Goal: Communication & Community: Answer question/provide support

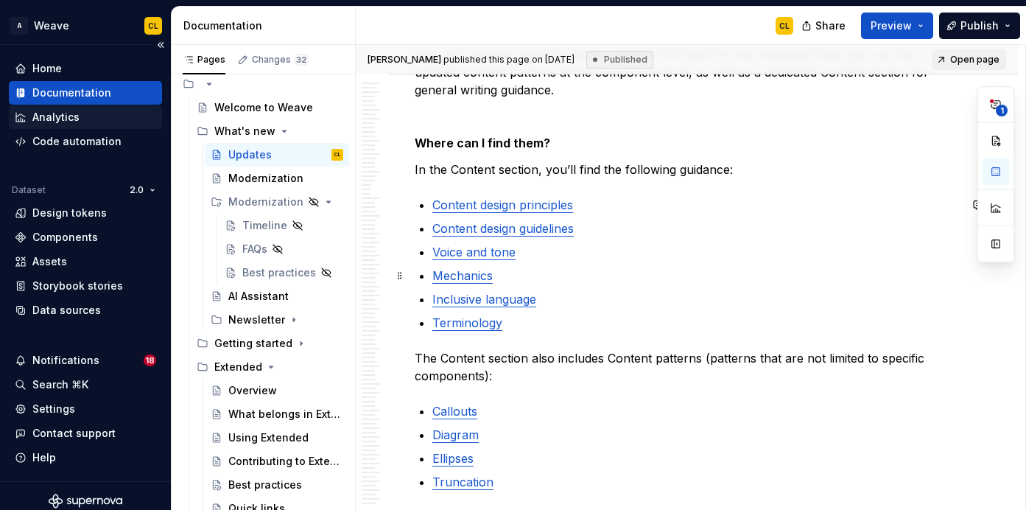
scroll to position [35, 0]
click at [253, 225] on div "Timeline" at bounding box center [262, 225] width 41 height 15
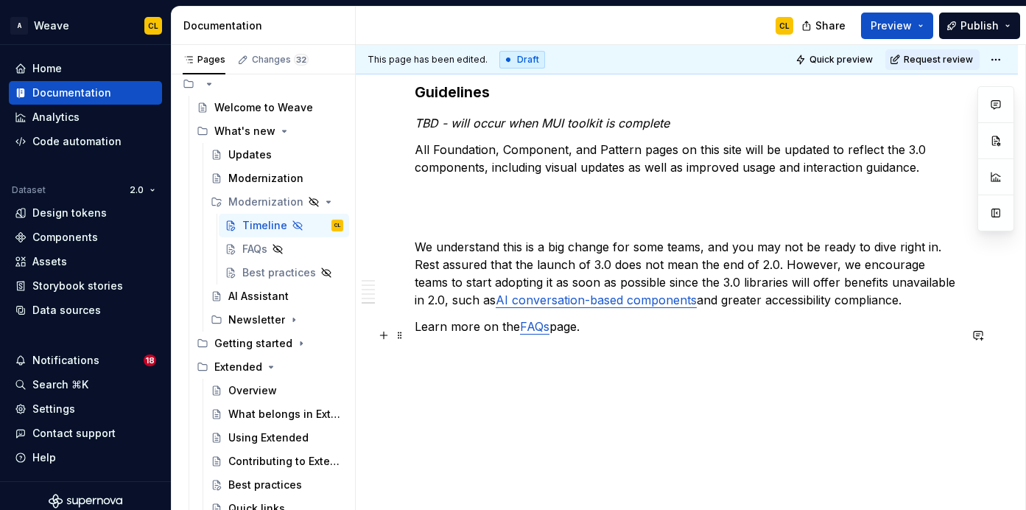
scroll to position [1108, 0]
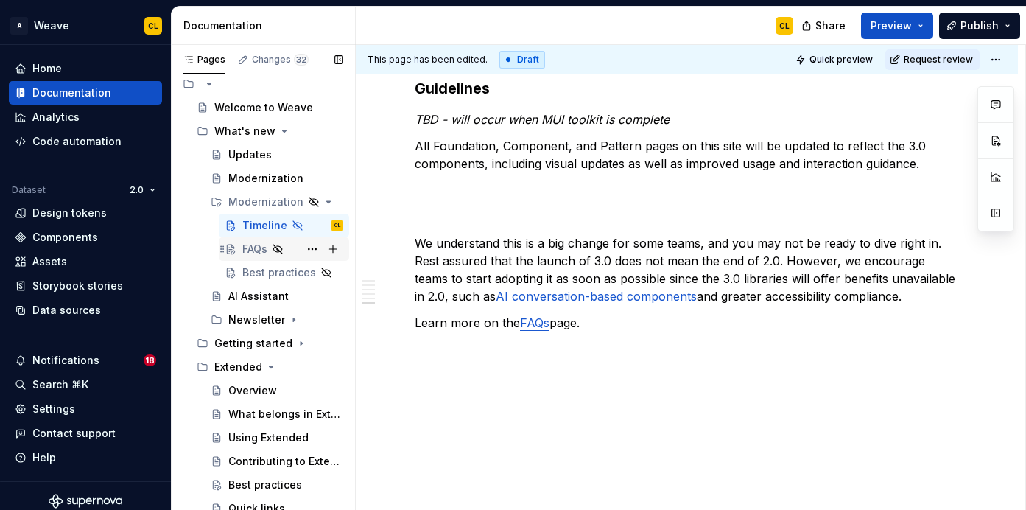
click at [244, 250] on div "FAQs" at bounding box center [254, 249] width 25 height 15
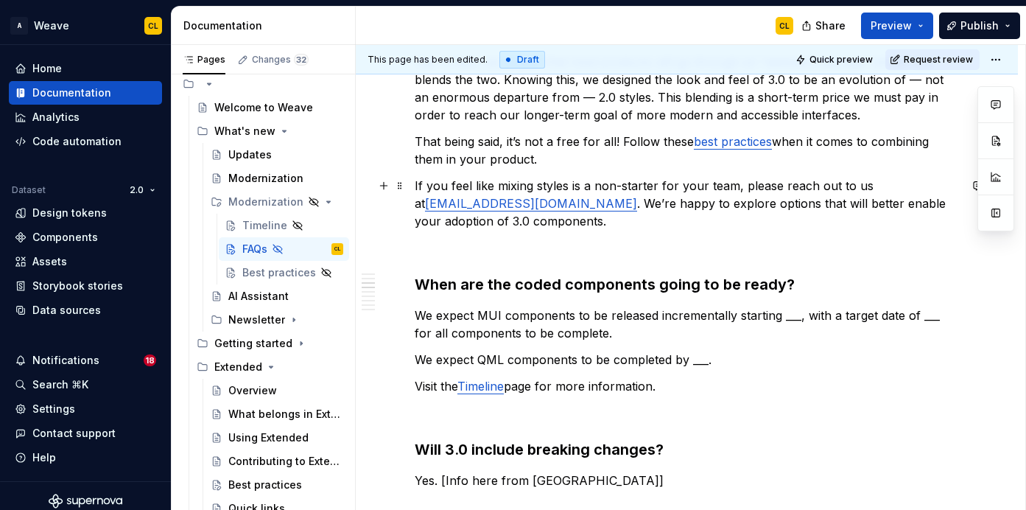
scroll to position [404, 0]
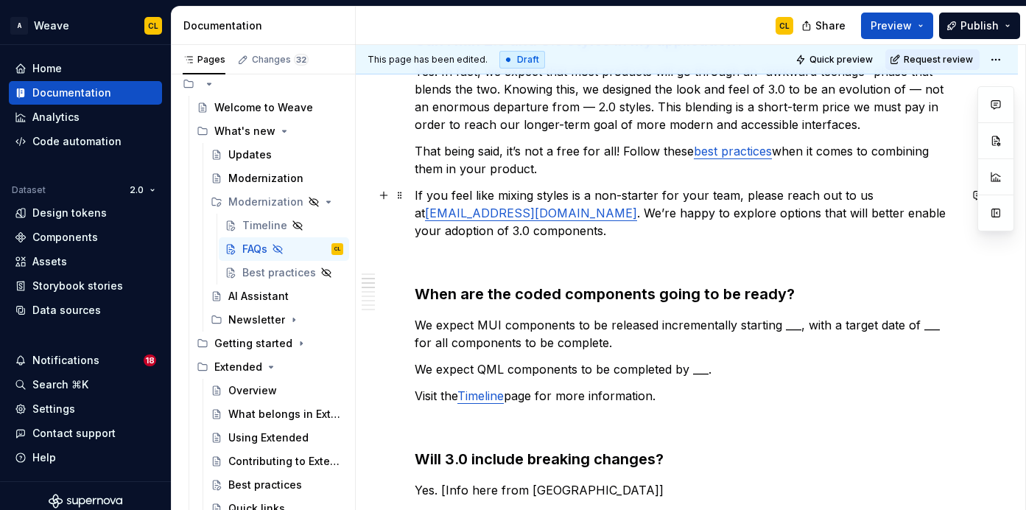
click at [675, 213] on p "If you feel like mixing styles is a non-starter for your team, please reach out…" at bounding box center [687, 212] width 544 height 53
type textarea "*"
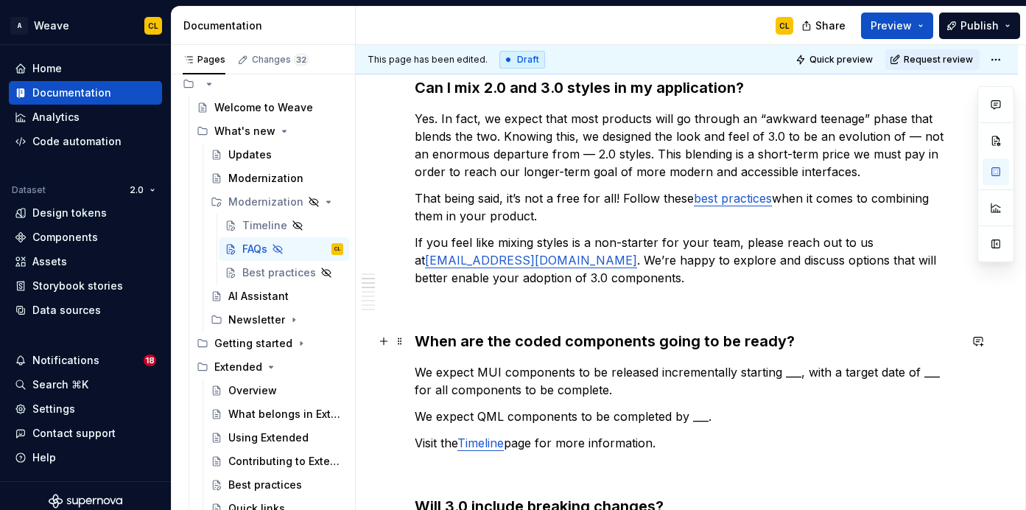
scroll to position [369, 0]
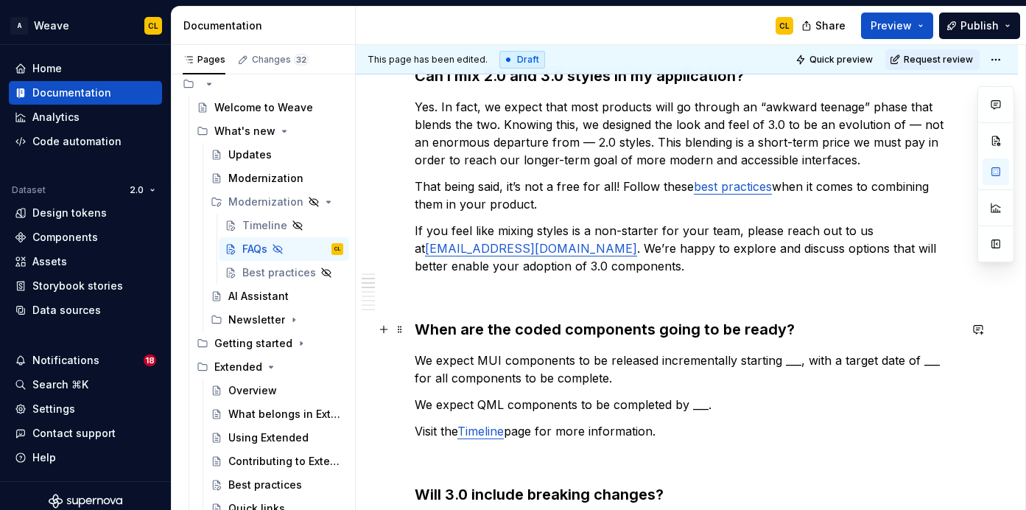
click at [515, 334] on h3 "When are the coded components going to be ready?" at bounding box center [687, 329] width 544 height 21
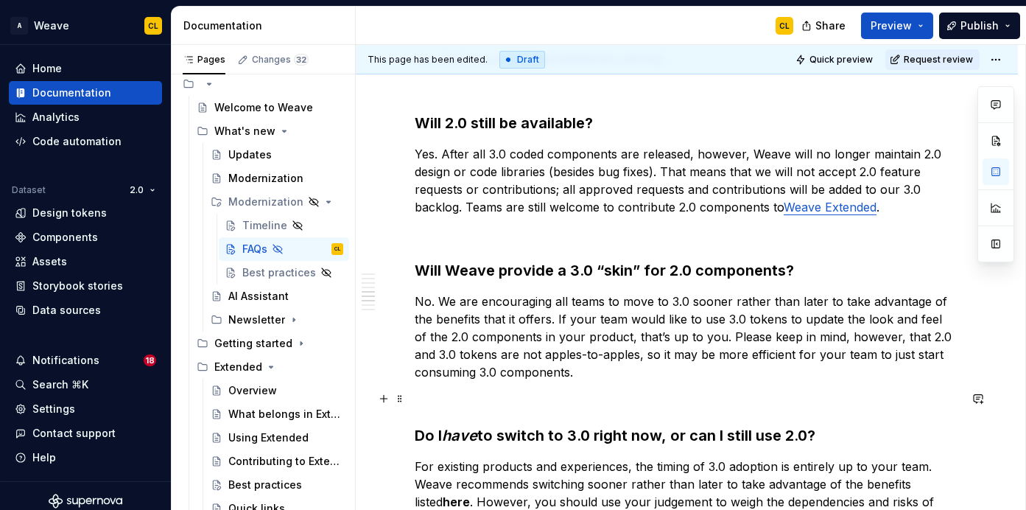
scroll to position [838, 0]
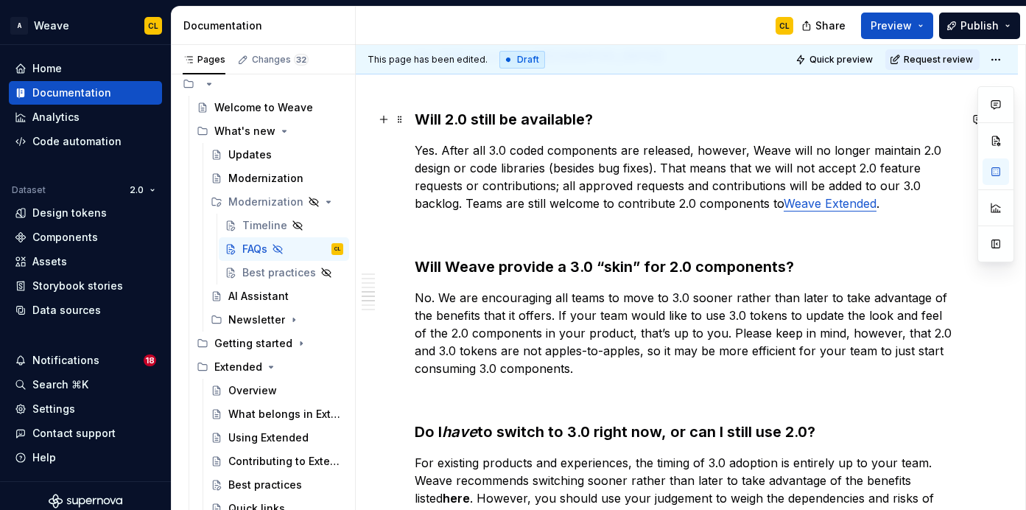
click at [589, 119] on h3 "Will 2.0 still be available?" at bounding box center [687, 119] width 544 height 21
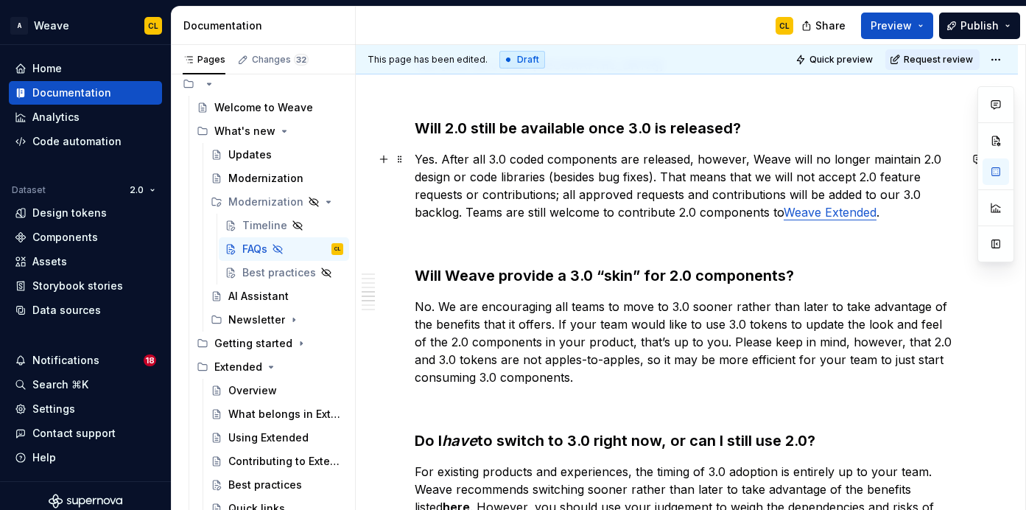
click at [592, 158] on p "Yes. After all 3.0 coded components are released, however, Weave will no longer…" at bounding box center [687, 185] width 544 height 71
click at [675, 160] on p "Yes. After all 3.0 coded components are released, however, Weave will no longer…" at bounding box center [687, 185] width 544 height 71
click at [723, 168] on p "Yes. After all 3.0 coded components are released, however, Weave will no longer…" at bounding box center [687, 185] width 544 height 71
click at [501, 181] on p "Yes. After all 3.0 coded components are released, however, Weave will no longer…" at bounding box center [687, 185] width 544 height 71
click at [617, 177] on p "Yes. After all 3.0 coded components are released, however, Weave will no longer…" at bounding box center [687, 185] width 544 height 71
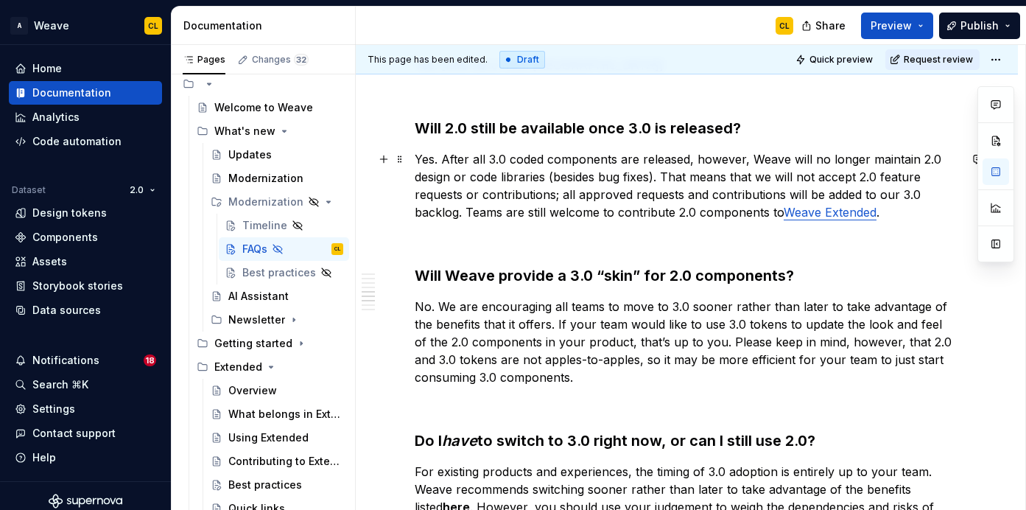
click at [663, 179] on p "Yes. After all 3.0 coded components are released, however, Weave will no longer…" at bounding box center [687, 185] width 544 height 71
click at [443, 161] on p "Yes. After all 3.0 coded components are released, however, Weave will no longer…" at bounding box center [687, 185] width 544 height 71
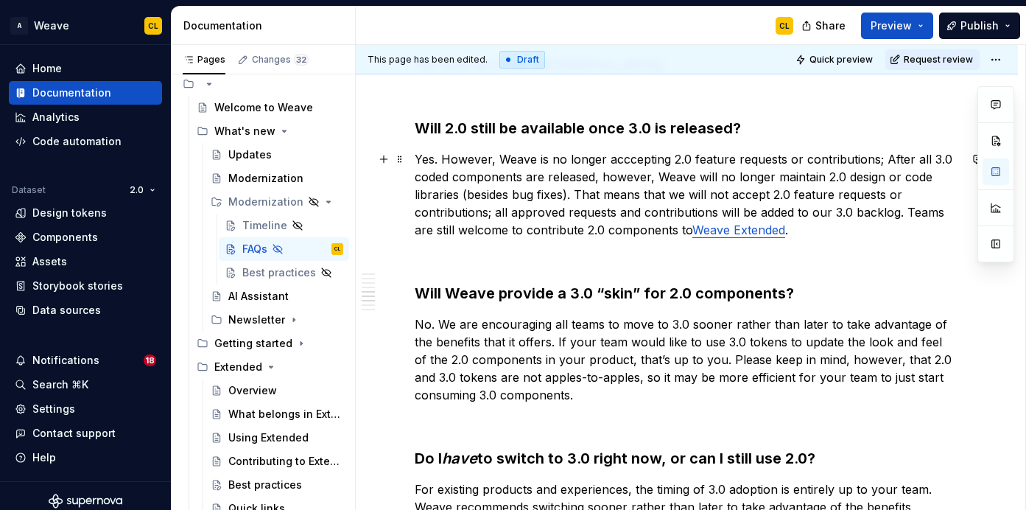
click at [631, 158] on p "Yes. However, Weave is no longer acccepting 2.0 feature requests or contributio…" at bounding box center [687, 194] width 544 height 88
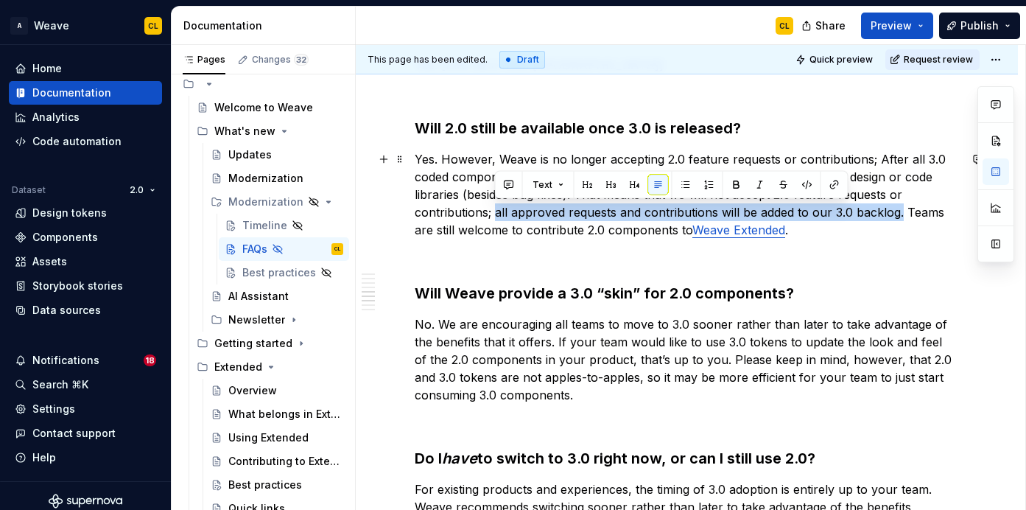
drag, startPoint x: 495, startPoint y: 214, endPoint x: 900, endPoint y: 208, distance: 404.5
click at [900, 208] on p "Yes. However, Weave is no longer accepting 2.0 feature requests or contribution…" at bounding box center [687, 194] width 544 height 88
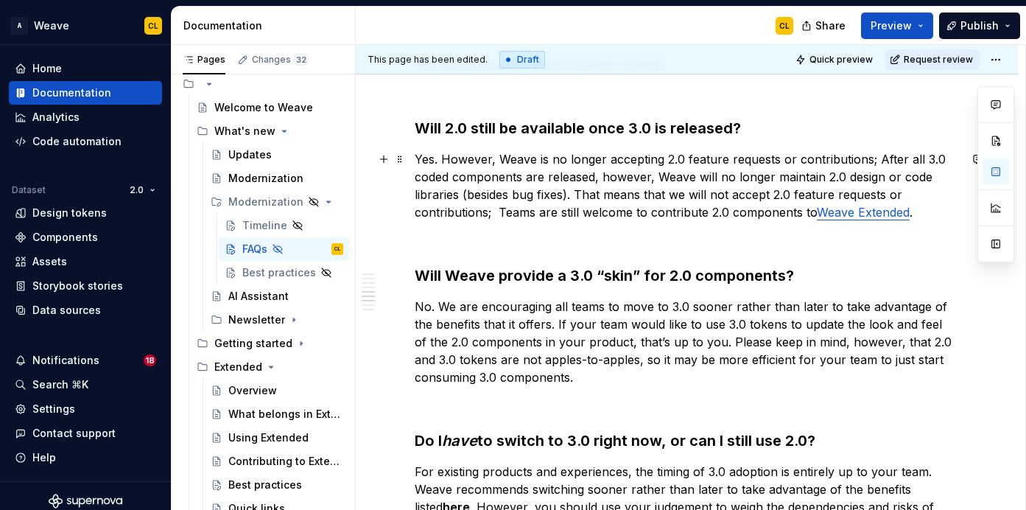
click at [874, 161] on p "Yes. However, Weave is no longer accepting 2.0 feature requests or contribution…" at bounding box center [687, 185] width 544 height 71
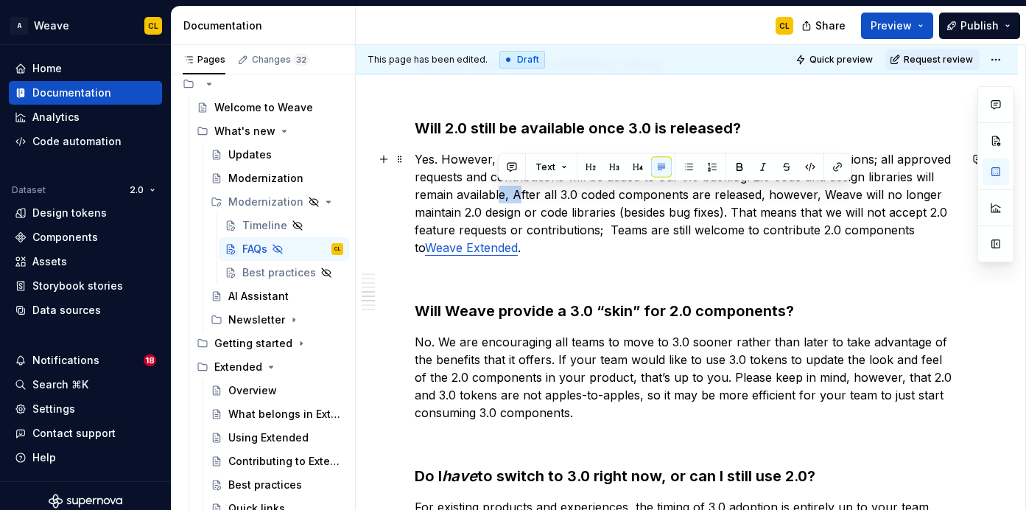
drag, startPoint x: 501, startPoint y: 196, endPoint x: 517, endPoint y: 196, distance: 16.2
click at [517, 196] on p "Yes. However, Weave is no longer accepting 2.0 feature requests or contribution…" at bounding box center [687, 203] width 544 height 106
click at [499, 197] on p "Yes. However, Weave is no longer accepting 2.0 feature requests or contribution…" at bounding box center [687, 203] width 544 height 106
drag, startPoint x: 504, startPoint y: 196, endPoint x: 514, endPoint y: 196, distance: 10.3
click at [514, 196] on p "Yes. However, Weave is no longer accepting 2.0 feature requests or contribution…" at bounding box center [687, 203] width 544 height 106
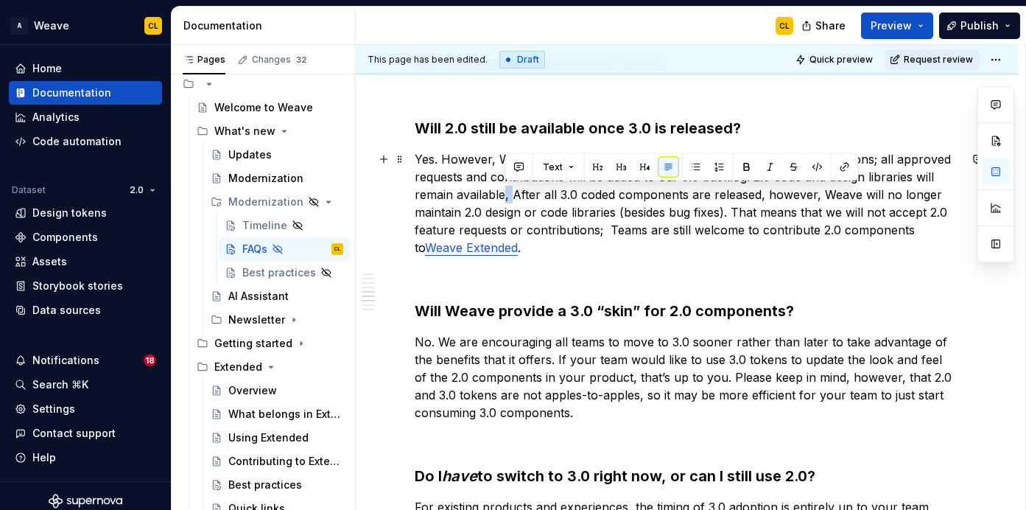
click at [528, 192] on p "Yes. However, Weave is no longer accepting 2.0 feature requests or contribution…" at bounding box center [687, 203] width 544 height 106
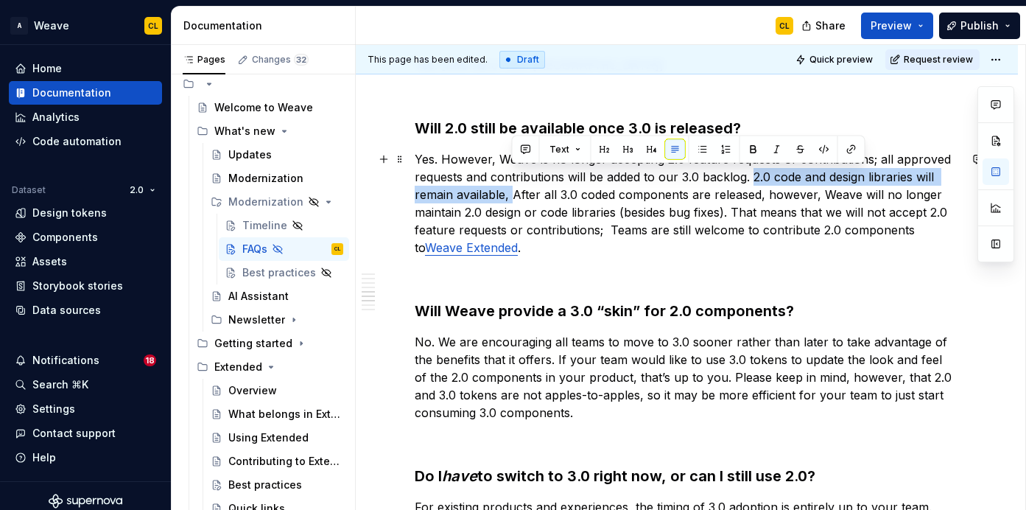
drag, startPoint x: 754, startPoint y: 178, endPoint x: 514, endPoint y: 188, distance: 239.7
click at [514, 188] on p "Yes. However, Weave is no longer accepting 2.0 feature requests or contribution…" at bounding box center [687, 203] width 544 height 106
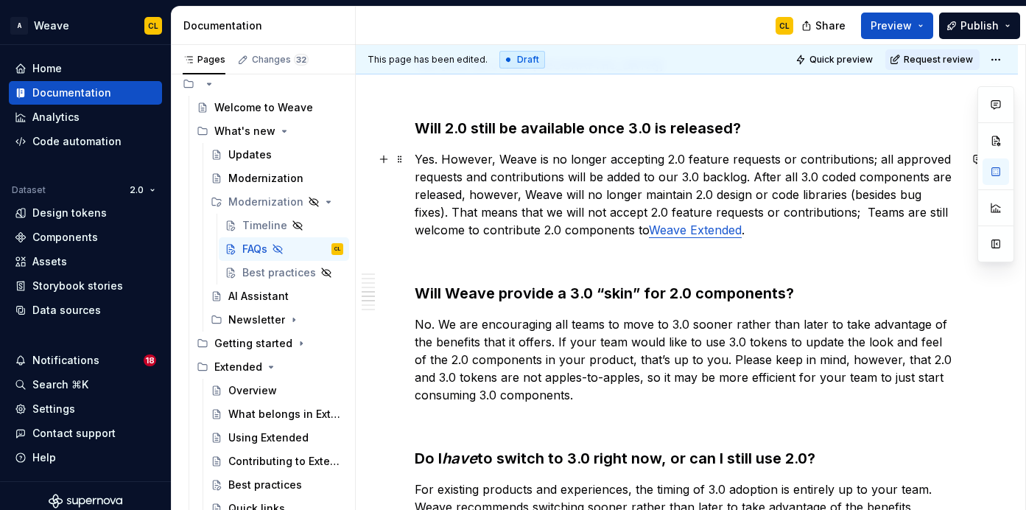
drag, startPoint x: 443, startPoint y: 160, endPoint x: 491, endPoint y: 172, distance: 50.2
click at [447, 161] on p "Yes. However, Weave is no longer accepting 2.0 feature requests or contribution…" at bounding box center [687, 194] width 544 height 88
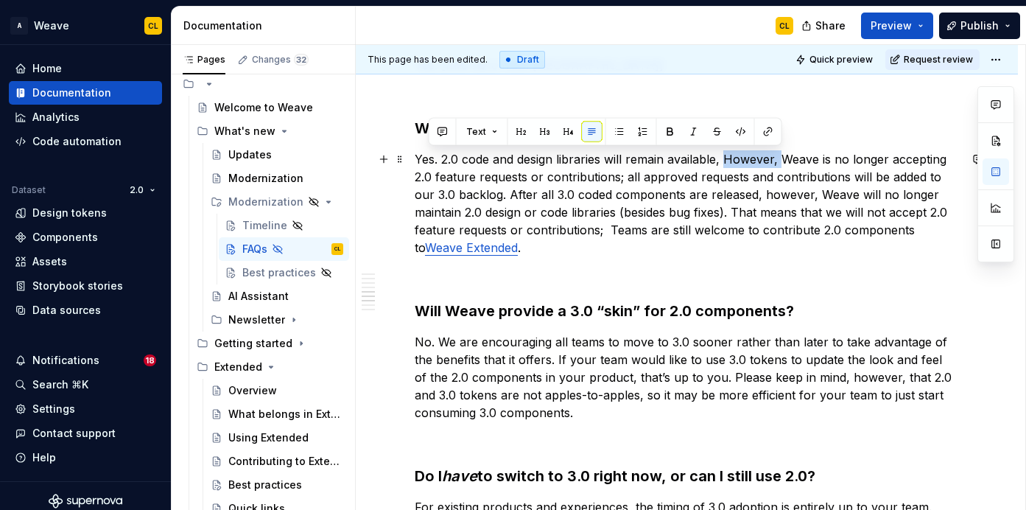
drag, startPoint x: 726, startPoint y: 155, endPoint x: 779, endPoint y: 156, distance: 53.8
click at [779, 156] on p "Yes. 2.0 code and design libraries will remain available, However, Weave is no …" at bounding box center [687, 203] width 544 height 106
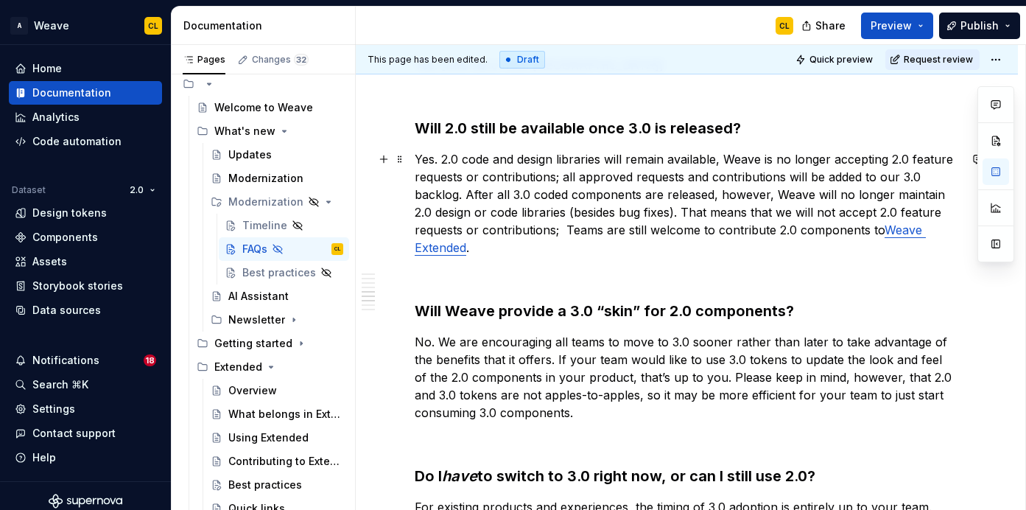
click at [771, 193] on p "Yes. 2.0 code and design libraries will remain available, Weave is no longer ac…" at bounding box center [687, 203] width 544 height 106
click at [725, 159] on p "Yes. 2.0 code and design libraries will remain available, Weave is no longer ac…" at bounding box center [687, 203] width 544 height 106
click at [545, 160] on p "Yes. 2.0 code and design libraries will remain available, Weave is no longer ac…" at bounding box center [687, 203] width 544 height 106
click at [600, 164] on p "Yes. 2.0 code and design libraries will remain available, Weave is no longer ac…" at bounding box center [687, 203] width 544 height 106
click at [651, 156] on p "Yes. 2.0 code and design libraries will remain available, Weave is no longer ac…" at bounding box center [687, 203] width 544 height 106
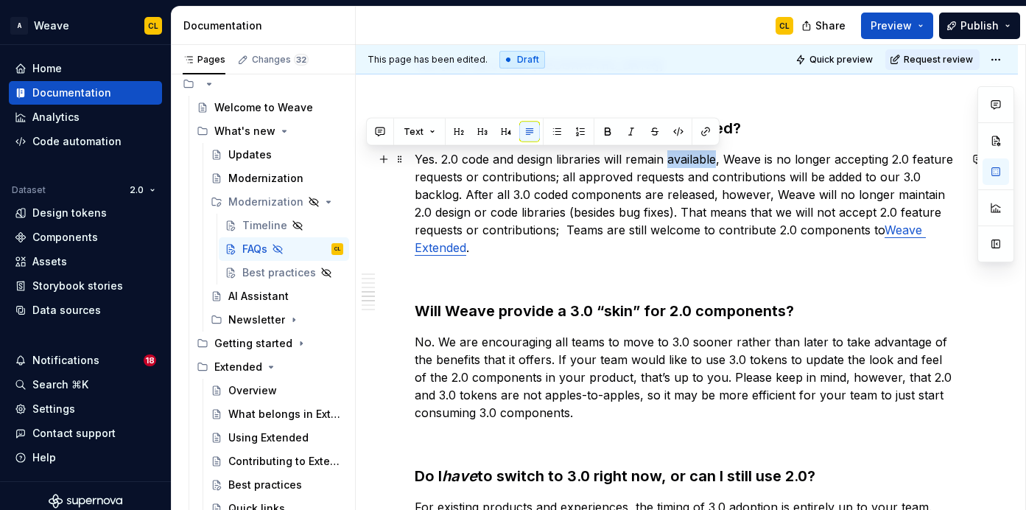
drag, startPoint x: 668, startPoint y: 162, endPoint x: 718, endPoint y: 161, distance: 50.1
click at [718, 161] on p "Yes. 2.0 code and design libraries will remain available, Weave is no longer ac…" at bounding box center [687, 203] width 544 height 106
click at [723, 161] on p "Yes. 2.0 code and design libraries will remain available, Weave is no longer ac…" at bounding box center [687, 203] width 544 height 106
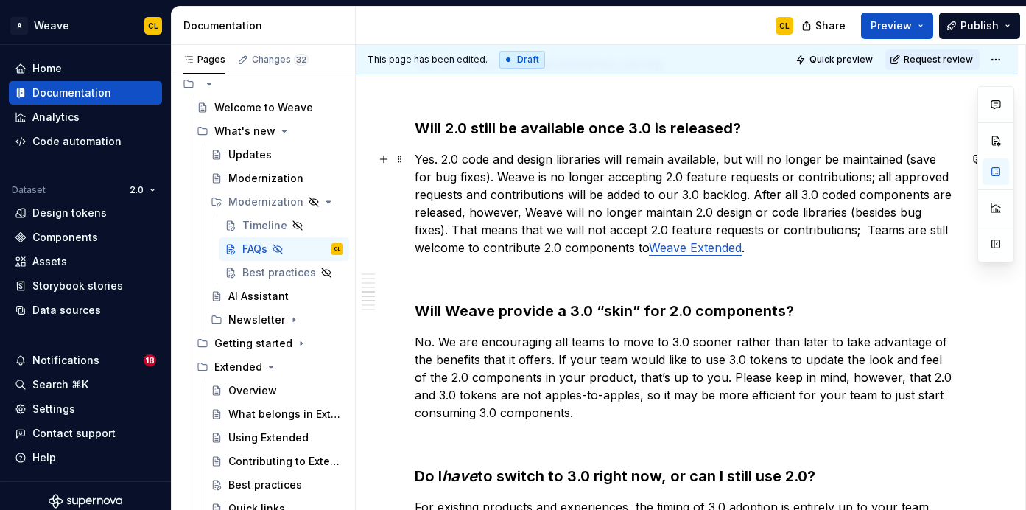
click at [554, 194] on p "Yes. 2.0 code and design libraries will remain available, but will no longer be…" at bounding box center [687, 203] width 544 height 106
click at [530, 186] on p "Yes. 2.0 code and design libraries will remain available, but will no longer be…" at bounding box center [687, 203] width 544 height 106
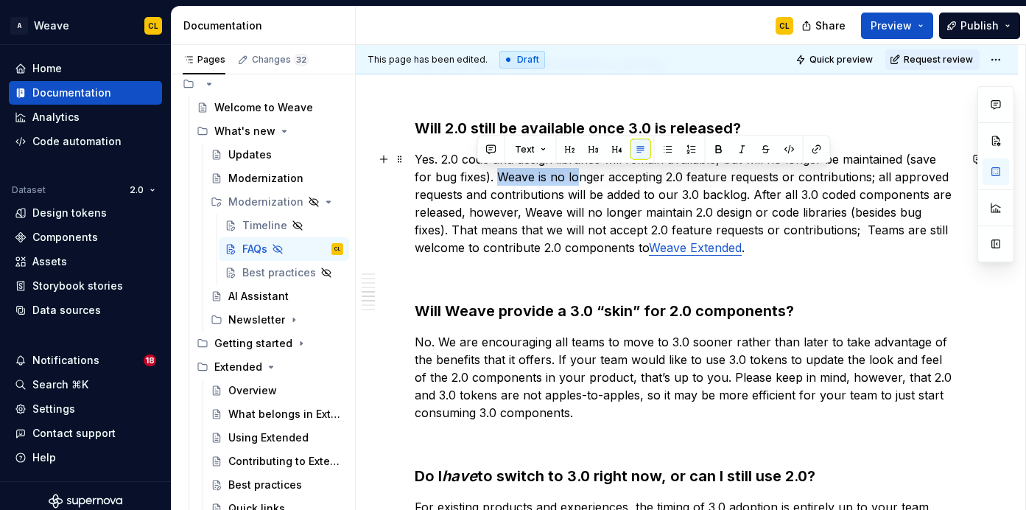
drag, startPoint x: 478, startPoint y: 177, endPoint x: 559, endPoint y: 184, distance: 81.4
click at [559, 184] on p "Yes. 2.0 code and design libraries will remain available, but will no longer be…" at bounding box center [687, 203] width 544 height 106
click at [533, 181] on p "Yes. 2.0 code and design libraries will remain available, but will no longer be…" at bounding box center [687, 203] width 544 height 106
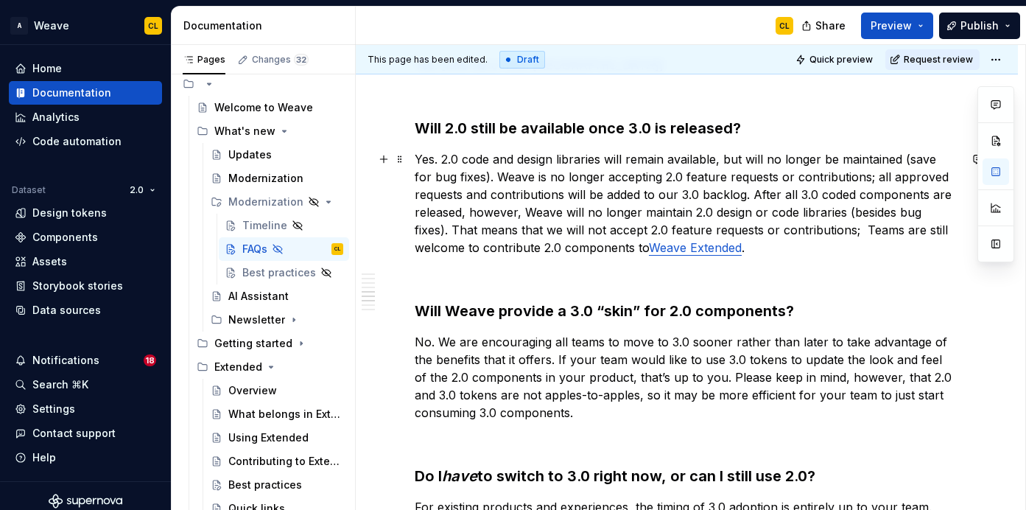
click at [673, 194] on p "Yes. 2.0 code and design libraries will remain available, but will no longer be…" at bounding box center [687, 203] width 544 height 106
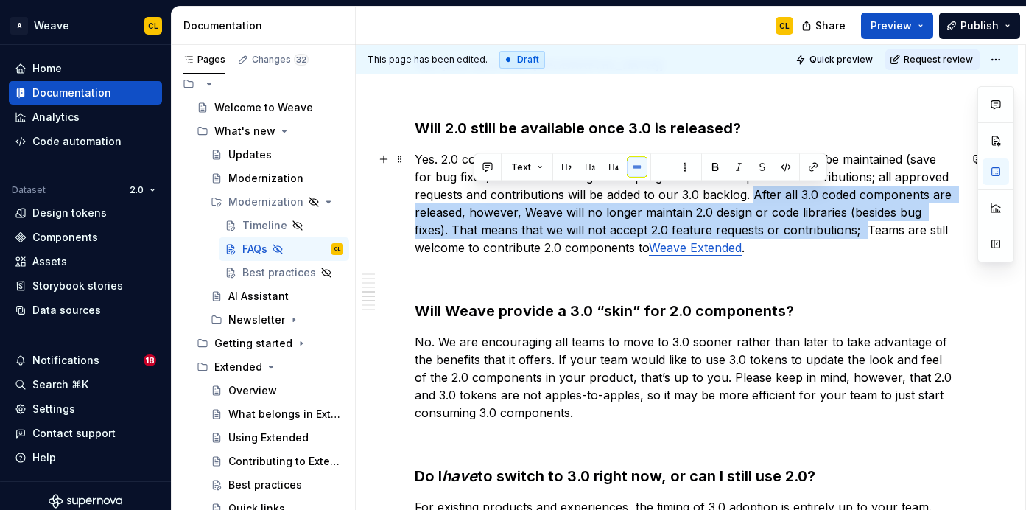
drag, startPoint x: 753, startPoint y: 193, endPoint x: 828, endPoint y: 223, distance: 81.0
click at [828, 223] on p "Yes. 2.0 code and design libraries will remain available, but will no longer be…" at bounding box center [687, 203] width 544 height 106
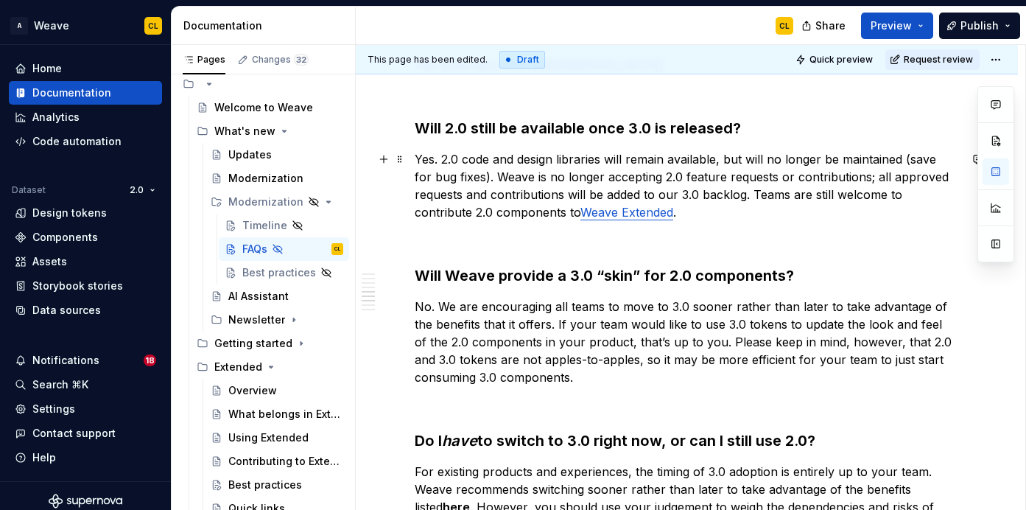
click at [722, 166] on p "Yes. 2.0 code and design libraries will remain available, but will no longer be…" at bounding box center [687, 185] width 544 height 71
click at [639, 156] on p "Yes. 2.0 code and design libraries will remain available, but will no longer be…" at bounding box center [687, 185] width 544 height 71
click at [699, 157] on p "Yes. 2.0 code and design libraries will remain available, but will no longer be…" at bounding box center [687, 185] width 544 height 71
click at [735, 161] on p "Yes. 2.0 code and design libraries will remain available, but will no longer be…" at bounding box center [687, 185] width 544 height 71
click at [757, 164] on p "Yes. 2.0 code and design libraries will remain available, but will no longer be…" at bounding box center [687, 185] width 544 height 71
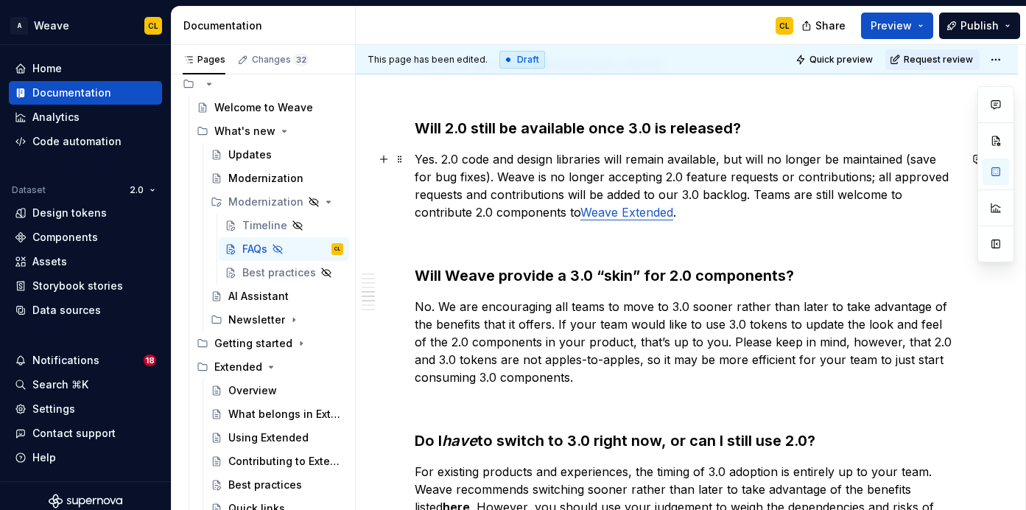
click at [806, 165] on p "Yes. 2.0 code and design libraries will remain available, but will no longer be…" at bounding box center [687, 185] width 544 height 71
click at [779, 164] on p "Yes. 2.0 code and design libraries will remain available, but will no longer be…" at bounding box center [687, 185] width 544 height 71
click at [841, 166] on p "Yes. 2.0 code and design libraries will remain available, but will no longer be…" at bounding box center [687, 185] width 544 height 71
click at [890, 165] on p "Yes. 2.0 code and design libraries will remain available, but will no longer be…" at bounding box center [687, 185] width 544 height 71
click at [717, 160] on p "Yes. 2.0 code and design libraries will remain available, but will no longer be…" at bounding box center [687, 185] width 544 height 71
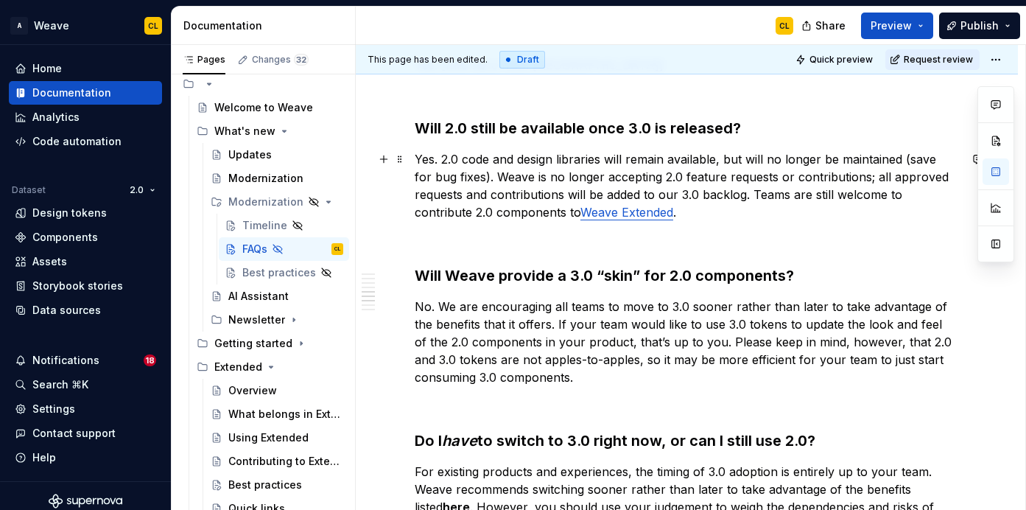
click at [811, 163] on p "Yes. 2.0 code and design libraries will remain available, but will no longer be…" at bounding box center [687, 185] width 544 height 71
click at [757, 163] on p "Yes. 2.0 code and design libraries will remain available, but will no longer be…" at bounding box center [687, 185] width 544 height 71
click at [583, 161] on p "Yes. 2.0 code and design libraries will remain available, but will no longer be…" at bounding box center [687, 185] width 544 height 71
click at [519, 175] on p "Yes. 2.0 code and design libraries will remain available, but will no longer be…" at bounding box center [687, 185] width 544 height 71
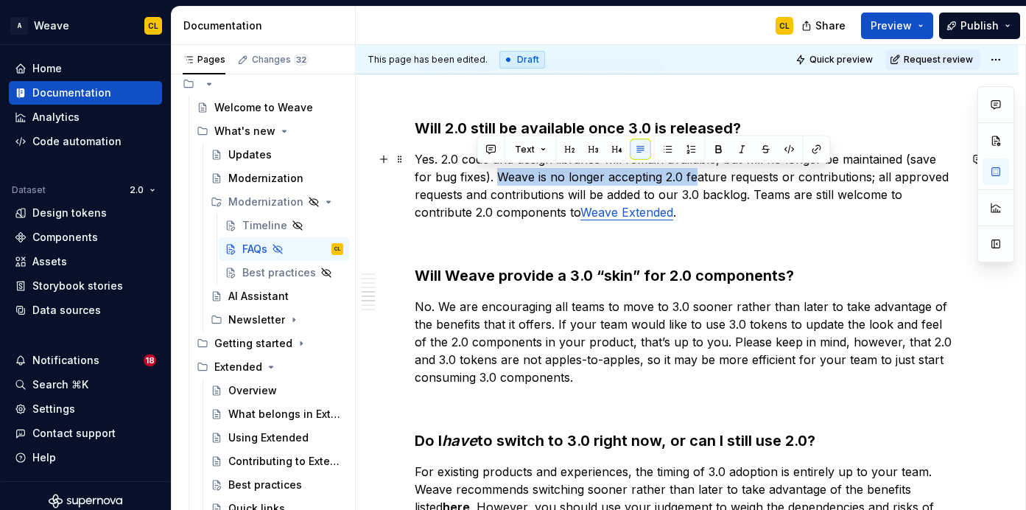
drag, startPoint x: 477, startPoint y: 173, endPoint x: 673, endPoint y: 182, distance: 196.9
click at [673, 182] on p "Yes. 2.0 code and design libraries will remain available, but will no longer be…" at bounding box center [687, 185] width 544 height 71
click at [704, 180] on p "Yes. 2.0 code and design libraries will remain available, but will no longer be…" at bounding box center [687, 185] width 544 height 71
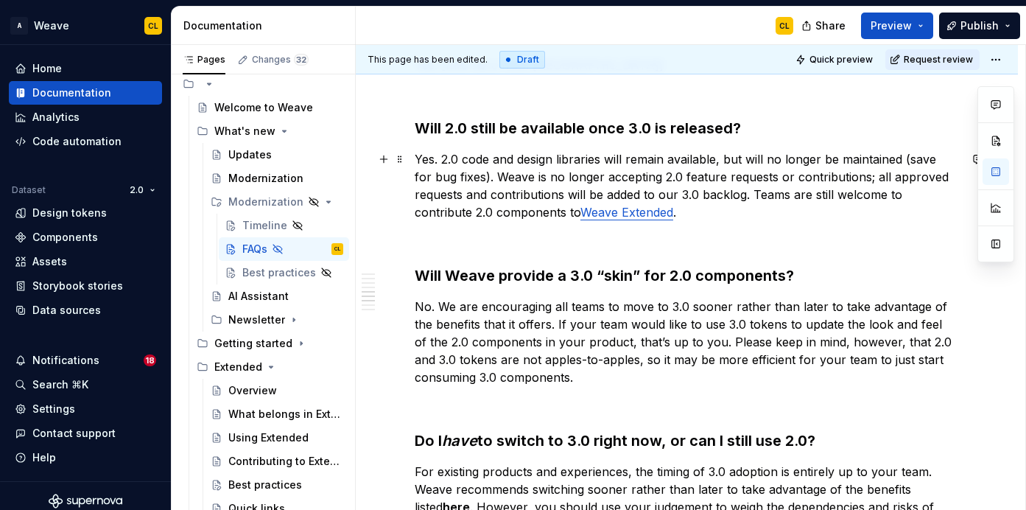
click at [476, 177] on p "Yes. 2.0 code and design libraries will remain available, but will no longer be…" at bounding box center [687, 185] width 544 height 71
click at [562, 178] on p "Yes. 2.0 code and design libraries will remain available, but will no longer be…" at bounding box center [687, 185] width 544 height 71
click at [683, 177] on p "Yes. 2.0 code and design libraries will remain available, but will no longer be…" at bounding box center [687, 185] width 544 height 71
click at [742, 184] on p "Yes. 2.0 code and design libraries will remain available, but will no longer be…" at bounding box center [687, 185] width 544 height 71
click at [742, 197] on p "Yes. 2.0 code and design libraries will remain available, but will no longer be…" at bounding box center [687, 185] width 544 height 71
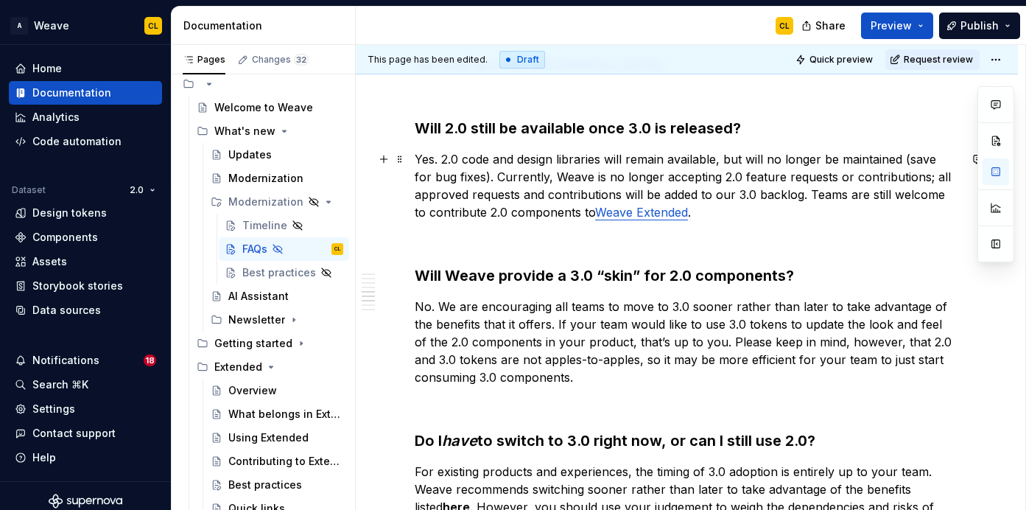
click at [791, 196] on p "Yes. 2.0 code and design libraries will remain available, but will no longer be…" at bounding box center [687, 185] width 544 height 71
click at [681, 195] on p "Yes. 2.0 code and design libraries will remain available, but will no longer be…" at bounding box center [687, 185] width 544 height 71
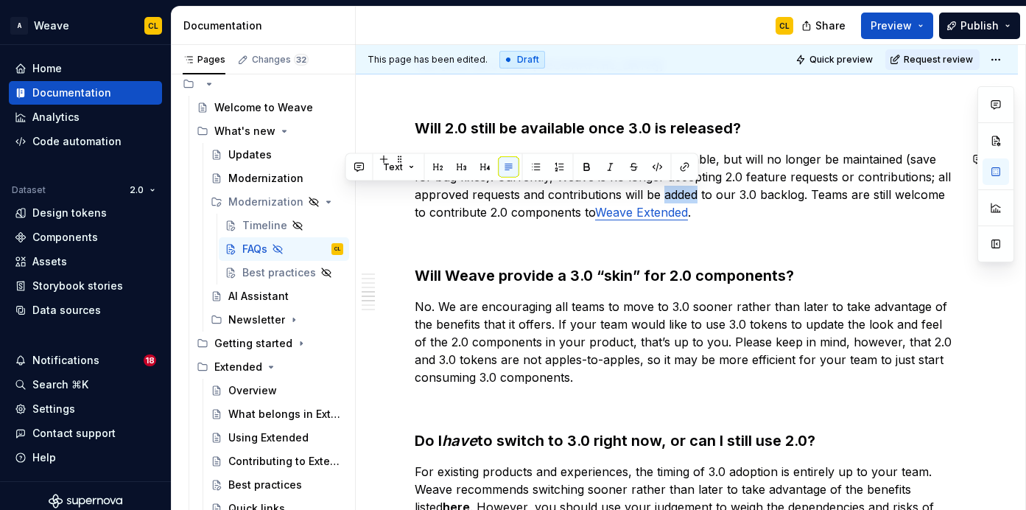
click at [791, 191] on p "Yes. 2.0 code and design libraries will remain available, but will no longer be…" at bounding box center [687, 185] width 544 height 71
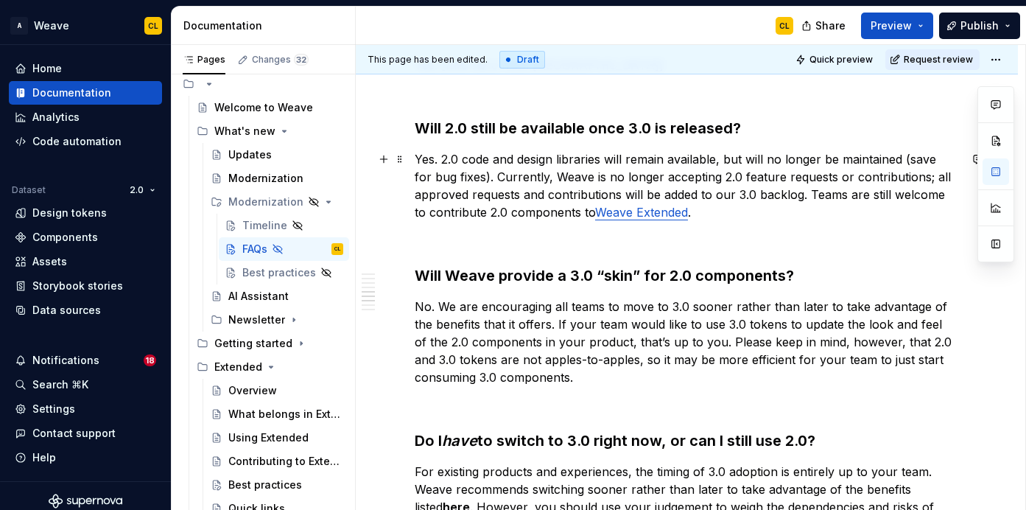
click at [741, 207] on p "Yes. 2.0 code and design libraries will remain available, but will no longer be…" at bounding box center [687, 185] width 544 height 71
click at [719, 216] on p "Yes. 2.0 code and design libraries will remain available, but will no longer be…" at bounding box center [687, 185] width 544 height 71
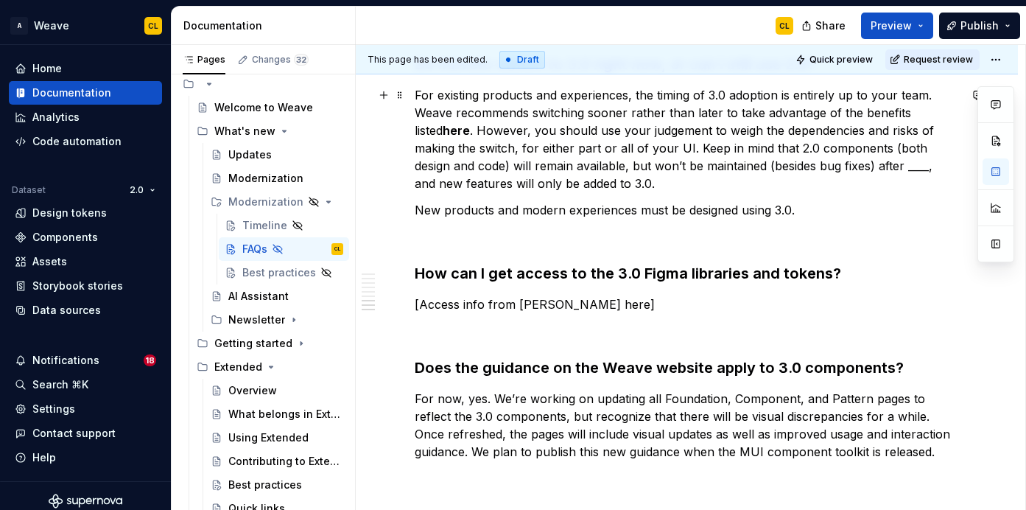
scroll to position [1150, 0]
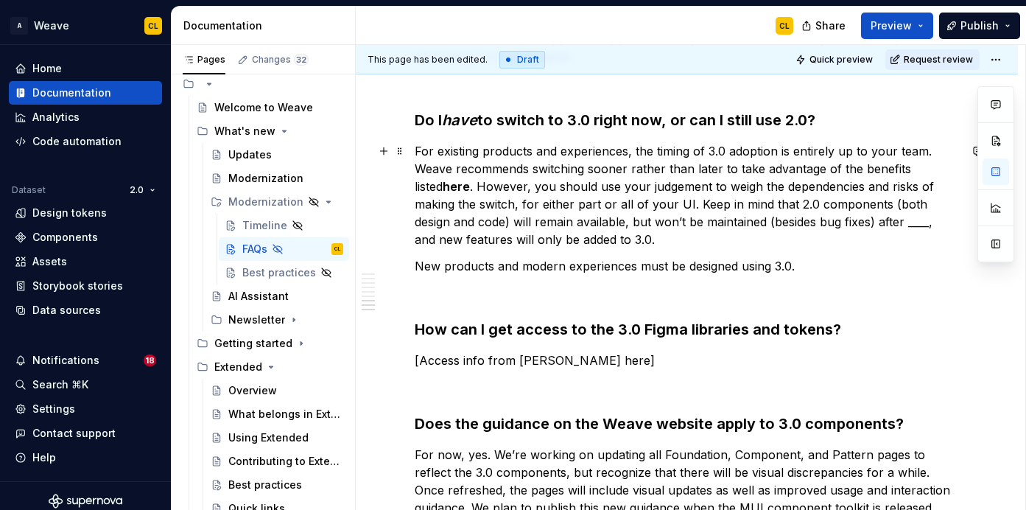
click at [513, 180] on p "For existing products and experiences, the timing of 3.0 adoption is entirely u…" at bounding box center [687, 195] width 544 height 106
click at [583, 187] on p "For existing products and experiences, the timing of 3.0 adoption is entirely u…" at bounding box center [687, 195] width 544 height 106
click at [627, 209] on p "For existing products and experiences, the timing of 3.0 adoption is entirely u…" at bounding box center [687, 195] width 544 height 106
click at [597, 216] on p "For existing products and experiences, the timing of 3.0 adoption is entirely u…" at bounding box center [687, 195] width 544 height 106
click at [632, 222] on p "For existing products and experiences, the timing of 3.0 adoption is entirely u…" at bounding box center [687, 195] width 544 height 106
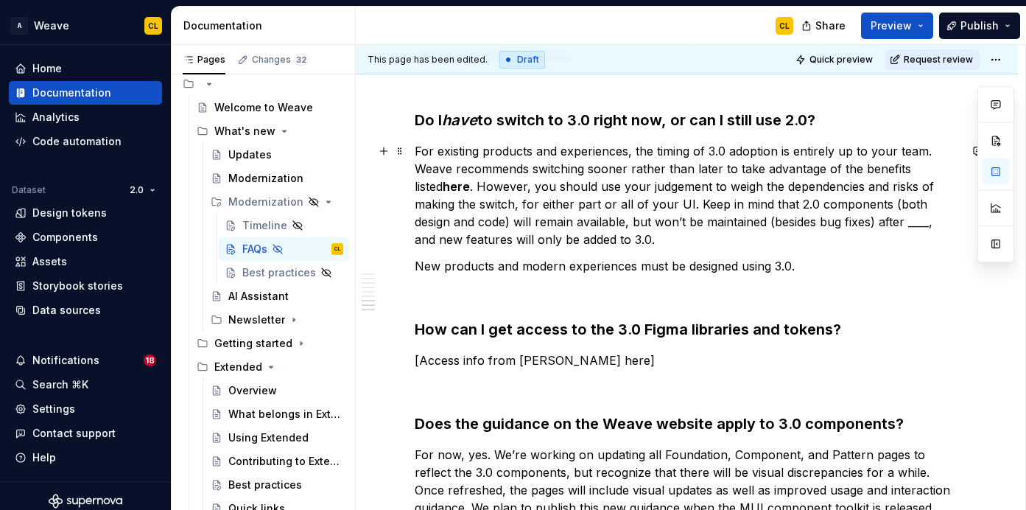
click at [715, 203] on p "For existing products and experiences, the timing of 3.0 adoption is entirely u…" at bounding box center [687, 195] width 544 height 106
click at [686, 215] on p "For existing products and experiences, the timing of 3.0 adoption is entirely u…" at bounding box center [687, 195] width 544 height 106
click at [566, 236] on p "For existing products and experiences, the timing of 3.0 adoption is entirely u…" at bounding box center [687, 195] width 544 height 106
click at [610, 237] on p "For existing products and experiences, the timing of 3.0 adoption is entirely u…" at bounding box center [687, 195] width 544 height 106
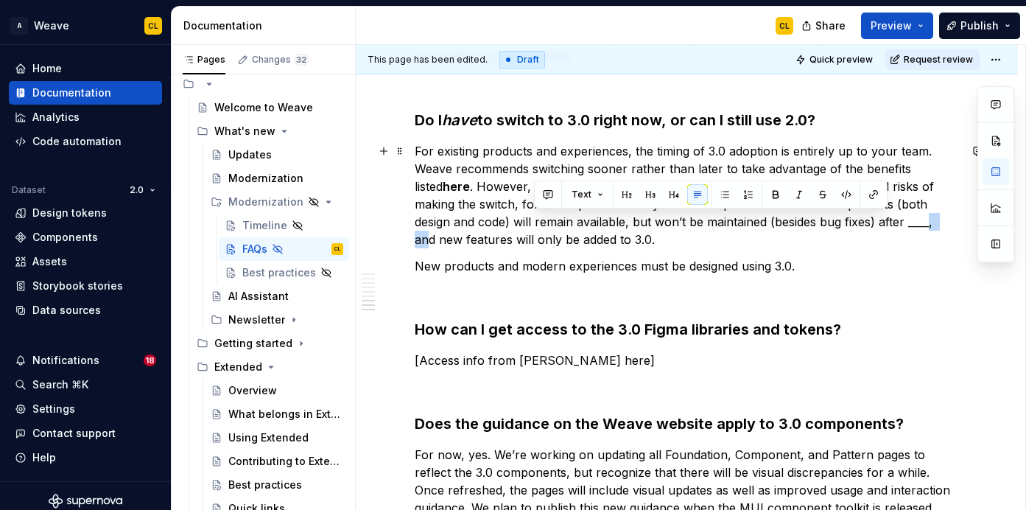
drag, startPoint x: 864, startPoint y: 225, endPoint x: 889, endPoint y: 223, distance: 25.1
click at [889, 223] on p "For existing products and experiences, the timing of 3.0 adoption is entirely u…" at bounding box center [687, 195] width 544 height 106
click at [649, 218] on p "For existing products and experiences, the timing of 3.0 adoption is entirely u…" at bounding box center [687, 195] width 544 height 106
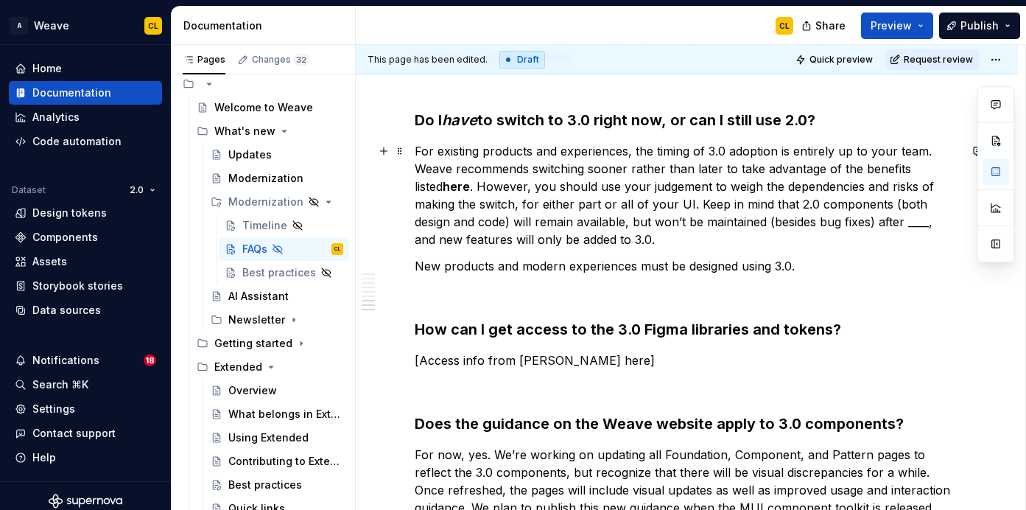
click at [607, 239] on p "For existing products and experiences, the timing of 3.0 adoption is entirely u…" at bounding box center [687, 195] width 544 height 106
click at [709, 259] on p "New products and modern experiences must be designed using 3.0." at bounding box center [687, 266] width 544 height 18
click at [744, 269] on p "New products and modern experiences must be designed using 3.0." at bounding box center [687, 266] width 544 height 18
click at [823, 267] on p "New products and modern experiences must be designed using 3.0." at bounding box center [687, 266] width 544 height 18
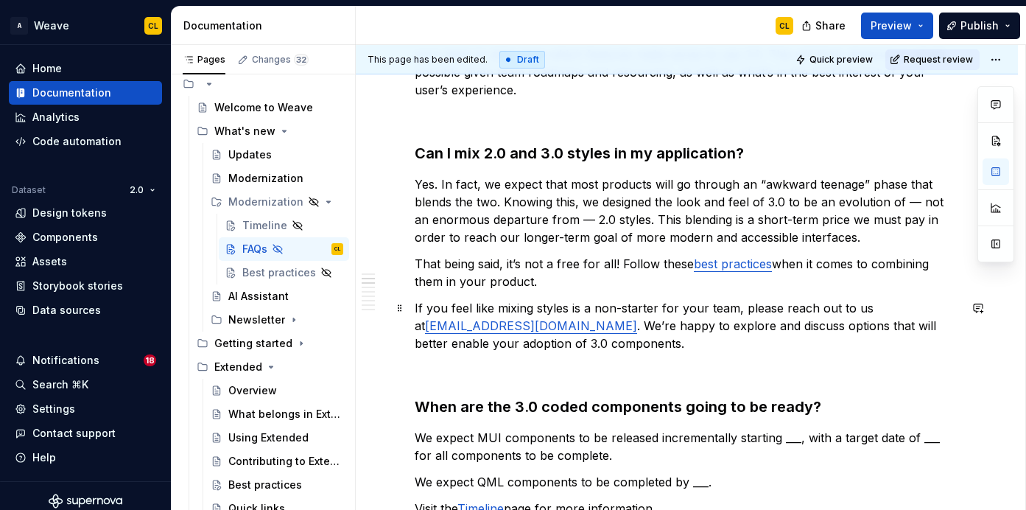
scroll to position [0, 0]
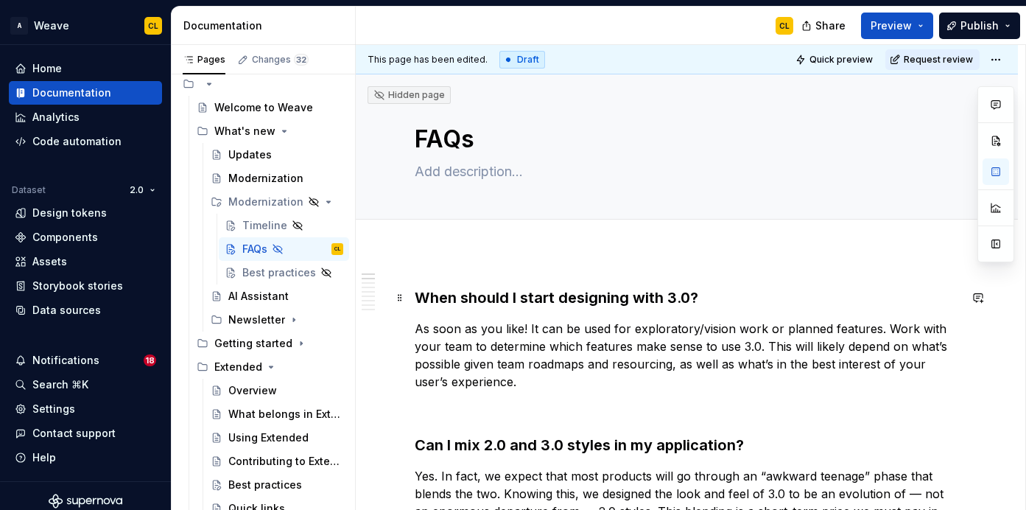
click at [418, 298] on h3 "When should I start designing with 3.0?" at bounding box center [687, 297] width 544 height 21
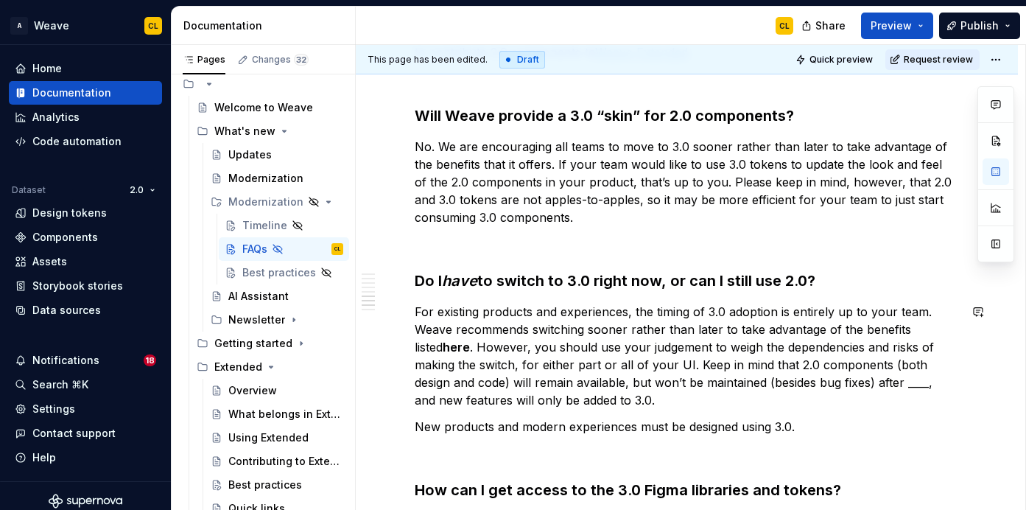
scroll to position [1353, 0]
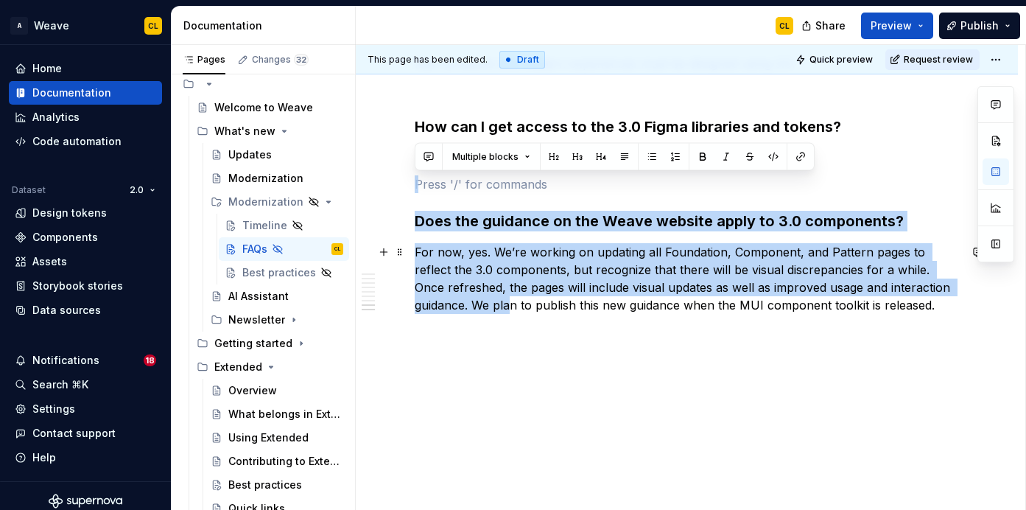
drag, startPoint x: 417, startPoint y: 176, endPoint x: 510, endPoint y: 306, distance: 159.5
click at [614, 290] on p "For now, yes. We’re working on updating all Foundation, Component, and Pattern …" at bounding box center [687, 278] width 544 height 71
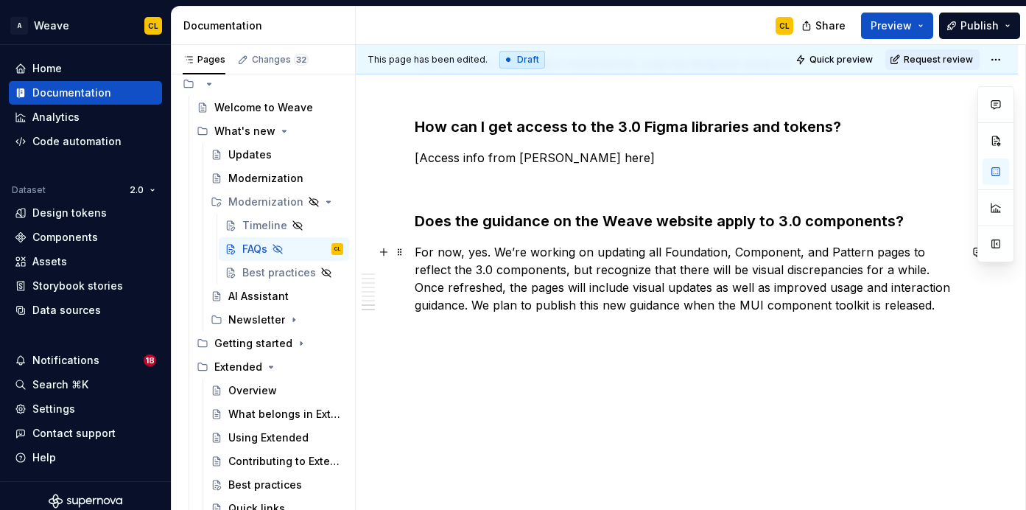
click at [954, 308] on p "For now, yes. We’re working on updating all Foundation, Component, and Pattern …" at bounding box center [687, 278] width 544 height 71
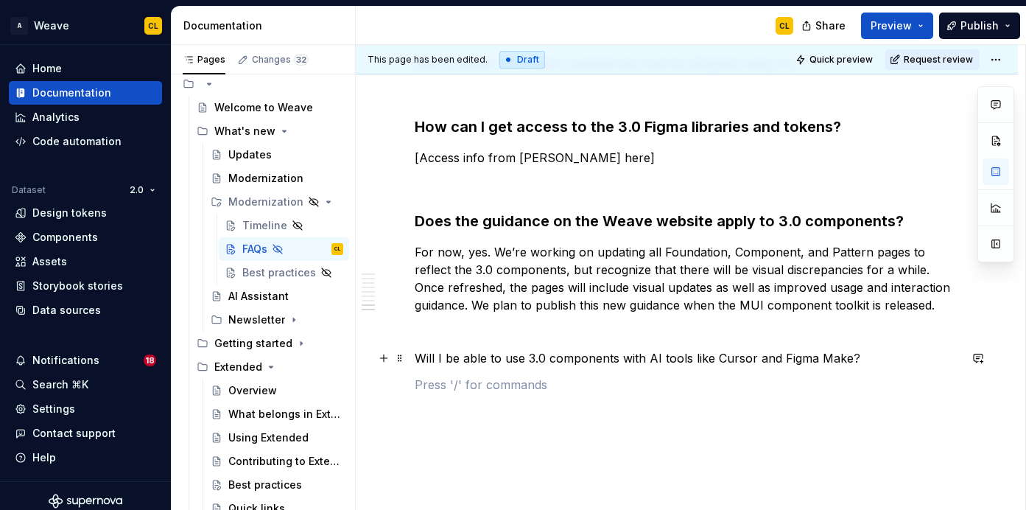
click at [707, 362] on p "Will I be able to use 3.0 components with AI tools like Cursor and Figma Make?" at bounding box center [687, 358] width 544 height 18
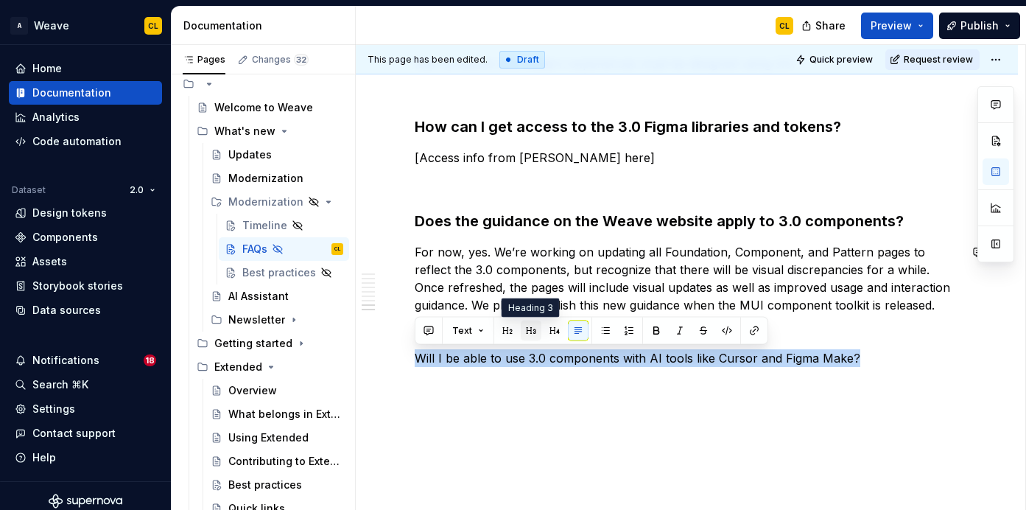
click at [531, 332] on button "button" at bounding box center [531, 330] width 21 height 21
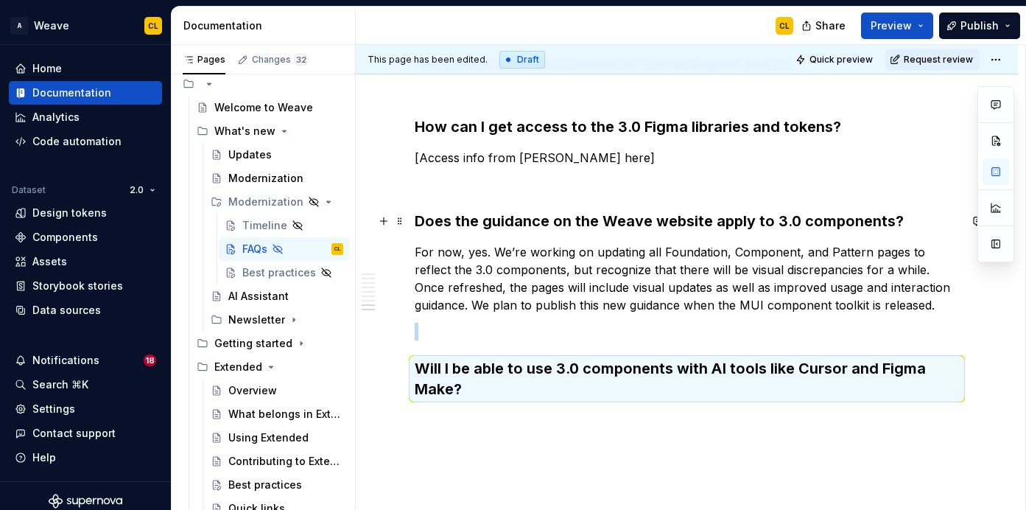
click at [511, 223] on h3 "Does the guidance on the Weave website apply to 3.0 components?" at bounding box center [687, 221] width 544 height 21
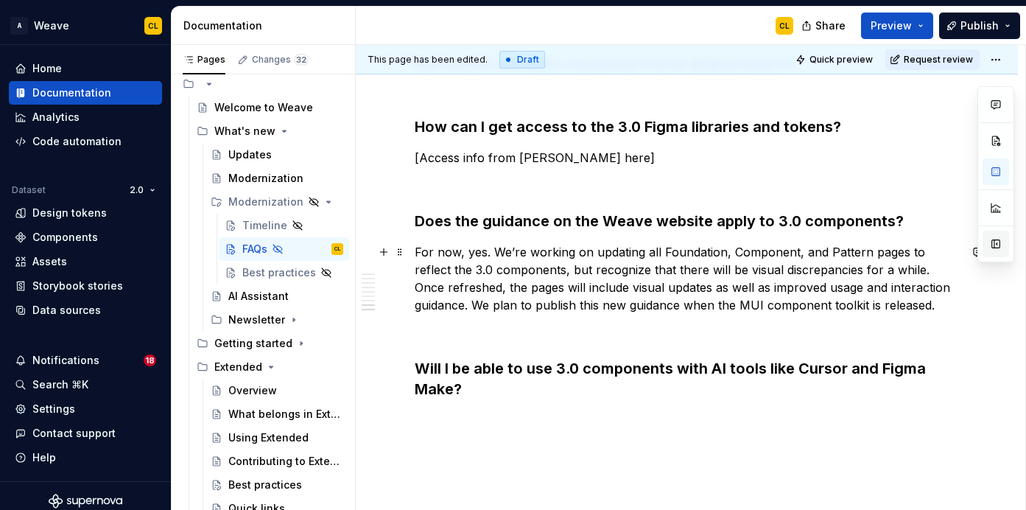
click at [994, 244] on button "button" at bounding box center [996, 244] width 27 height 27
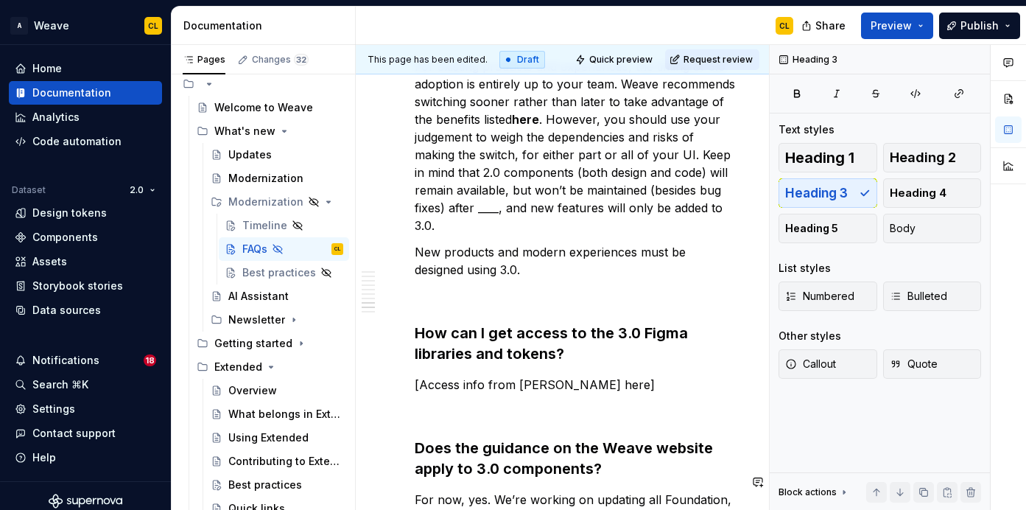
scroll to position [1680, 0]
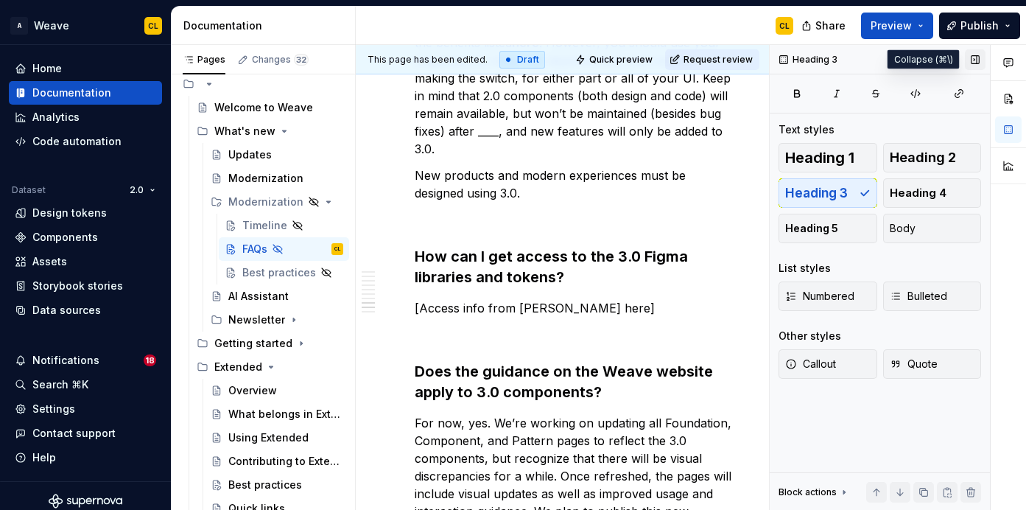
click at [975, 59] on button "button" at bounding box center [975, 59] width 21 height 21
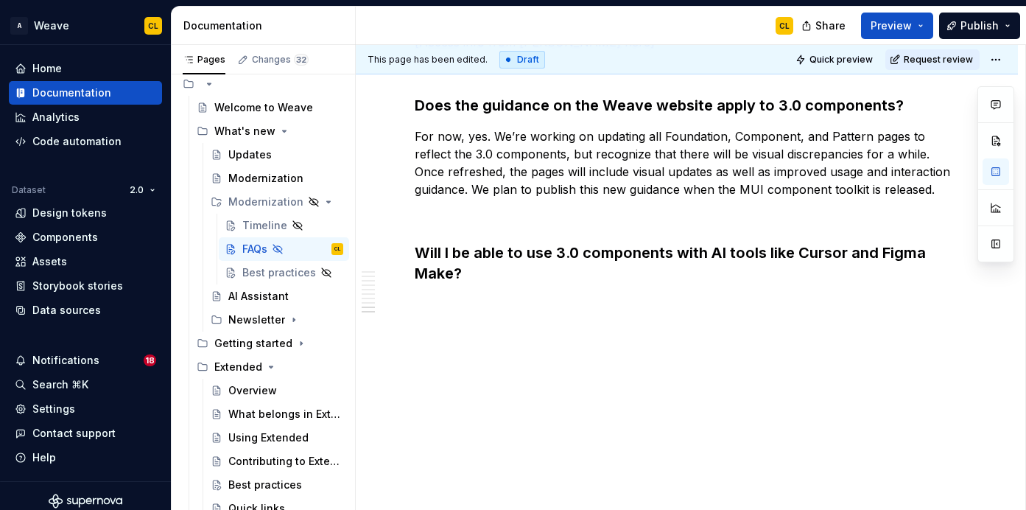
scroll to position [1468, 0]
click at [445, 304] on p at bounding box center [687, 305] width 544 height 18
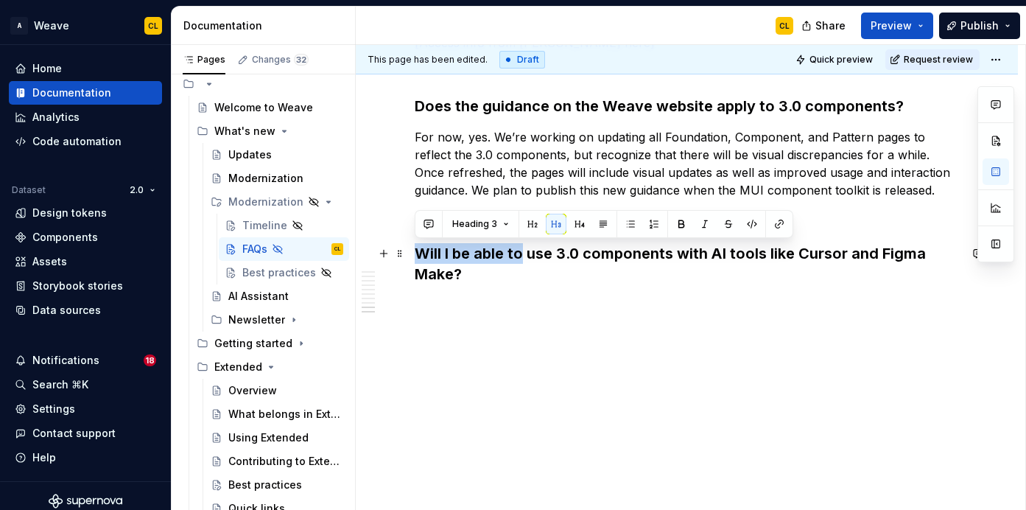
drag, startPoint x: 416, startPoint y: 251, endPoint x: 519, endPoint y: 249, distance: 103.2
click at [519, 249] on h3 "Will I be able to use 3.0 components with AI tools like Cursor and Figma Make?" at bounding box center [687, 263] width 544 height 41
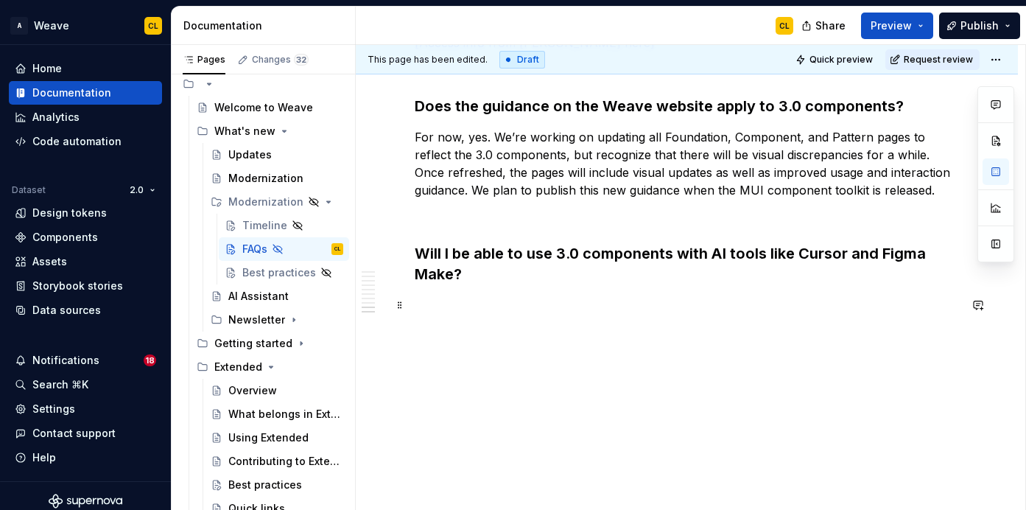
click at [460, 304] on p at bounding box center [687, 305] width 544 height 18
click at [586, 307] on p "Once 3.0 coded components are complete, we are planning to" at bounding box center [687, 305] width 544 height 18
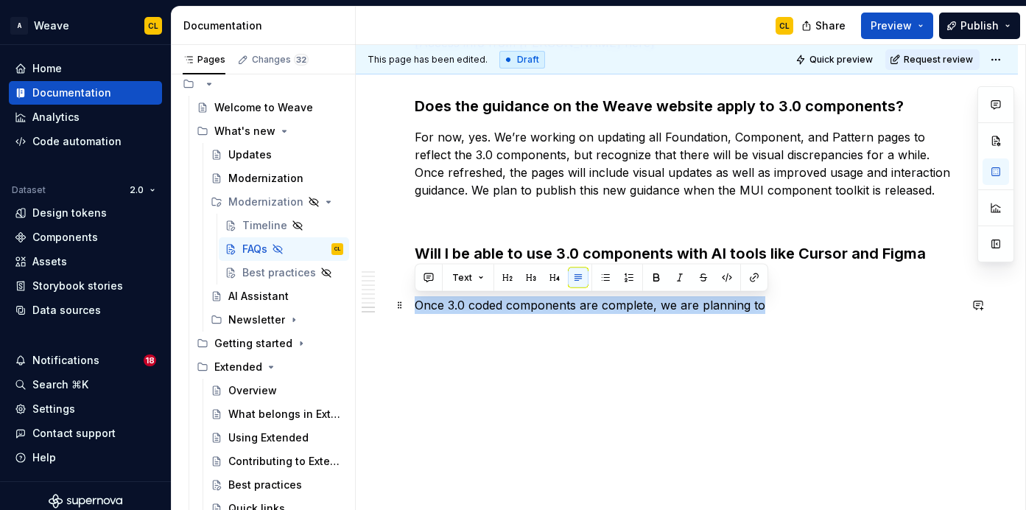
drag, startPoint x: 417, startPoint y: 305, endPoint x: 768, endPoint y: 305, distance: 351.4
click at [768, 305] on p "Once 3.0 coded components are complete, we are planning to" at bounding box center [687, 305] width 544 height 18
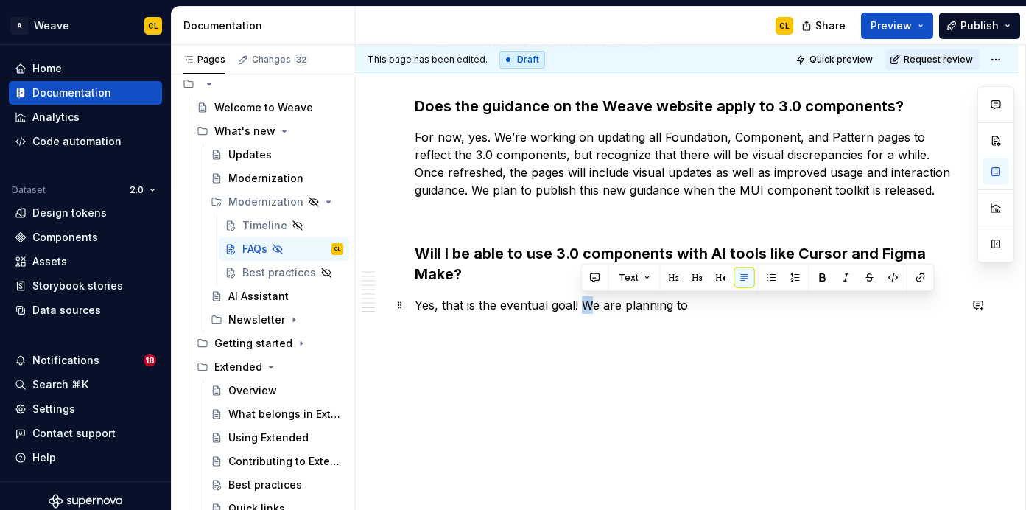
click at [589, 307] on p "Yes, that is the eventual goal! We are planning to" at bounding box center [687, 305] width 544 height 18
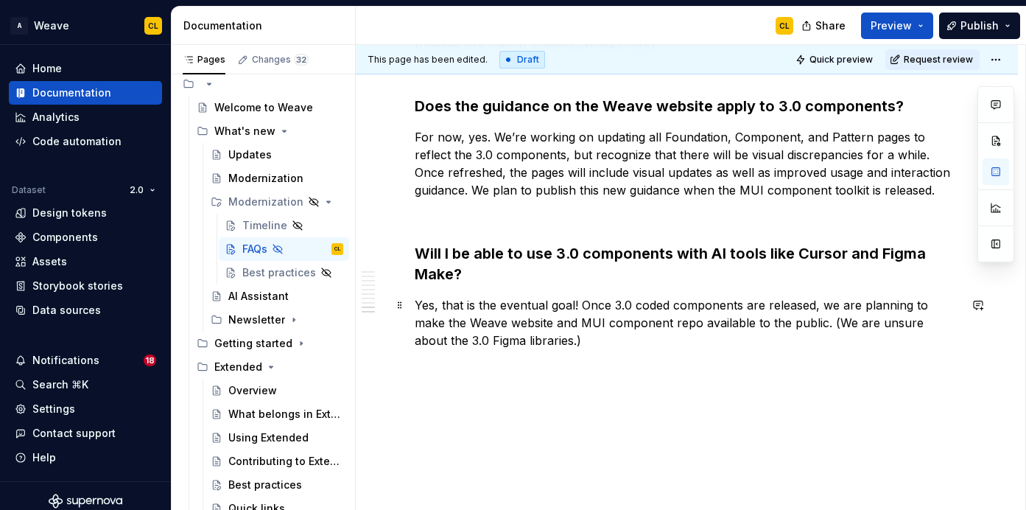
click at [471, 306] on p "Yes, that is the eventual goal! Once 3.0 coded components are released, we are …" at bounding box center [687, 322] width 544 height 53
click at [578, 304] on p "Yes, that’s the eventual goal! Once 3.0 coded components are released, we are p…" at bounding box center [687, 322] width 544 height 53
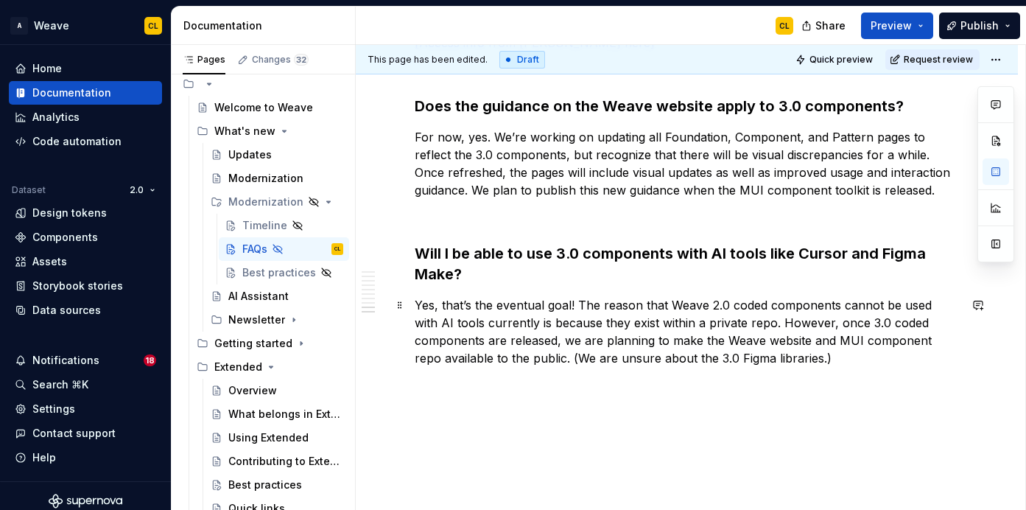
click at [515, 341] on p "Yes, that’s the eventual goal! The reason that Weave 2.0 coded components canno…" at bounding box center [687, 331] width 544 height 71
click at [669, 348] on p "Yes, that’s the eventual goal! The reason that Weave 2.0 coded components canno…" at bounding box center [687, 331] width 544 height 71
click at [712, 345] on p "Yes, that’s the eventual goal! The reason that Weave 2.0 coded components canno…" at bounding box center [687, 331] width 544 height 71
click at [748, 340] on p "Yes, that’s the eventual goal! The reason that Weave 2.0 coded components canno…" at bounding box center [687, 331] width 544 height 71
click at [588, 338] on p "Yes, that’s the eventual goal! The reason that Weave 2.0 coded components canno…" at bounding box center [687, 331] width 544 height 71
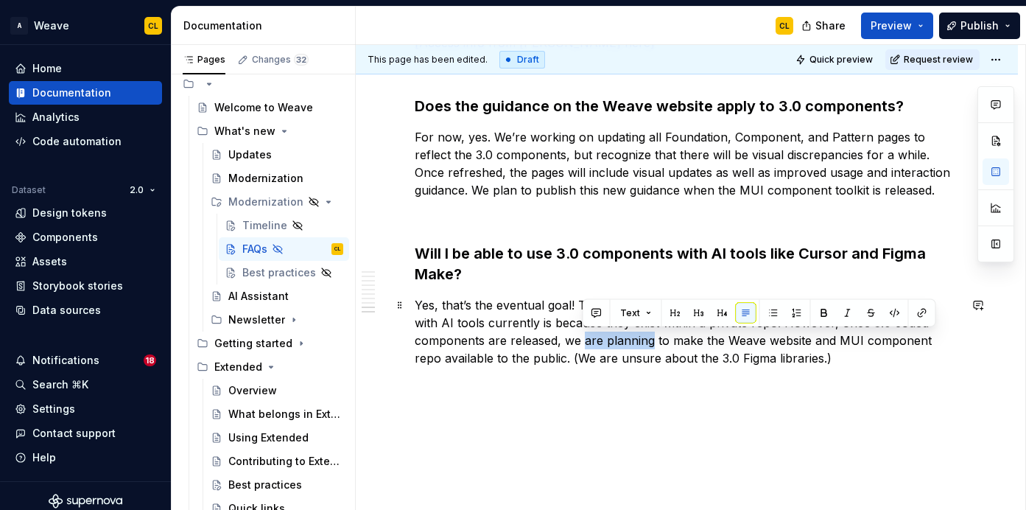
drag, startPoint x: 651, startPoint y: 339, endPoint x: 582, endPoint y: 344, distance: 68.7
click at [582, 344] on p "Yes, that’s the eventual goal! The reason that Weave 2.0 coded components canno…" at bounding box center [687, 331] width 544 height 71
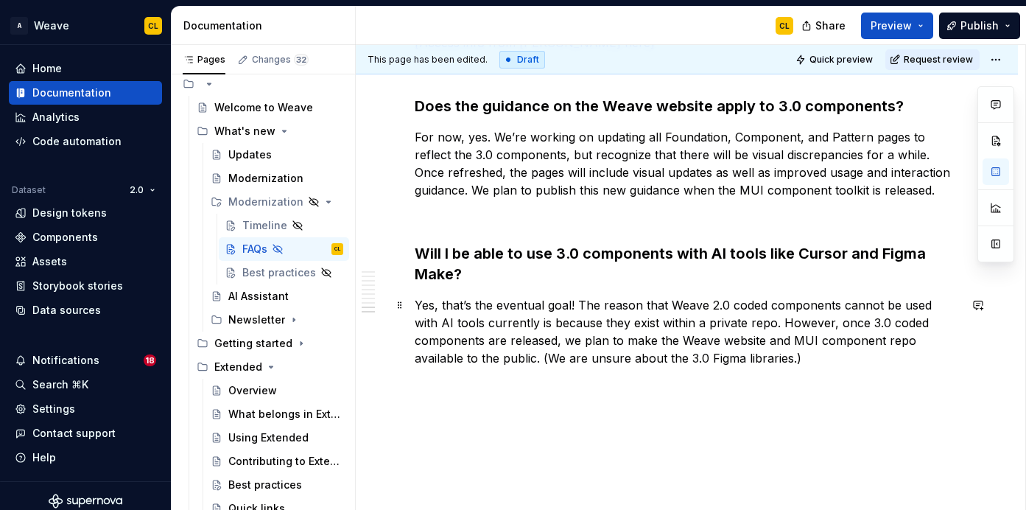
click at [491, 298] on p "Yes, that’s the eventual goal! The reason that Weave 2.0 coded components canno…" at bounding box center [687, 331] width 544 height 71
click at [609, 314] on p "Yes, that’s the eventual goal! The reason that Weave 2.0 coded components canno…" at bounding box center [687, 331] width 544 height 71
click at [682, 315] on p "Yes, that’s the eventual goal! The reason that Weave 2.0 coded components canno…" at bounding box center [687, 331] width 544 height 71
click at [544, 332] on p "Yes, that’s the eventual goal! The reason that Weave 2.0 coded components canno…" at bounding box center [687, 331] width 544 height 71
click at [617, 320] on p "Yes, that’s the eventual goal! The reason that Weave 2.0 coded components canno…" at bounding box center [687, 331] width 544 height 71
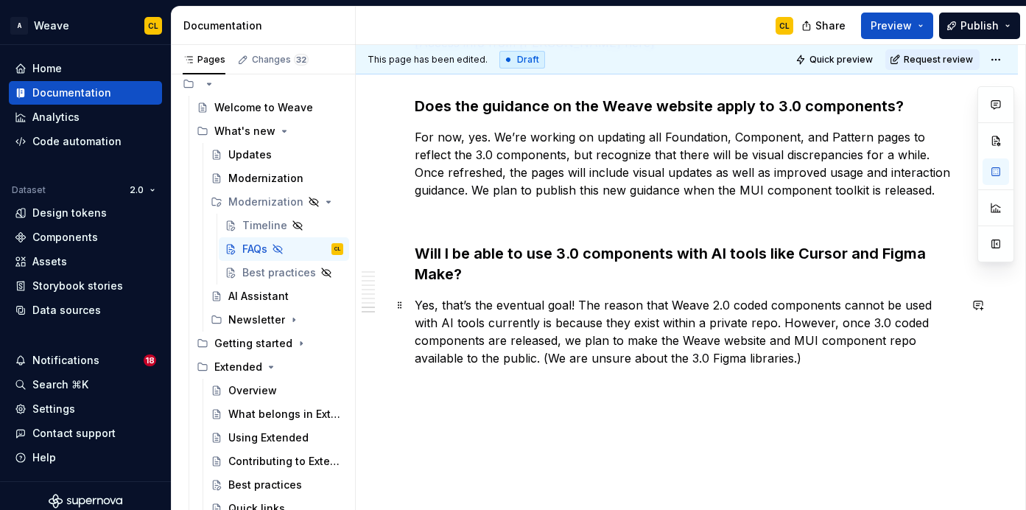
click at [703, 332] on p "Yes, that’s the eventual goal! The reason that Weave 2.0 coded components canno…" at bounding box center [687, 331] width 544 height 71
click at [720, 323] on p "Yes, that’s the eventual goal! The reason that Weave 2.0 coded components canno…" at bounding box center [687, 331] width 544 height 71
click at [824, 323] on p "Yes, that’s the eventual goal! The reason that Weave 2.0 coded components canno…" at bounding box center [687, 331] width 544 height 71
click at [874, 334] on p "Yes, that’s the eventual goal! The reason that Weave 2.0 coded components canno…" at bounding box center [687, 331] width 544 height 71
click at [721, 342] on p "Yes, that’s the eventual goal! The reason that Weave 2.0 coded components canno…" at bounding box center [687, 331] width 544 height 71
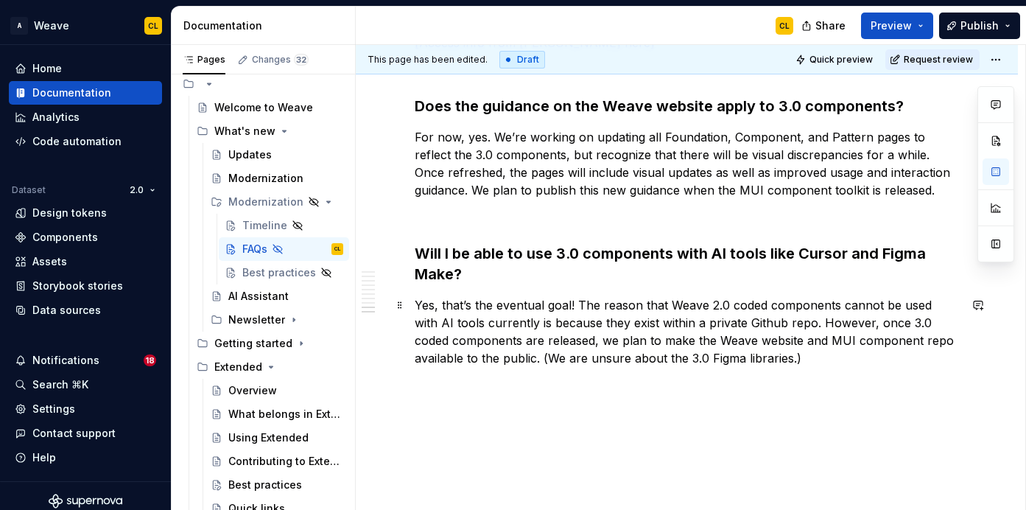
click at [791, 348] on p "Yes, that’s the eventual goal! The reason that Weave 2.0 coded components canno…" at bounding box center [687, 331] width 544 height 71
click at [803, 341] on p "Yes, that’s the eventual goal! The reason that Weave 2.0 coded components canno…" at bounding box center [687, 331] width 544 height 71
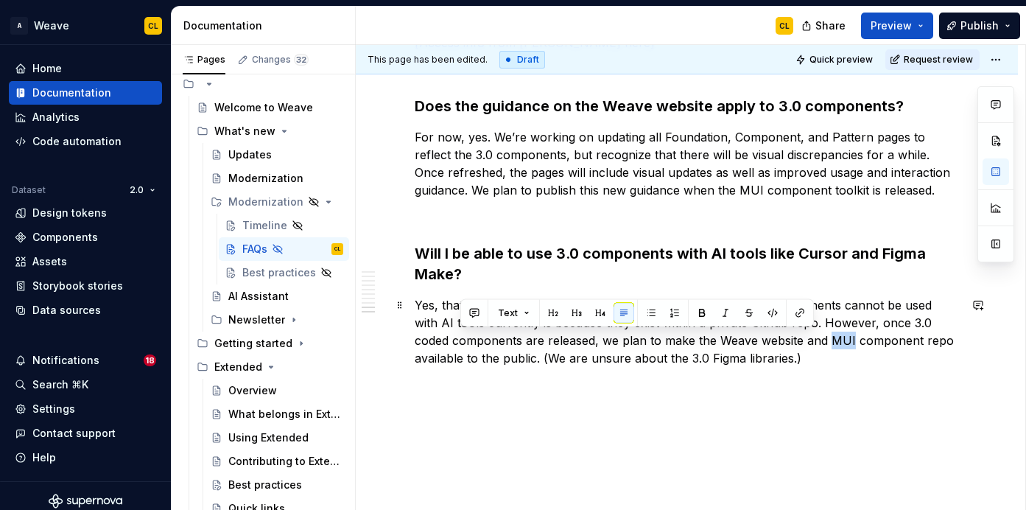
click at [830, 340] on p "Yes, that’s the eventual goal! The reason that Weave 2.0 coded components canno…" at bounding box center [687, 331] width 544 height 71
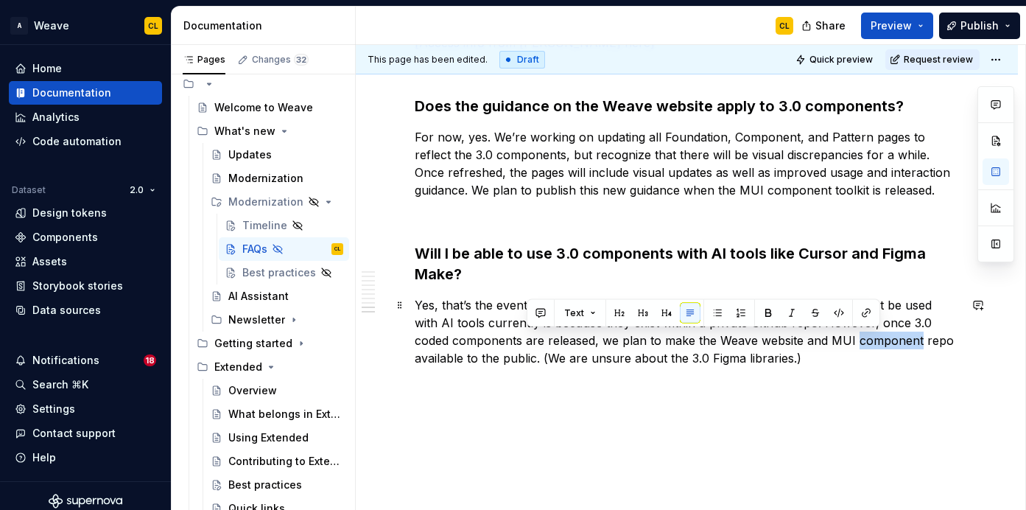
drag, startPoint x: 816, startPoint y: 341, endPoint x: 877, endPoint y: 341, distance: 60.4
click at [877, 341] on p "Yes, that’s the eventual goal! The reason that Weave 2.0 coded components canno…" at bounding box center [687, 331] width 544 height 71
click at [808, 341] on p "Yes, that’s the eventual goal! The reason that Weave 2.0 coded components canno…" at bounding box center [687, 331] width 544 height 71
drag, startPoint x: 789, startPoint y: 339, endPoint x: 878, endPoint y: 342, distance: 89.2
click at [878, 342] on p "Yes, that’s the eventual goal! The reason that Weave 2.0 coded components canno…" at bounding box center [687, 331] width 544 height 71
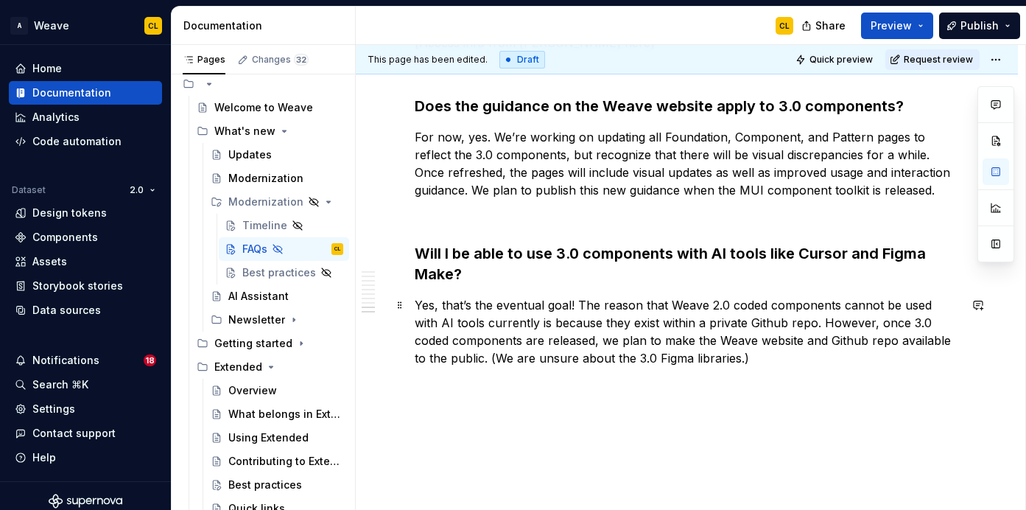
click at [790, 342] on p "Yes, that’s the eventual goal! The reason that Weave 2.0 coded components canno…" at bounding box center [687, 331] width 544 height 71
click at [533, 360] on p "Yes, that’s the eventual goal! The reason that Weave 2.0 coded components canno…" at bounding box center [687, 331] width 544 height 71
click at [572, 360] on p "Yes, that’s the eventual goal! The reason that Weave 2.0 coded components canno…" at bounding box center [687, 331] width 544 height 71
click at [515, 355] on p "Yes, that’s the eventual goal! The reason that Weave 2.0 coded components canno…" at bounding box center [687, 331] width 544 height 71
click at [455, 359] on p "Yes, that’s the eventual goal! The reason that Weave 2.0 coded components canno…" at bounding box center [687, 331] width 544 height 71
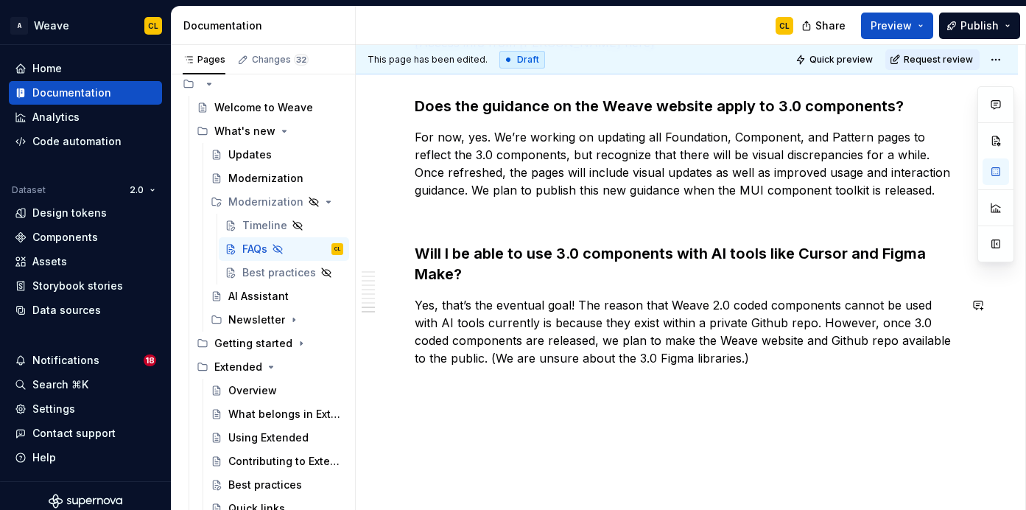
click at [730, 357] on p "Yes, that’s the eventual goal! The reason that Weave 2.0 coded components canno…" at bounding box center [687, 331] width 544 height 71
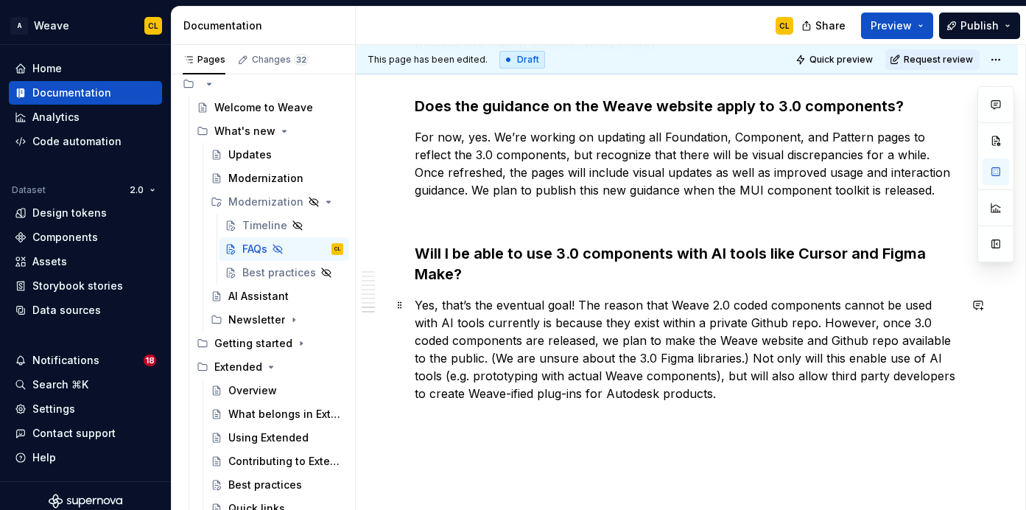
click at [486, 397] on p "Yes, that’s the eventual goal! The reason that Weave 2.0 coded components canno…" at bounding box center [687, 349] width 544 height 106
click at [713, 394] on p "Yes, that’s the eventual goal! The reason that Weave 2.0 coded components canno…" at bounding box center [687, 349] width 544 height 106
click at [760, 374] on p "Yes, that’s the eventual goal! The reason that Weave 2.0 coded components canno…" at bounding box center [687, 349] width 544 height 106
click at [788, 376] on p "Yes, that’s the eventual goal! The reason that Weave 2.0 coded components canno…" at bounding box center [687, 349] width 544 height 106
click at [913, 378] on p "Yes, that’s the eventual goal! The reason that Weave 2.0 coded components canno…" at bounding box center [687, 349] width 544 height 106
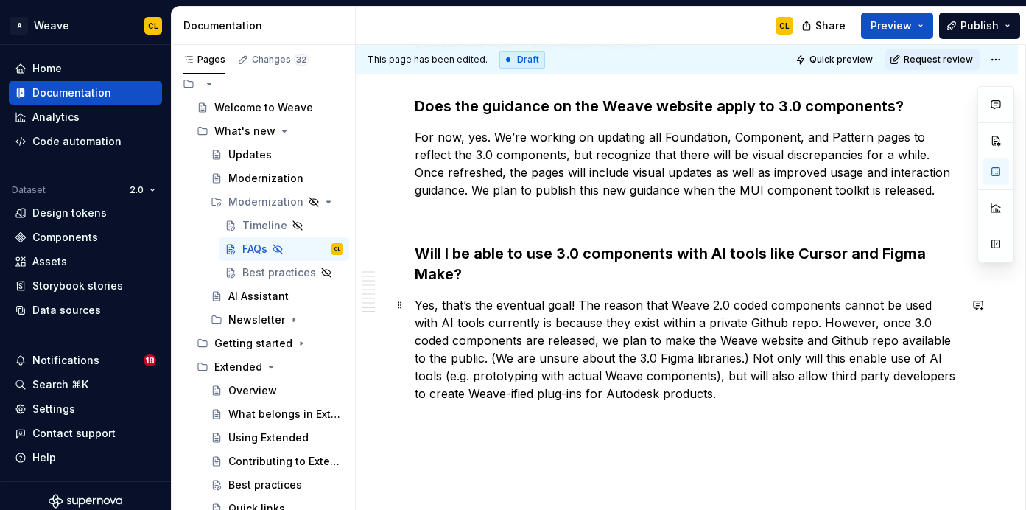
click at [913, 378] on p "Yes, that’s the eventual goal! The reason that Weave 2.0 coded components canno…" at bounding box center [687, 349] width 544 height 106
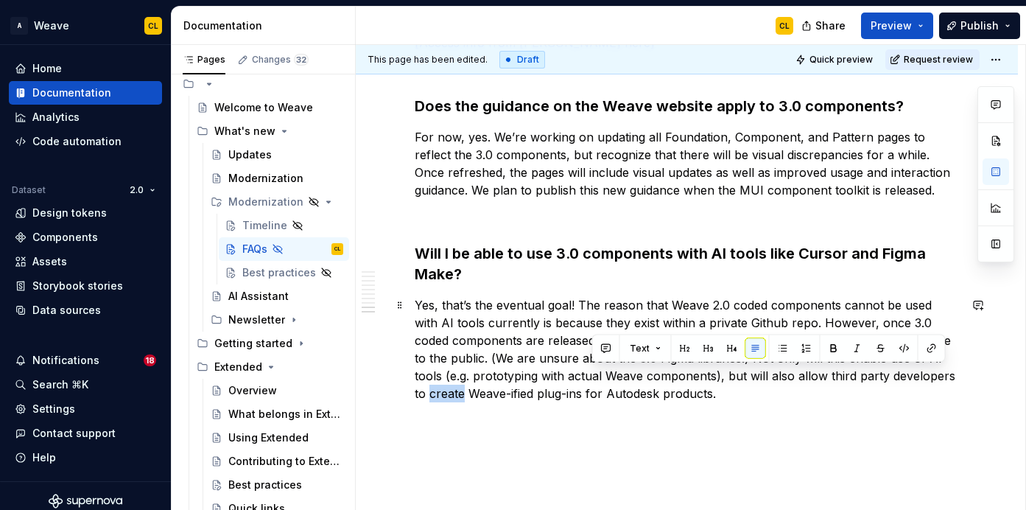
click at [731, 380] on p "Yes, that’s the eventual goal! The reason that Weave 2.0 coded components canno…" at bounding box center [687, 349] width 544 height 106
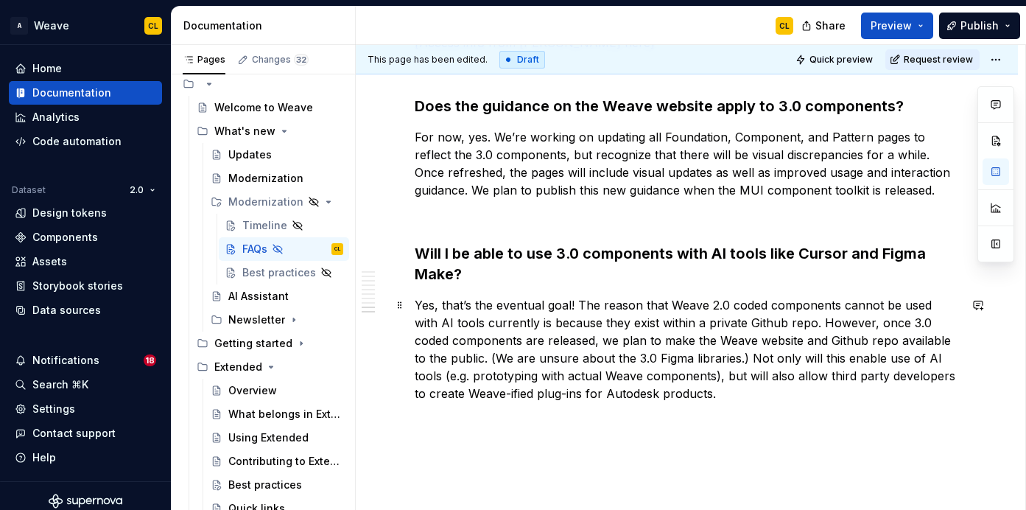
click at [720, 376] on p "Yes, that’s the eventual goal! The reason that Weave 2.0 coded components canno…" at bounding box center [687, 349] width 544 height 106
click at [567, 381] on p "Yes, that’s the eventual goal! The reason that Weave 2.0 coded components canno…" at bounding box center [687, 349] width 544 height 106
click at [679, 379] on p "Yes, that’s the eventual goal! The reason that Weave 2.0 coded components canno…" at bounding box center [687, 349] width 544 height 106
click at [902, 359] on p "Yes, that’s the eventual goal! The reason that Weave 2.0 coded components canno…" at bounding box center [687, 349] width 544 height 106
click at [849, 359] on p "Yes, that’s the eventual goal! The reason that Weave 2.0 coded components canno…" at bounding box center [687, 349] width 544 height 106
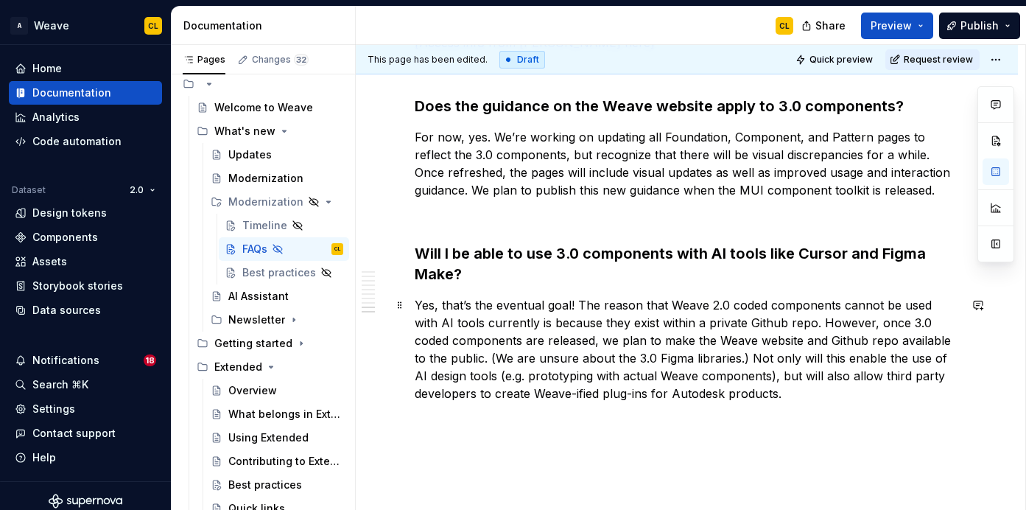
click at [482, 320] on p "Yes, that’s the eventual goal! The reason that Weave 2.0 coded components canno…" at bounding box center [687, 349] width 544 height 106
click at [552, 317] on p "Yes, that’s the eventual goal! The reason that Weave 2.0 coded components canno…" at bounding box center [687, 349] width 544 height 106
click at [455, 325] on p "Yes, that’s the eventual goal! The reason that Weave 2.0 coded components canno…" at bounding box center [687, 349] width 544 height 106
click at [430, 323] on p "Yes, that’s the eventual goal! The reason that Weave 2.0 coded components canno…" at bounding box center [687, 349] width 544 height 106
click at [936, 361] on p "Yes, that’s the eventual goal! The reason that Weave 2.0 coded components canno…" at bounding box center [687, 349] width 544 height 106
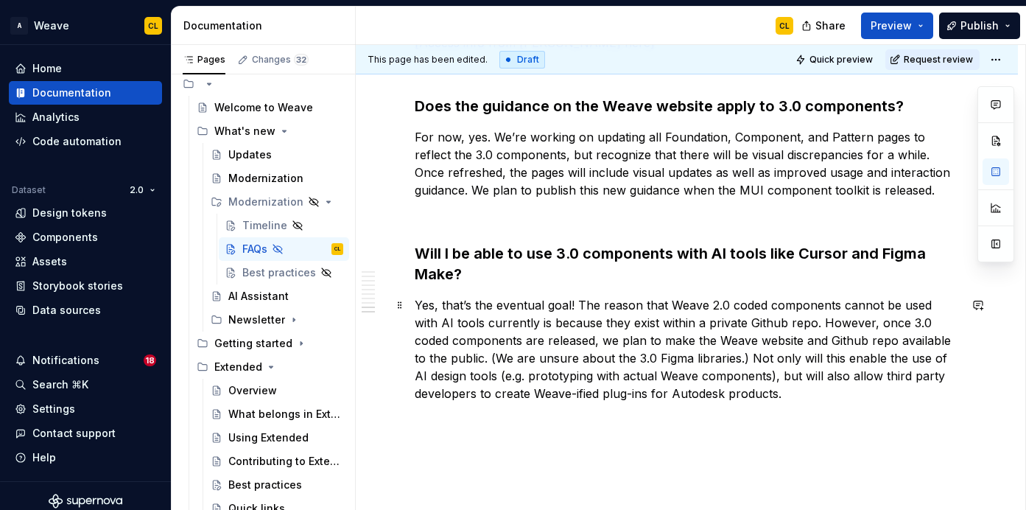
click at [936, 361] on p "Yes, that’s the eventual goal! The reason that Weave 2.0 coded components canno…" at bounding box center [687, 349] width 544 height 106
click at [415, 375] on p "Yes, that’s the eventual goal! The reason that Weave 2.0 coded components canno…" at bounding box center [687, 349] width 544 height 106
click at [846, 374] on p "Yes, that’s the eventual goal! The reason that Weave 2.0 coded components canno…" at bounding box center [687, 349] width 544 height 106
click at [884, 385] on p "Yes, that’s the eventual goal! The reason that Weave 2.0 coded components canno…" at bounding box center [687, 349] width 544 height 106
click at [847, 395] on p "Yes, that’s the eventual goal! The reason that Weave 2.0 coded components canno…" at bounding box center [687, 349] width 544 height 106
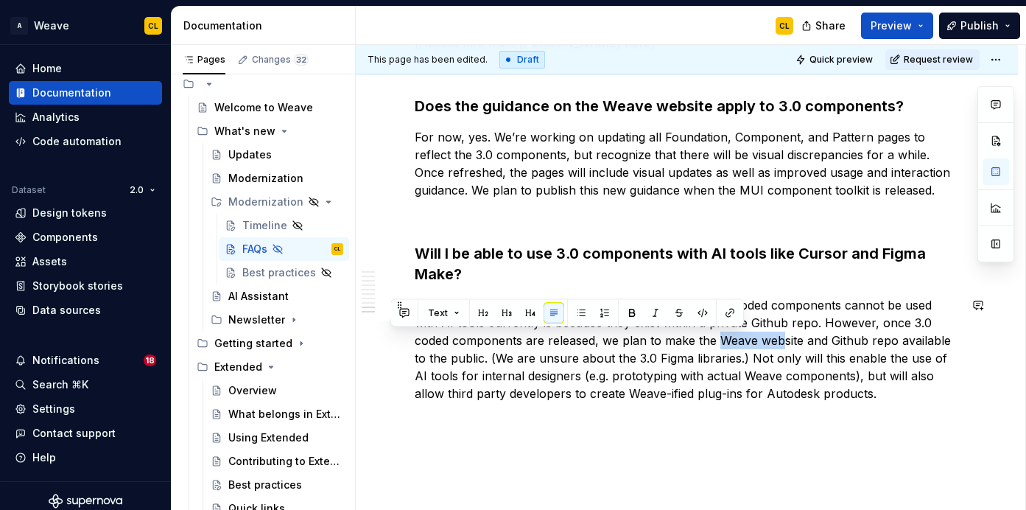
drag, startPoint x: 680, startPoint y: 338, endPoint x: 746, endPoint y: 337, distance: 65.6
click at [746, 337] on p "Yes, that’s the eventual goal! The reason that Weave 2.0 coded components canno…" at bounding box center [687, 349] width 544 height 106
click at [719, 340] on p "Yes, that’s the eventual goal! The reason that Weave 2.0 coded components canno…" at bounding box center [687, 349] width 544 height 106
drag, startPoint x: 719, startPoint y: 338, endPoint x: 791, endPoint y: 339, distance: 72.2
click at [791, 339] on p "Yes, that’s the eventual goal! The reason that Weave 2.0 coded components canno…" at bounding box center [687, 349] width 544 height 106
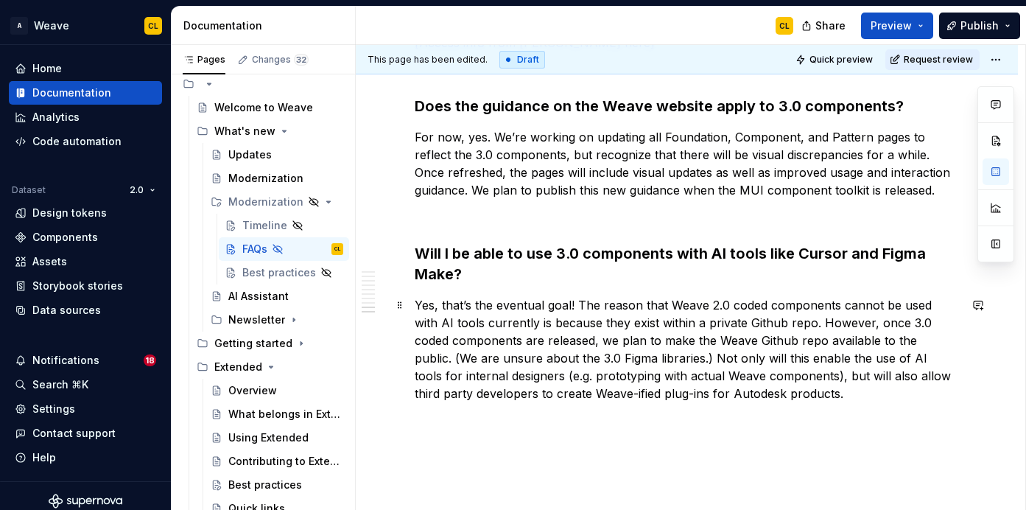
click at [749, 331] on p "Yes, that’s the eventual goal! The reason that Weave 2.0 coded components canno…" at bounding box center [687, 349] width 544 height 106
click at [735, 325] on p "Yes, that’s the eventual goal! The reason that Weave 2.0 coded components canno…" at bounding box center [687, 349] width 544 height 106
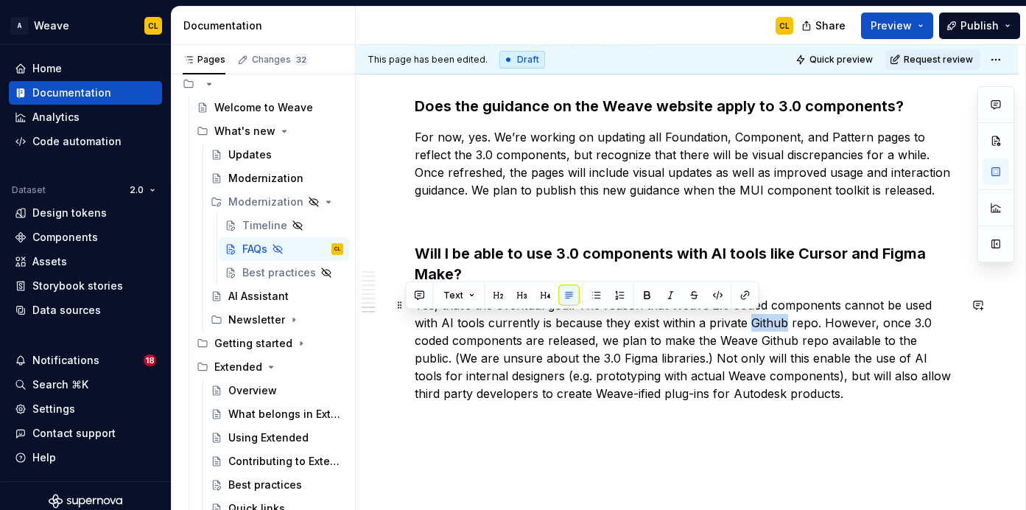
click at [721, 338] on p "Yes, that’s the eventual goal! The reason that Weave 2.0 coded components canno…" at bounding box center [687, 349] width 544 height 106
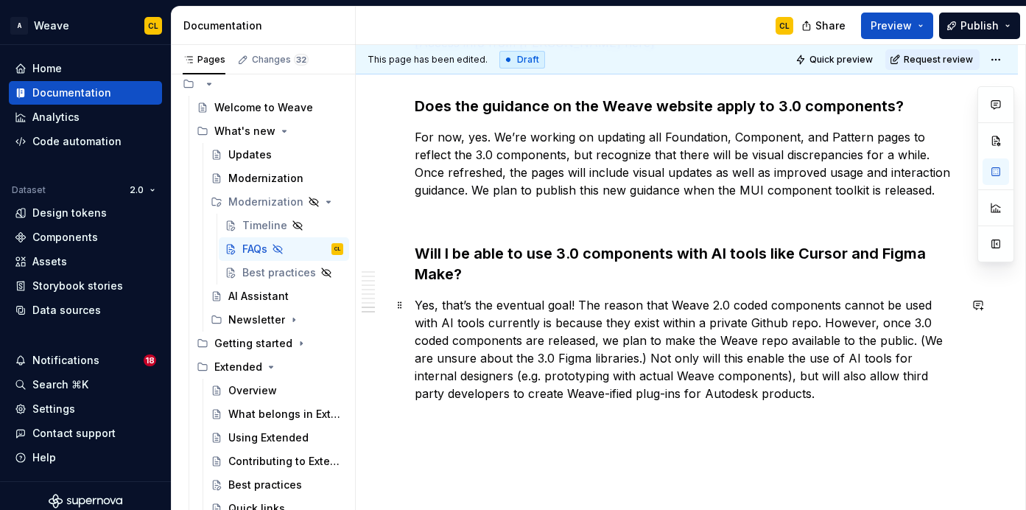
click at [693, 338] on p "Yes, that’s the eventual goal! The reason that Weave 2.0 coded components canno…" at bounding box center [687, 349] width 544 height 106
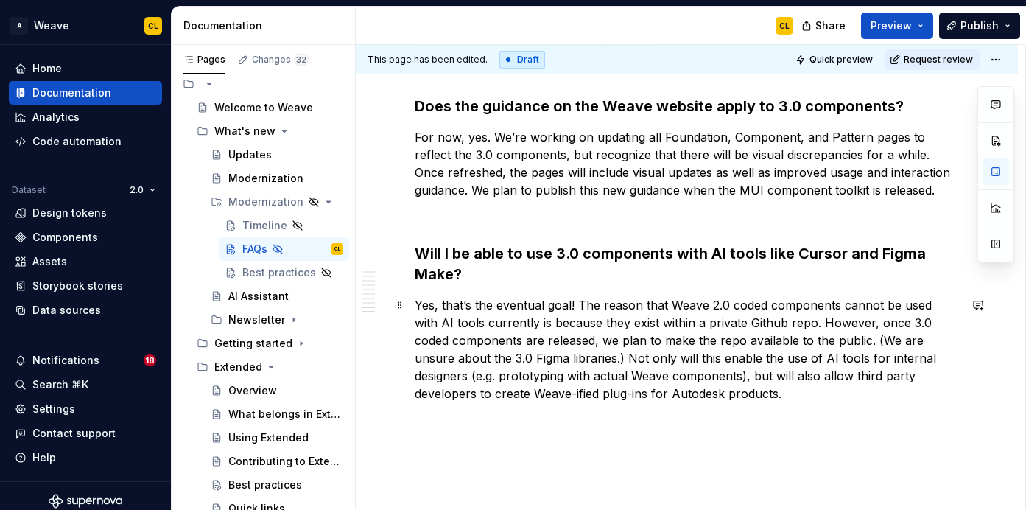
click at [741, 343] on p "Yes, that’s the eventual goal! The reason that Weave 2.0 coded components canno…" at bounding box center [687, 349] width 544 height 106
click at [855, 329] on p "Yes, that’s the eventual goal! The reason that Weave 2.0 coded components canno…" at bounding box center [687, 349] width 544 height 106
click at [916, 324] on p "Yes, that’s the eventual goal! The reason that Weave 2.0 coded components canno…" at bounding box center [687, 349] width 544 height 106
click at [670, 348] on p "Yes, that’s the eventual goal! The reason that Weave 2.0 coded components canno…" at bounding box center [687, 349] width 544 height 106
click at [726, 344] on p "Yes, that’s the eventual goal! The reason that Weave 2.0 coded components canno…" at bounding box center [687, 349] width 544 height 106
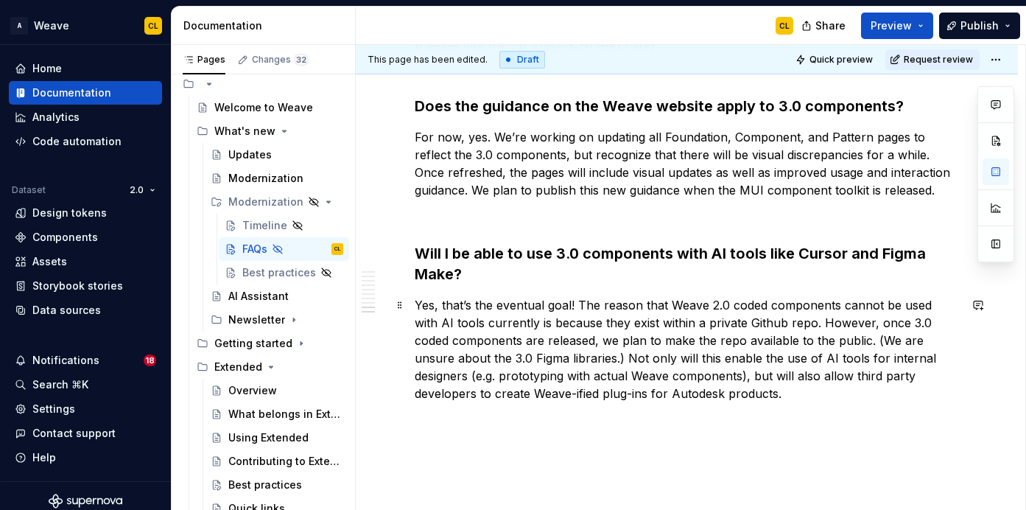
click at [813, 341] on p "Yes, that’s the eventual goal! The reason that Weave 2.0 coded components canno…" at bounding box center [687, 349] width 544 height 106
click at [860, 337] on p "Yes, that’s the eventual goal! The reason that Weave 2.0 coded components canno…" at bounding box center [687, 349] width 544 height 106
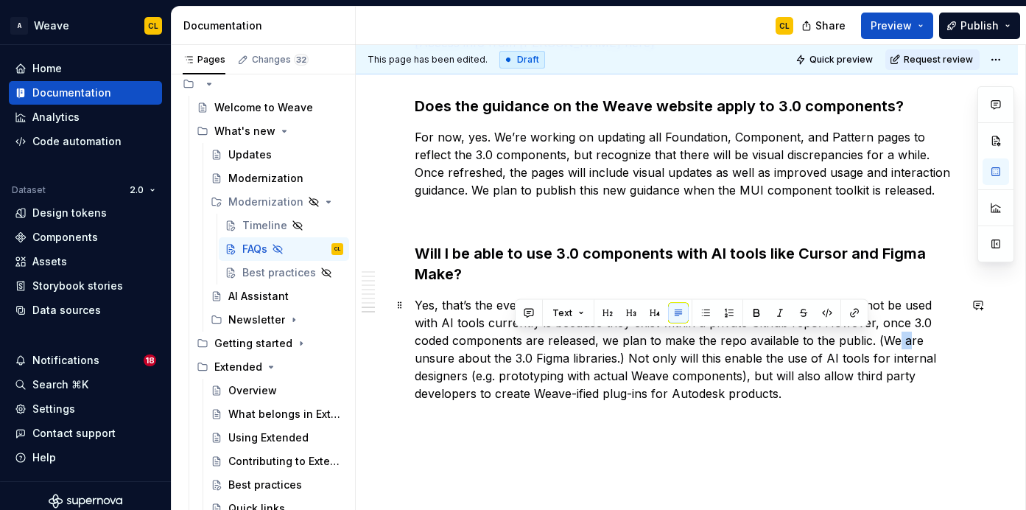
drag, startPoint x: 855, startPoint y: 341, endPoint x: 868, endPoint y: 341, distance: 12.5
click at [868, 341] on p "Yes, that’s the eventual goal! The reason that Weave 2.0 coded components canno…" at bounding box center [687, 349] width 544 height 106
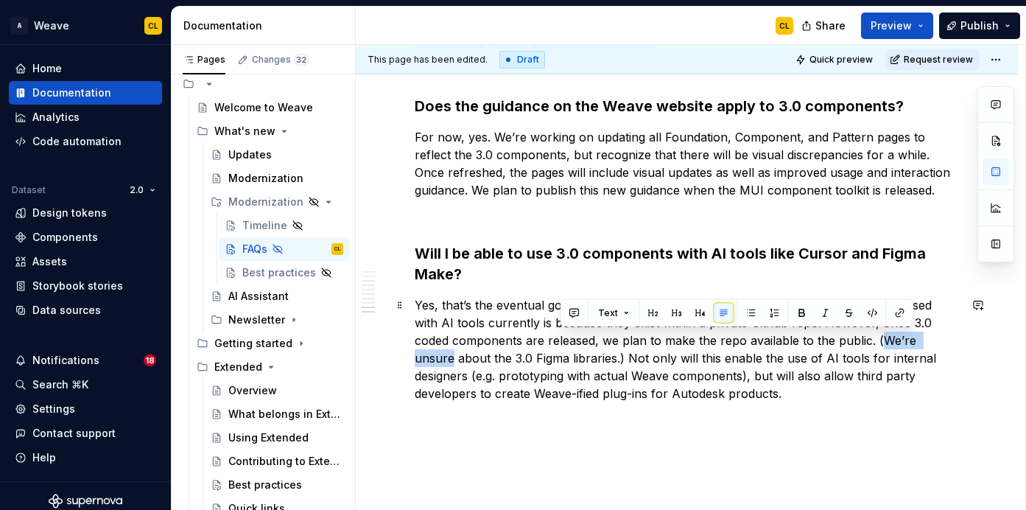
drag, startPoint x: 841, startPoint y: 339, endPoint x: 913, endPoint y: 336, distance: 72.3
click at [913, 336] on p "Yes, that’s the eventual goal! The reason that Weave 2.0 coded components canno…" at bounding box center [687, 349] width 544 height 106
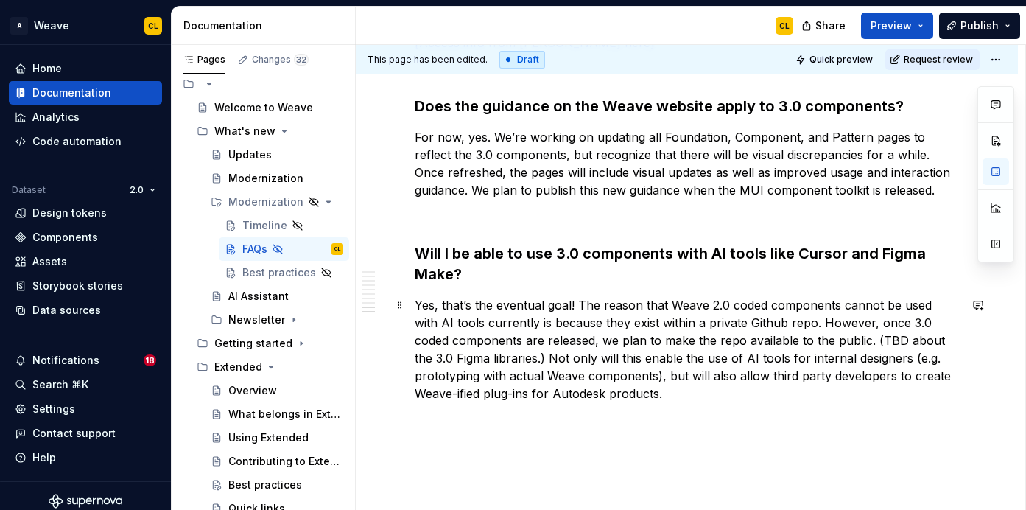
click at [496, 356] on p "Yes, that’s the eventual goal! The reason that Weave 2.0 coded components canno…" at bounding box center [687, 349] width 544 height 106
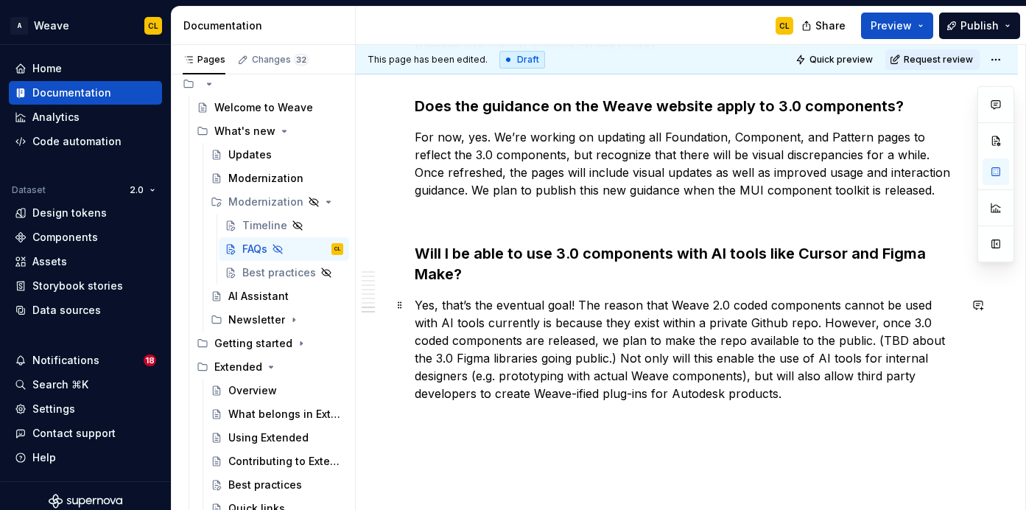
click at [705, 338] on p "Yes, that’s the eventual goal! The reason that Weave 2.0 coded components canno…" at bounding box center [687, 349] width 544 height 106
click at [743, 341] on p "Yes, that’s the eventual goal! The reason that Weave 2.0 coded components canno…" at bounding box center [687, 349] width 544 height 106
click at [754, 340] on p "Yes, that’s the eventual goal! The reason that Weave 2.0 coded components canno…" at bounding box center [687, 349] width 544 height 106
click at [856, 337] on p "Yes, that’s the eventual goal! The reason that Weave 2.0 coded components canno…" at bounding box center [687, 349] width 544 height 106
click at [826, 340] on p "Yes, that’s the eventual goal! The reason that Weave 2.0 coded components canno…" at bounding box center [687, 349] width 544 height 106
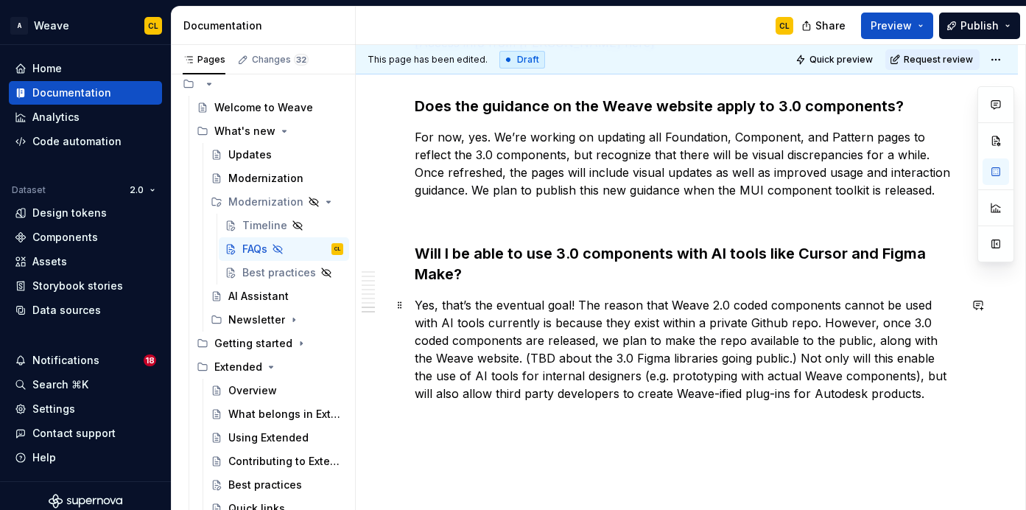
click at [813, 328] on p "Yes, that’s the eventual goal! The reason that Weave 2.0 coded components canno…" at bounding box center [687, 349] width 544 height 106
click at [758, 337] on p "Yes, that’s the eventual goal! The reason that Weave 2.0 coded components canno…" at bounding box center [687, 349] width 544 height 106
click at [811, 333] on p "Yes, that’s the eventual goal! The reason that Weave 2.0 coded components canno…" at bounding box center [687, 349] width 544 height 106
click at [840, 338] on p "Yes, that’s the eventual goal! The reason that Weave 2.0 coded components canno…" at bounding box center [687, 349] width 544 height 106
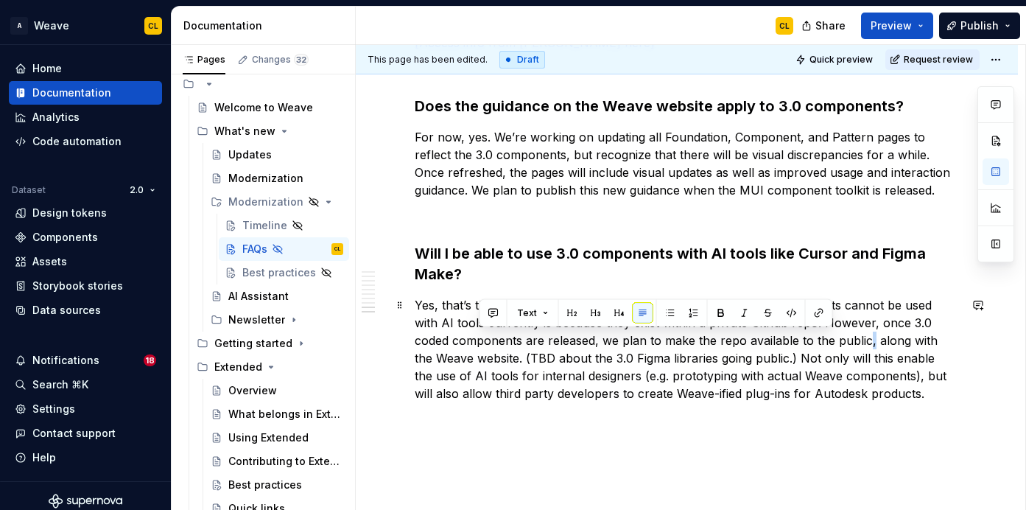
click at [830, 342] on p "Yes, that’s the eventual goal! The reason that Weave 2.0 coded components canno…" at bounding box center [687, 349] width 544 height 106
click at [721, 362] on p "Yes, that’s the eventual goal! The reason that Weave 2.0 coded components canno…" at bounding box center [687, 349] width 544 height 106
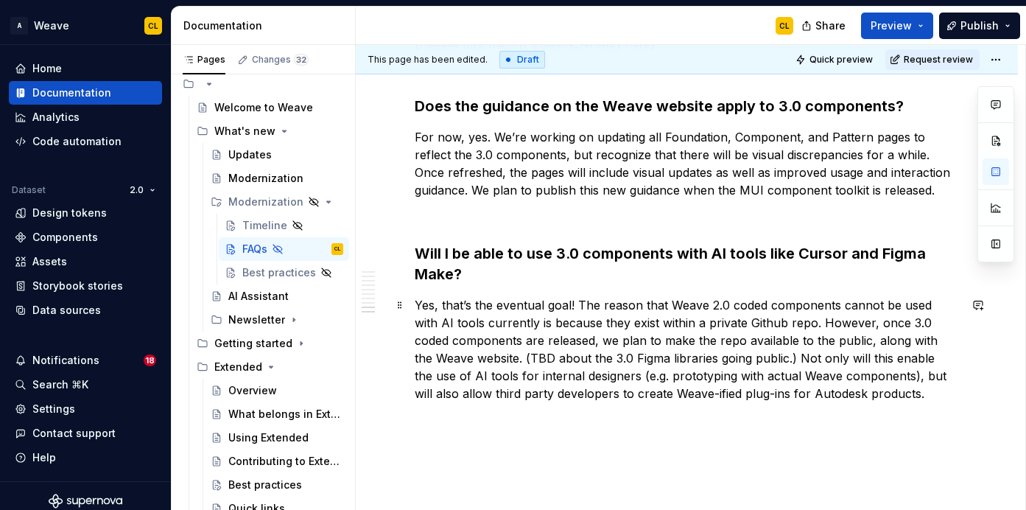
click at [762, 350] on p "Yes, that’s the eventual goal! The reason that Weave 2.0 coded components canno…" at bounding box center [687, 349] width 544 height 106
click at [706, 342] on p "Yes, that’s the eventual goal! The reason that Weave 2.0 coded components canno…" at bounding box center [687, 349] width 544 height 106
click at [656, 342] on p "Yes, that’s the eventual goal! The reason that Weave 2.0 coded components canno…" at bounding box center [687, 349] width 544 height 106
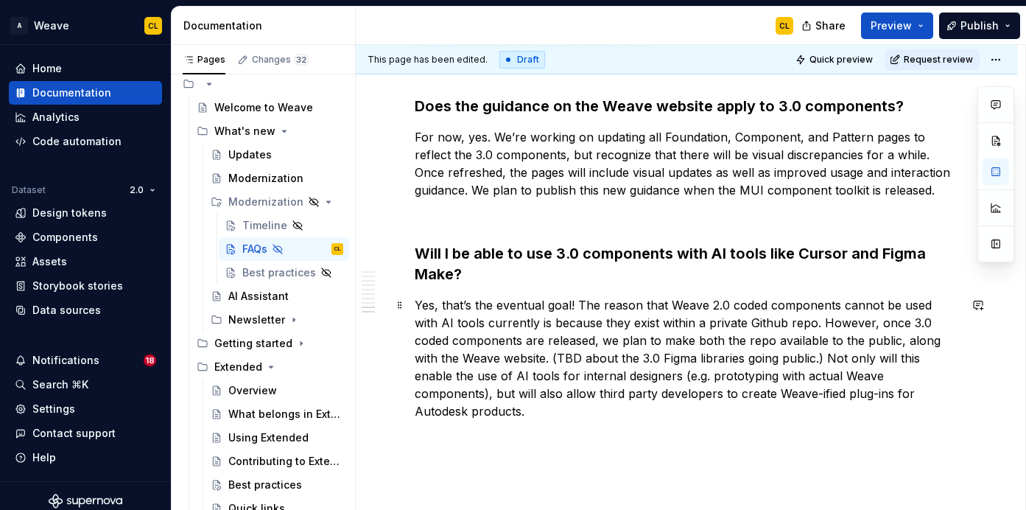
click at [738, 341] on p "Yes, that’s the eventual goal! The reason that Weave 2.0 coded components canno…" at bounding box center [687, 358] width 544 height 124
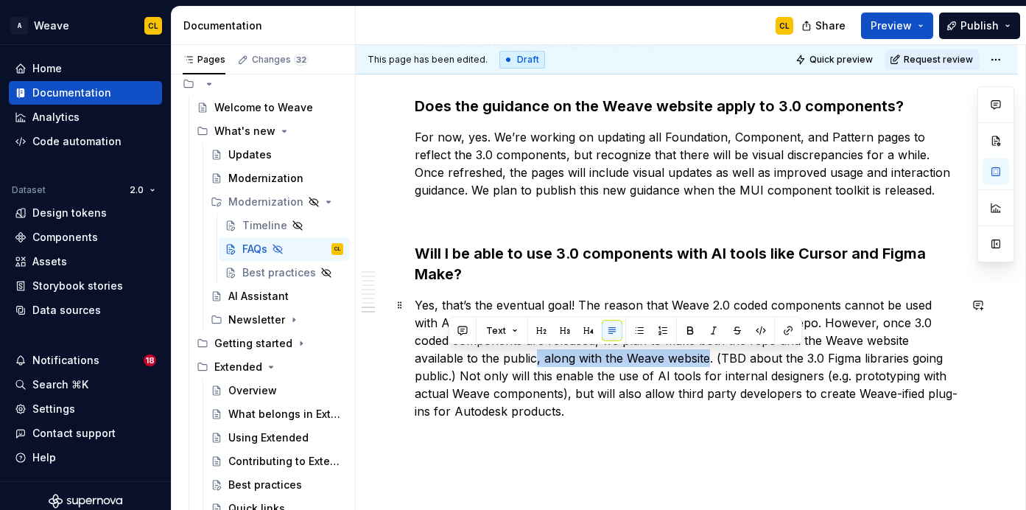
drag, startPoint x: 449, startPoint y: 361, endPoint x: 622, endPoint y: 357, distance: 173.2
click at [622, 357] on p "Yes, that’s the eventual goal! The reason that Weave 2.0 coded components canno…" at bounding box center [687, 358] width 544 height 124
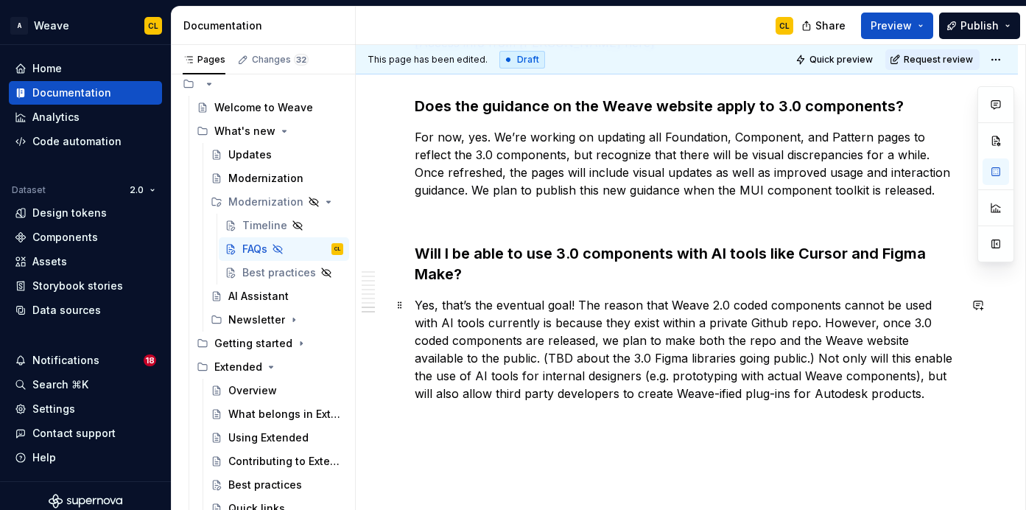
click at [692, 356] on p "Yes, that’s the eventual goal! The reason that Weave 2.0 coded components canno…" at bounding box center [687, 349] width 544 height 106
click at [651, 357] on p "Yes, that’s the eventual goal! The reason that Weave 2.0 coded components canno…" at bounding box center [687, 349] width 544 height 106
click at [550, 349] on p "Yes, that’s the eventual goal! The reason that Weave 2.0 coded components canno…" at bounding box center [687, 349] width 544 height 106
click at [674, 362] on p "Yes, that’s the eventual goal! The reason that Weave 2.0 coded components canno…" at bounding box center [687, 349] width 544 height 106
click at [679, 360] on p "Yes, that’s the eventual goal! The reason that Weave 2.0 coded components canno…" at bounding box center [687, 349] width 544 height 106
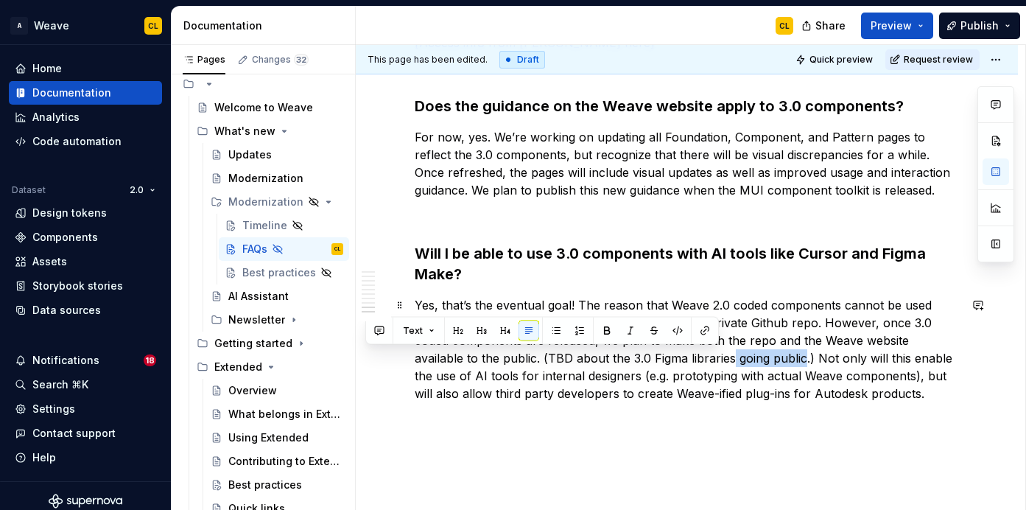
drag, startPoint x: 646, startPoint y: 359, endPoint x: 718, endPoint y: 357, distance: 71.5
click at [718, 357] on p "Yes, that’s the eventual goal! The reason that Weave 2.0 coded components canno…" at bounding box center [687, 349] width 544 height 106
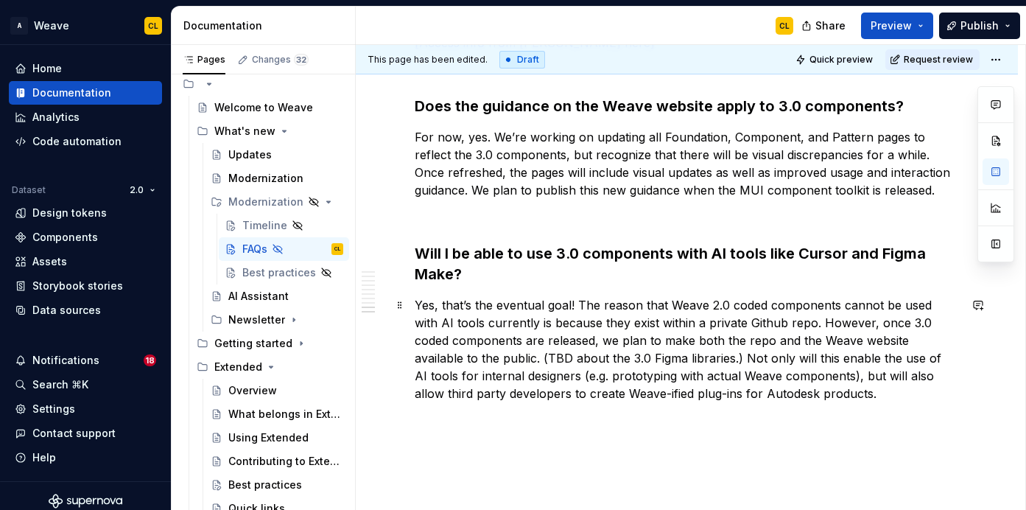
click at [723, 378] on p "Yes, that’s the eventual goal! The reason that Weave 2.0 coded components canno…" at bounding box center [687, 349] width 544 height 106
click at [754, 377] on p "Yes, that’s the eventual goal! The reason that Weave 2.0 coded components canno…" at bounding box center [687, 349] width 544 height 106
click at [780, 371] on p "Yes, that’s the eventual goal! The reason that Weave 2.0 coded components canno…" at bounding box center [687, 349] width 544 height 106
click at [817, 373] on p "Yes, that’s the eventual goal! The reason that Weave 2.0 coded components canno…" at bounding box center [687, 349] width 544 height 106
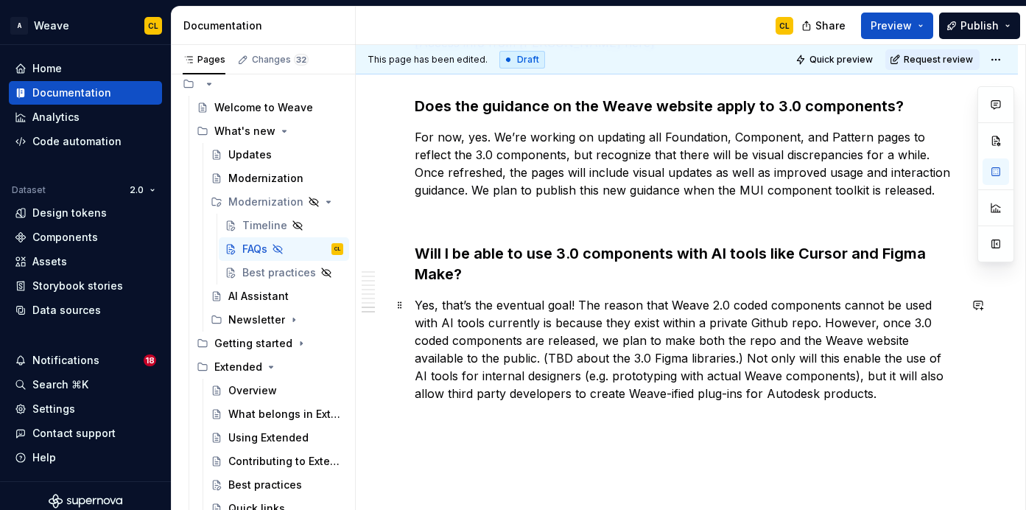
click at [817, 373] on p "Yes, that’s the eventual goal! The reason that Weave 2.0 coded components canno…" at bounding box center [687, 349] width 544 height 106
click at [684, 397] on p "Yes, that’s the eventual goal! The reason that Weave 2.0 coded components canno…" at bounding box center [687, 349] width 544 height 106
click at [757, 389] on p "Yes, that’s the eventual goal! The reason that Weave 2.0 coded components canno…" at bounding box center [687, 349] width 544 height 106
click at [822, 394] on p "Yes, that’s the eventual goal! The reason that Weave 2.0 coded components canno…" at bounding box center [687, 349] width 544 height 106
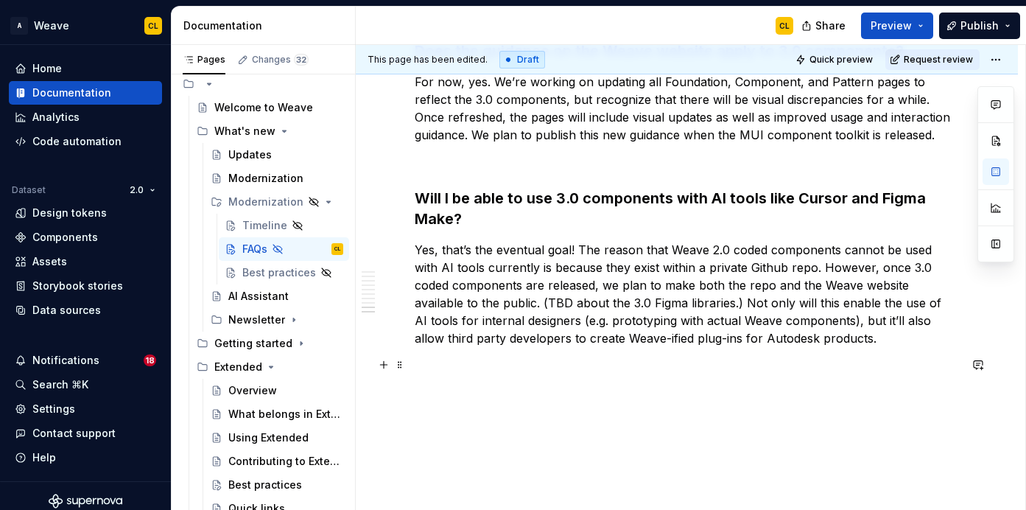
scroll to position [1556, 0]
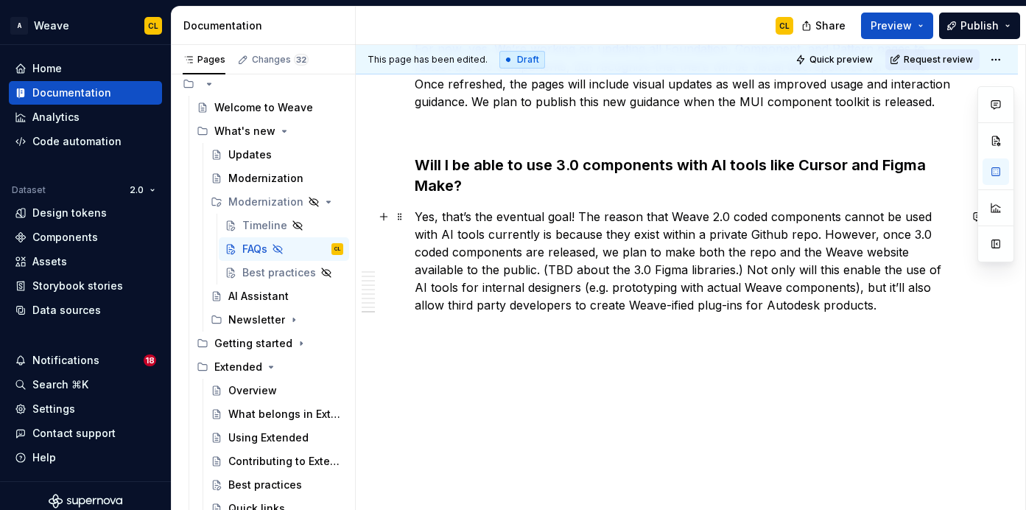
click at [784, 250] on p "Yes, that’s the eventual goal! The reason that Weave 2.0 coded components canno…" at bounding box center [687, 261] width 544 height 106
click at [765, 250] on p "Yes, that’s the eventual goal! The reason that Weave 2.0 coded components canno…" at bounding box center [687, 261] width 544 height 106
click at [818, 250] on p "Yes, that’s the eventual goal! The reason that Weave 2.0 coded components canno…" at bounding box center [687, 261] width 544 height 106
click at [854, 285] on p "Yes, that’s the eventual goal! The reason that Weave 2.0 coded components canno…" at bounding box center [687, 261] width 544 height 106
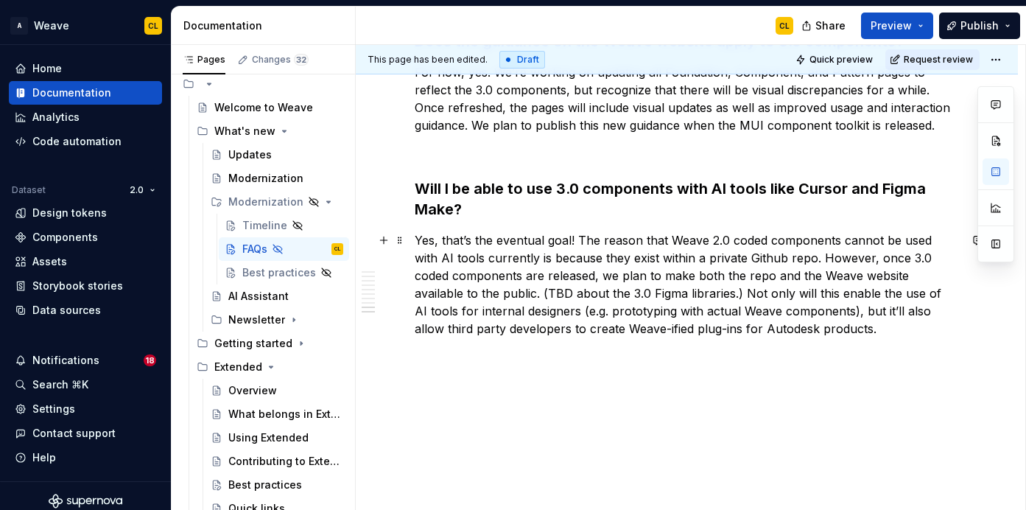
scroll to position [1532, 0]
click at [597, 312] on p "Yes, that’s the eventual goal! The reason that Weave 2.0 coded components canno…" at bounding box center [687, 285] width 544 height 106
click at [674, 308] on p "Yes, that’s the eventual goal! The reason that Weave 2.0 coded components canno…" at bounding box center [687, 285] width 544 height 106
click at [747, 311] on p "Yes, that’s the eventual goal! The reason that Weave 2.0 coded components canno…" at bounding box center [687, 285] width 544 height 106
click at [778, 297] on p "Yes, that’s the eventual goal! The reason that Weave 2.0 coded components canno…" at bounding box center [687, 285] width 544 height 106
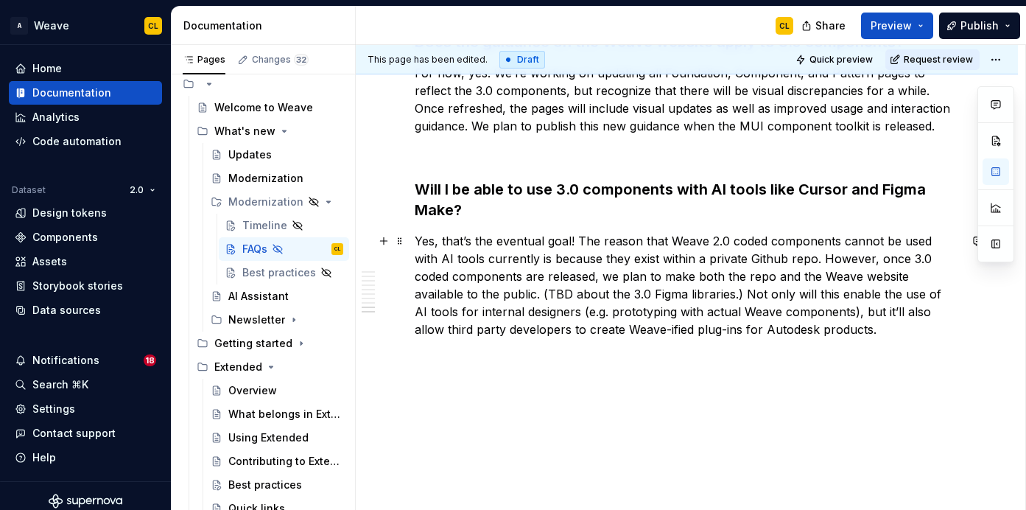
click at [799, 298] on p "Yes, that’s the eventual goal! The reason that Weave 2.0 coded components canno…" at bounding box center [687, 285] width 544 height 106
click at [845, 288] on p "Yes, that’s the eventual goal! The reason that Weave 2.0 coded components canno…" at bounding box center [687, 285] width 544 height 106
click at [855, 292] on p "Yes, that’s the eventual goal! The reason that Weave 2.0 coded components canno…" at bounding box center [687, 285] width 544 height 106
click at [860, 289] on p "Yes, that’s the eventual goal! The reason that Weave 2.0 coded components canno…" at bounding box center [687, 294] width 544 height 124
click at [900, 291] on p "Yes, that’s the eventual goal! The reason that Weave 2.0 coded components canno…" at bounding box center [687, 294] width 544 height 124
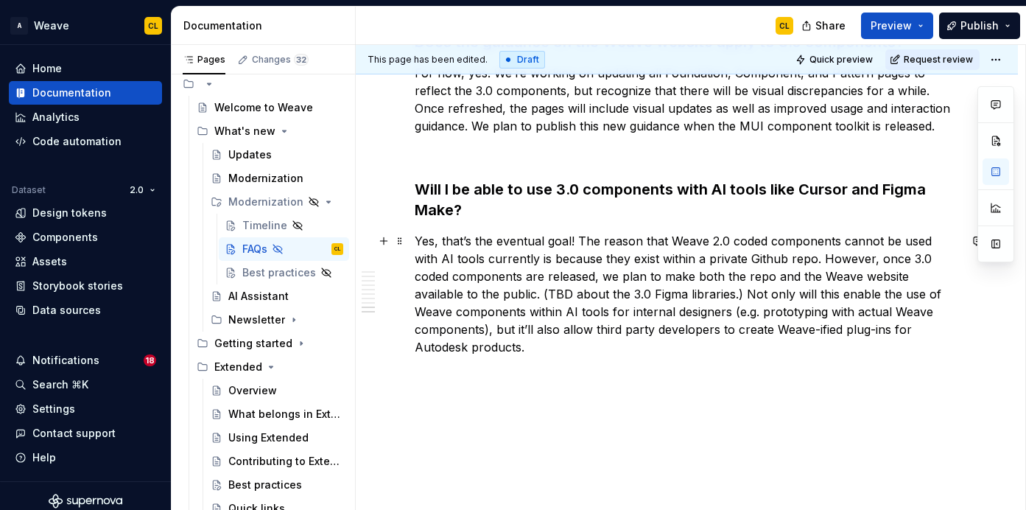
click at [857, 296] on p "Yes, that’s the eventual goal! The reason that Weave 2.0 coded components canno…" at bounding box center [687, 294] width 544 height 124
click at [854, 292] on p "Yes, that’s the eventual goal! The reason that Weave 2.0 coded components canno…" at bounding box center [687, 294] width 544 height 124
click at [548, 312] on p "Yes, that’s the eventual goal! The reason that Weave 2.0 coded components canno…" at bounding box center [687, 294] width 544 height 124
click at [566, 312] on p "Yes, that’s the eventual goal! The reason that Weave 2.0 coded components canno…" at bounding box center [687, 294] width 544 height 124
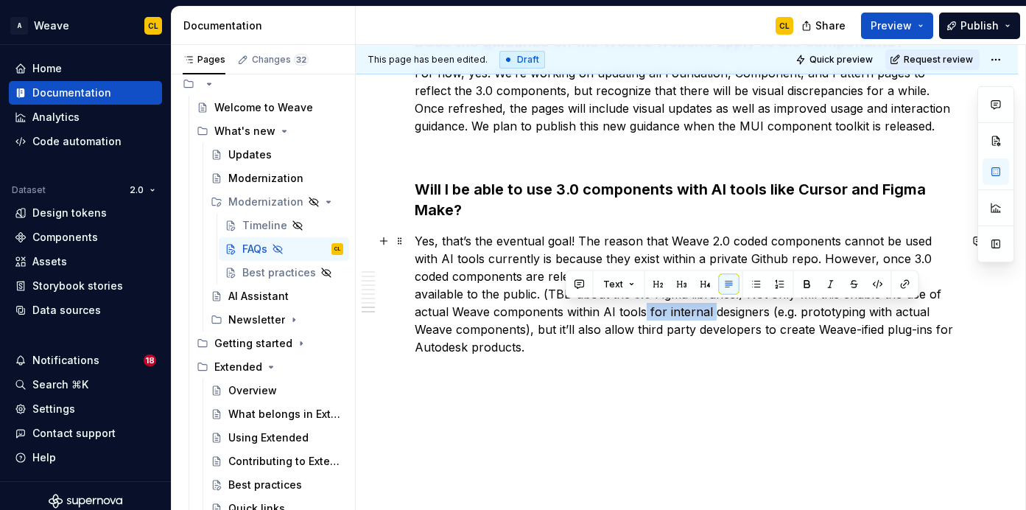
drag, startPoint x: 567, startPoint y: 312, endPoint x: 639, endPoint y: 312, distance: 72.2
click at [639, 312] on p "Yes, that’s the eventual goal! The reason that Weave 2.0 coded components canno…" at bounding box center [687, 294] width 544 height 124
click at [659, 312] on p "Yes, that’s the eventual goal! The reason that Weave 2.0 coded components canno…" at bounding box center [687, 294] width 544 height 124
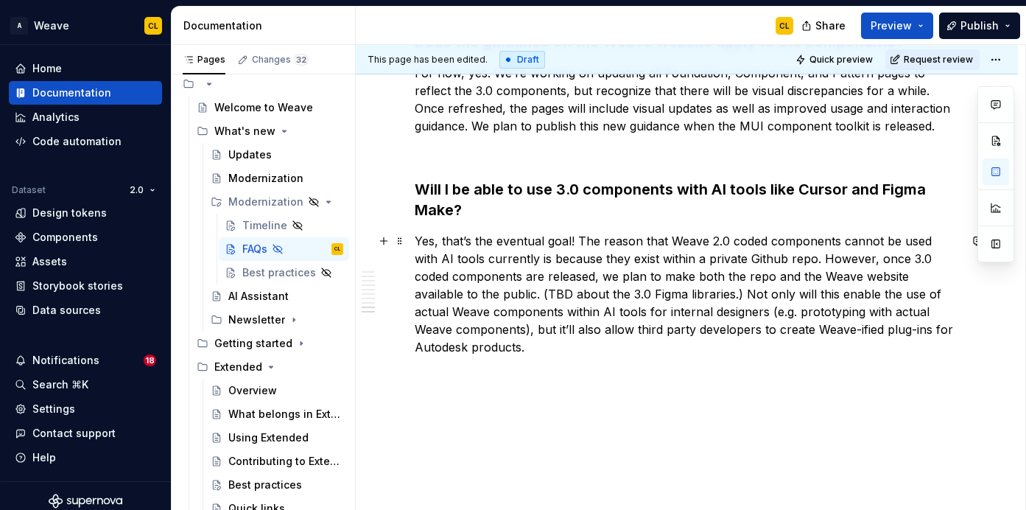
click at [695, 312] on p "Yes, that’s the eventual goal! The reason that Weave 2.0 coded components canno…" at bounding box center [687, 294] width 544 height 124
click at [684, 312] on p "Yes, that’s the eventual goal! The reason that Weave 2.0 coded components canno…" at bounding box center [687, 294] width 544 height 124
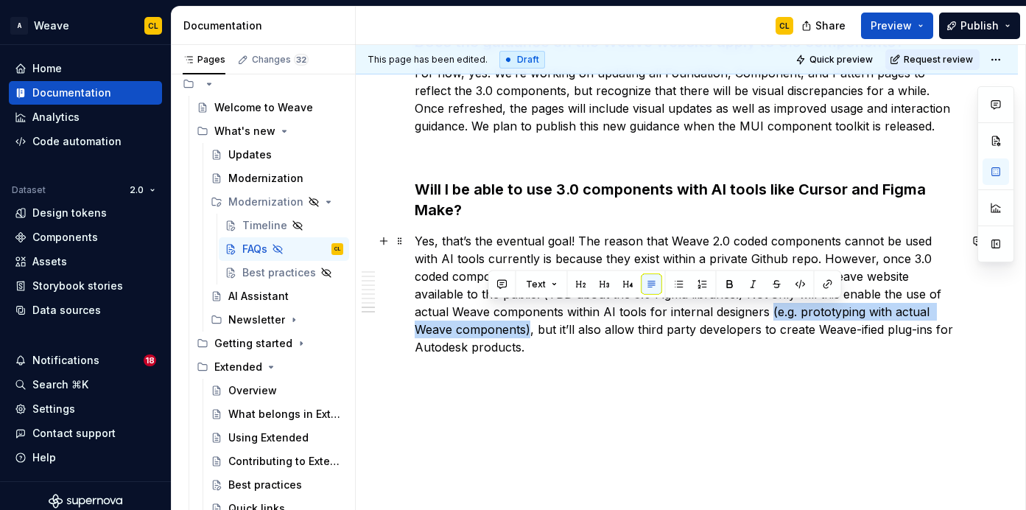
drag, startPoint x: 690, startPoint y: 312, endPoint x: 487, endPoint y: 329, distance: 203.3
click at [487, 329] on p "Yes, that’s the eventual goal! The reason that Weave 2.0 coded components canno…" at bounding box center [687, 294] width 544 height 124
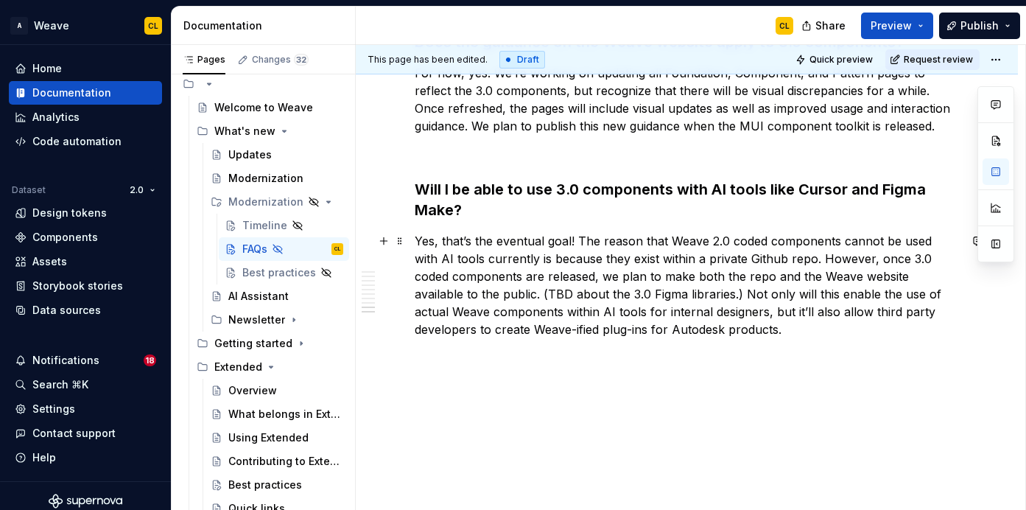
click at [706, 311] on p "Yes, that’s the eventual goal! The reason that Weave 2.0 coded components canno…" at bounding box center [687, 285] width 544 height 106
click at [763, 312] on p "Yes, that’s the eventual goal! The reason that Weave 2.0 coded components canno…" at bounding box center [687, 285] width 544 height 106
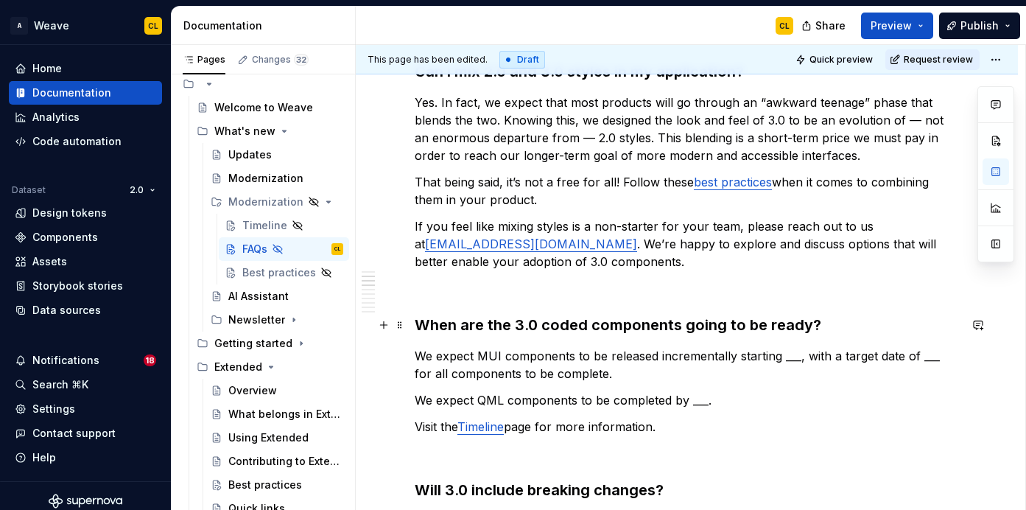
scroll to position [434, 0]
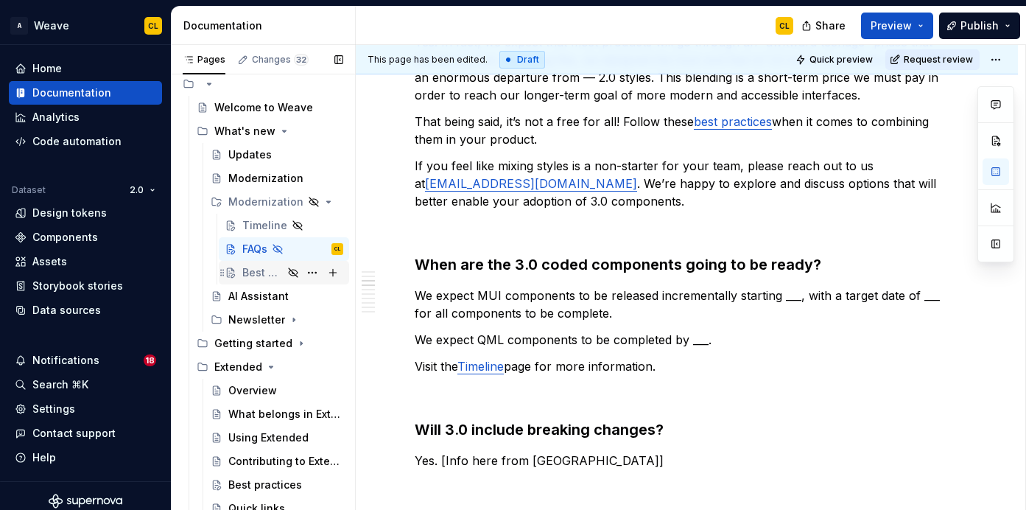
click at [281, 276] on div "Best practices" at bounding box center [262, 272] width 41 height 15
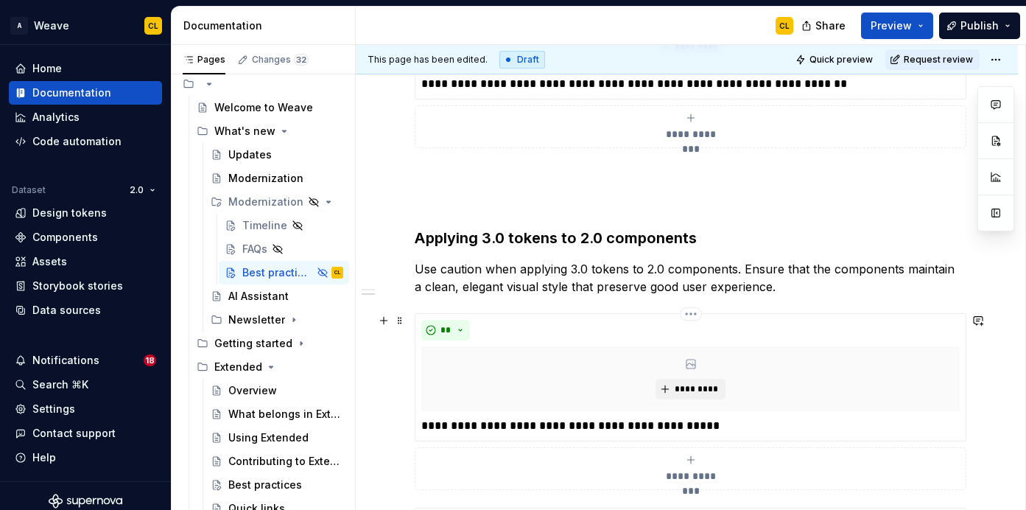
scroll to position [791, 0]
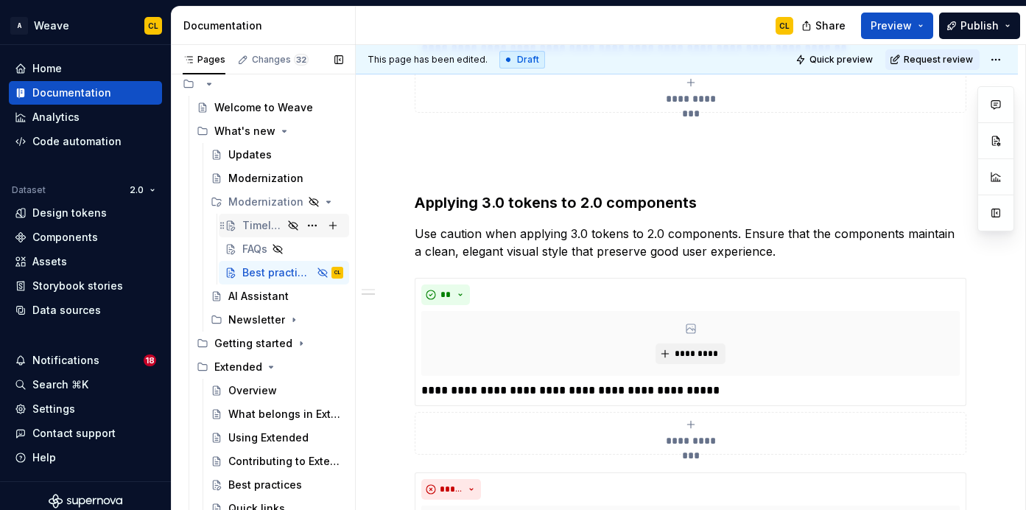
click at [261, 225] on div "Timeline" at bounding box center [262, 225] width 41 height 15
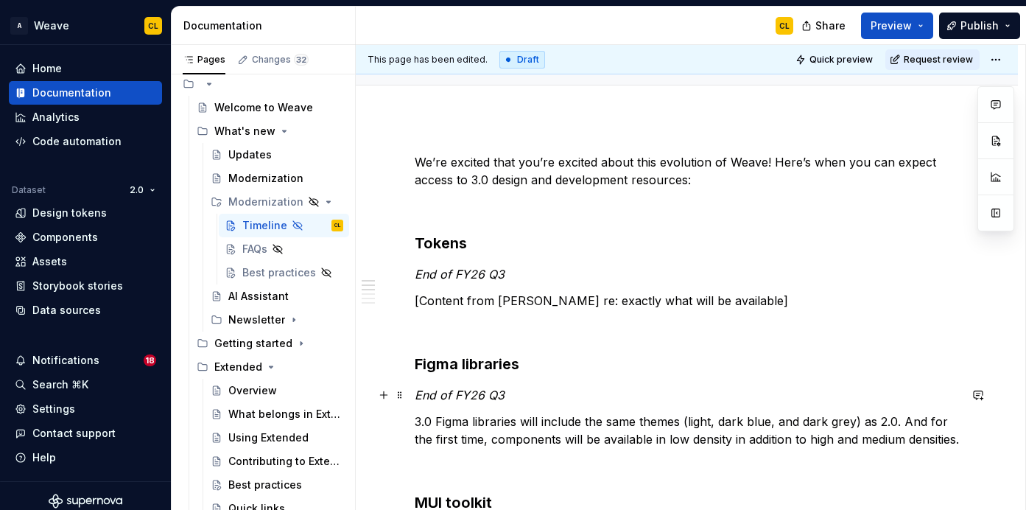
scroll to position [144, 0]
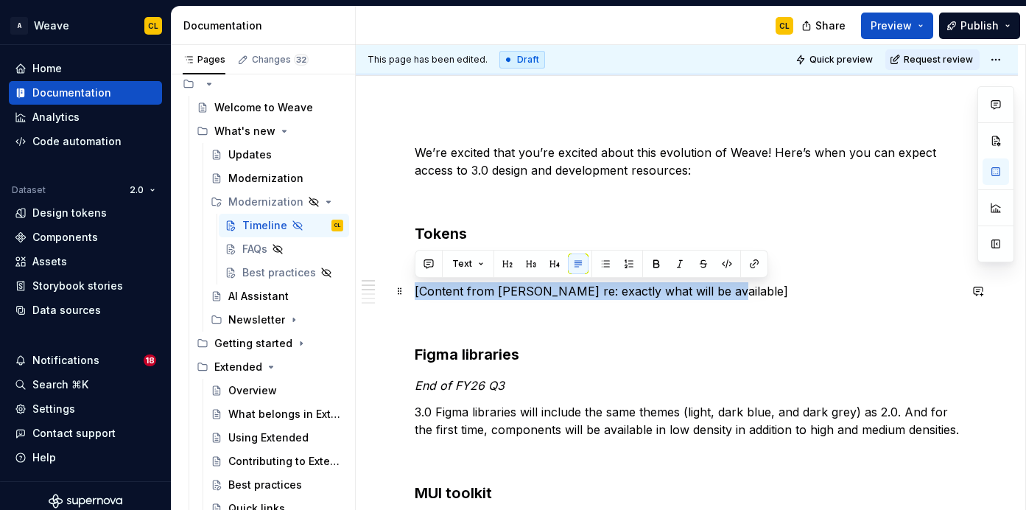
drag, startPoint x: 415, startPoint y: 291, endPoint x: 721, endPoint y: 289, distance: 305.7
click at [721, 289] on p "[Content from [PERSON_NAME] re: exactly what will be available]" at bounding box center [687, 291] width 544 height 18
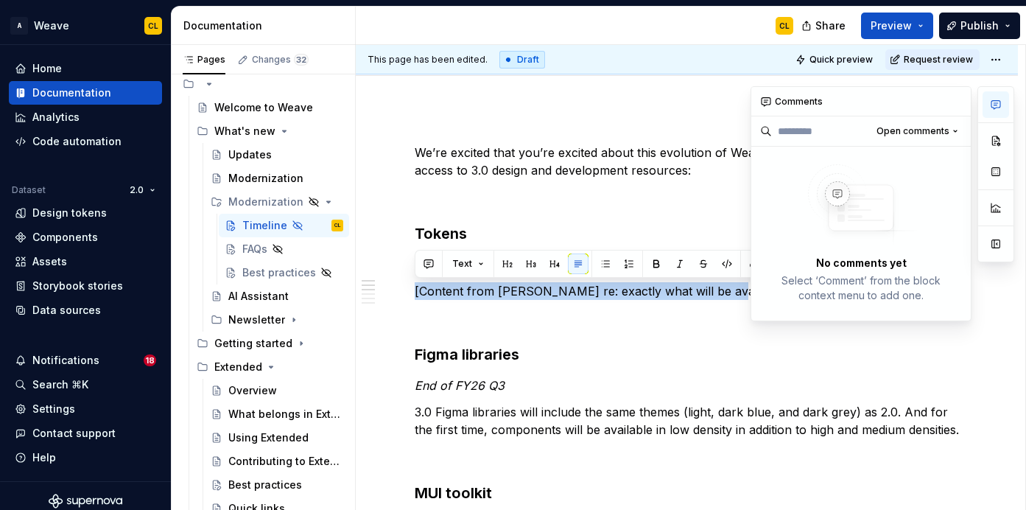
click at [995, 98] on button "button" at bounding box center [996, 104] width 27 height 27
click at [723, 324] on p at bounding box center [687, 318] width 544 height 18
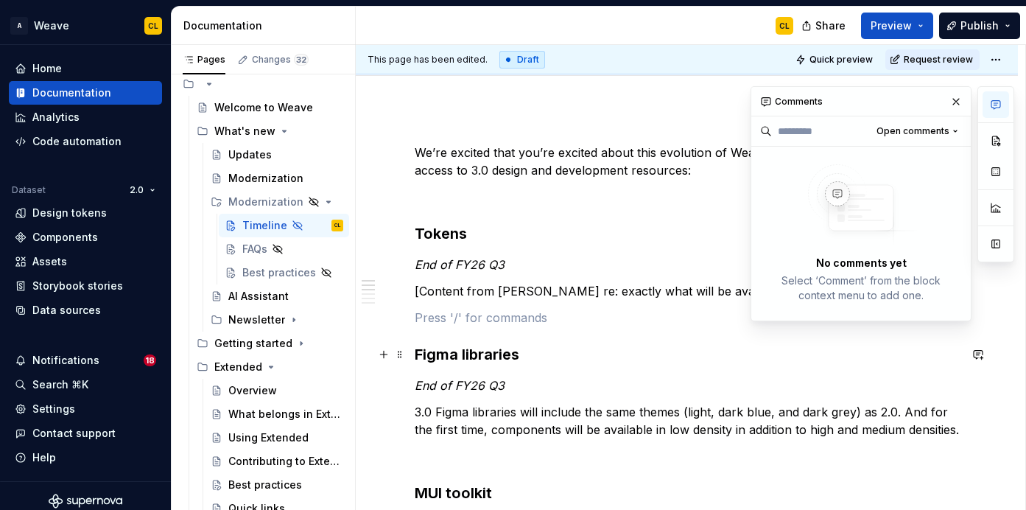
click at [711, 344] on h3 "Figma libraries" at bounding box center [687, 354] width 544 height 21
click at [959, 92] on button "button" at bounding box center [956, 101] width 21 height 21
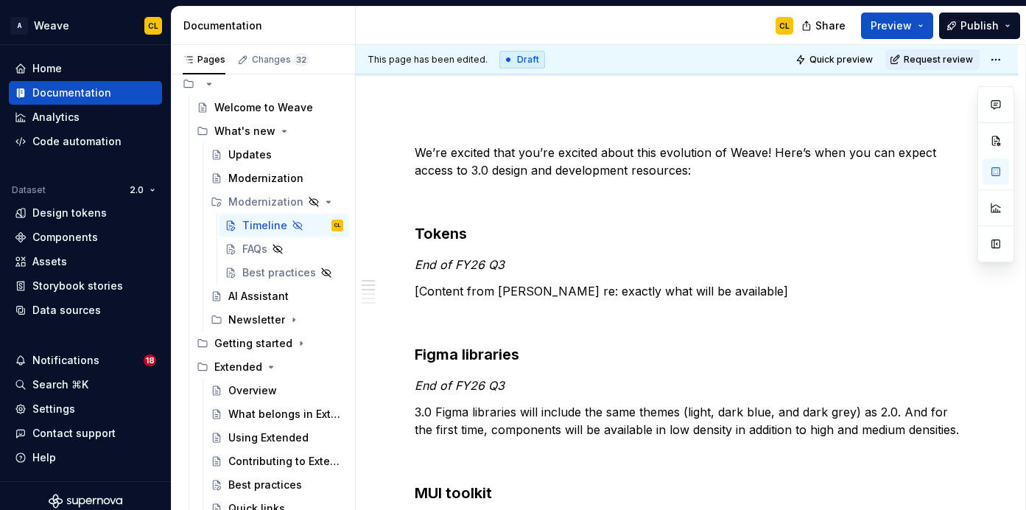
type textarea "*"
click at [986, 292] on button "button" at bounding box center [978, 291] width 21 height 21
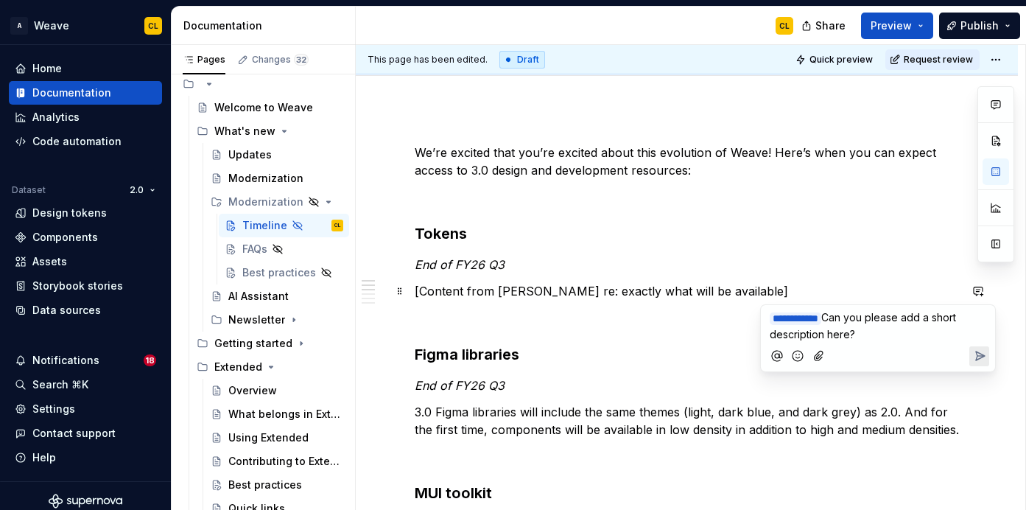
click at [981, 352] on icon "Send" at bounding box center [980, 355] width 9 height 9
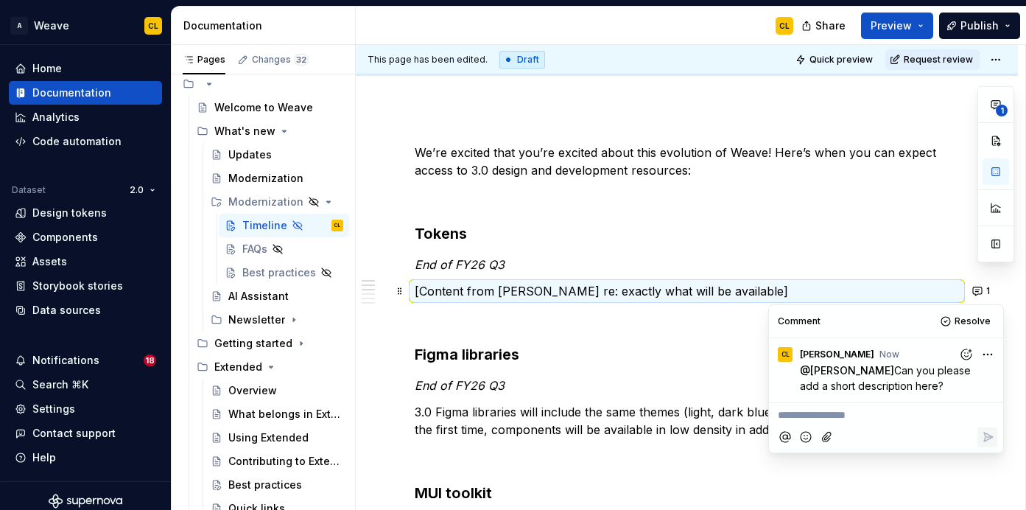
click at [700, 344] on h3 "Figma libraries" at bounding box center [687, 354] width 544 height 21
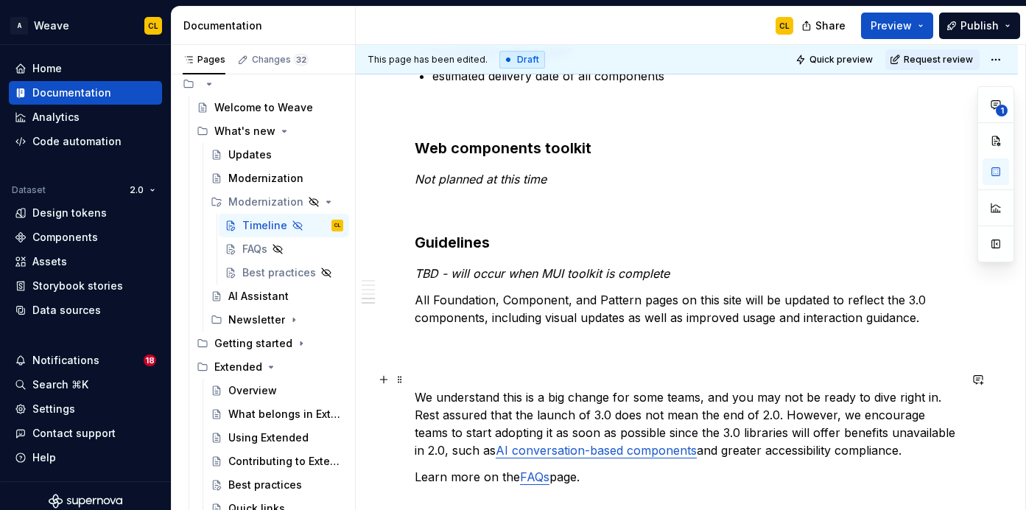
scroll to position [959, 0]
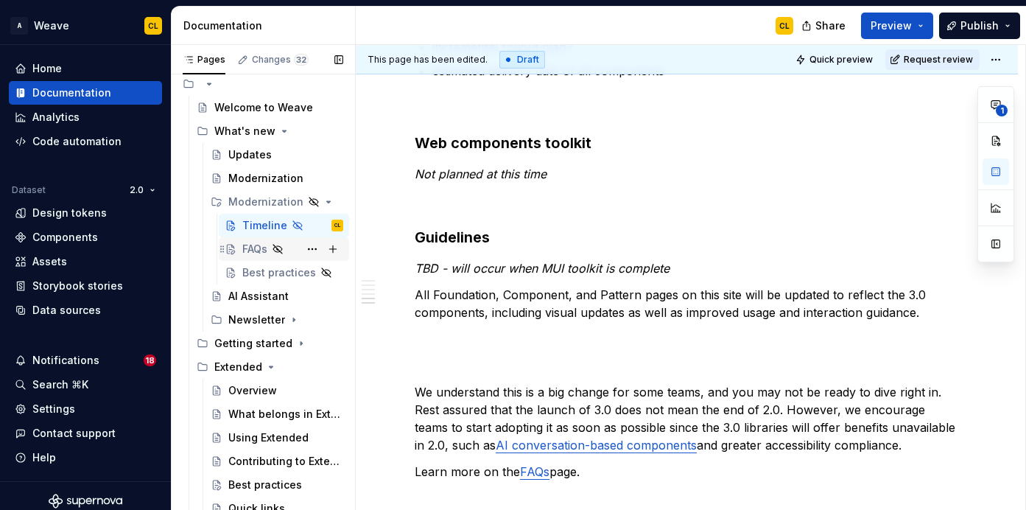
click at [254, 254] on div "FAQs" at bounding box center [254, 249] width 25 height 15
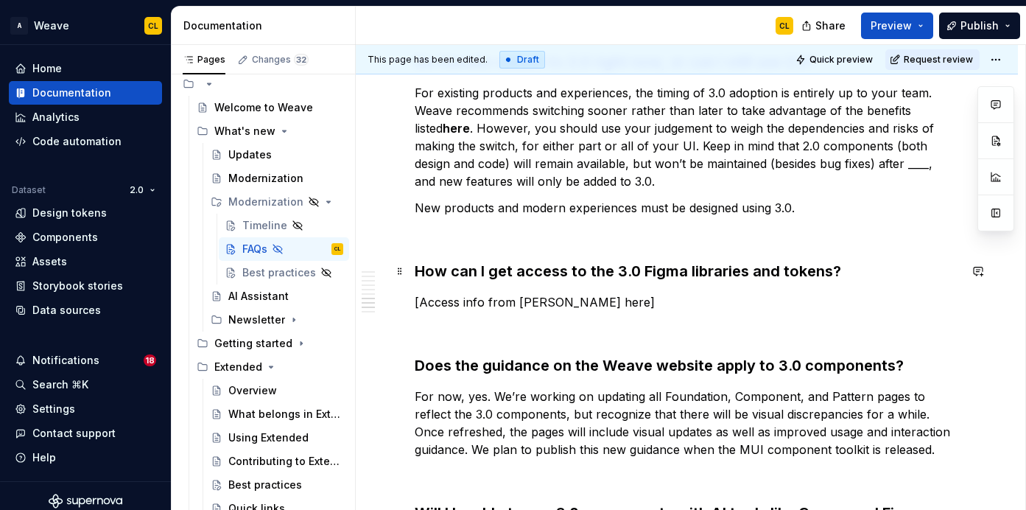
scroll to position [1219, 0]
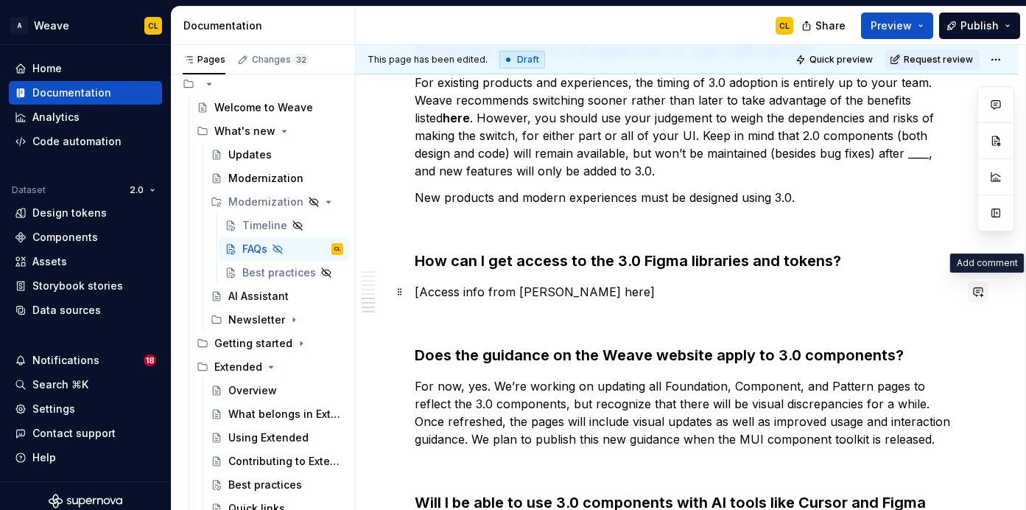
click at [983, 290] on button "button" at bounding box center [978, 291] width 21 height 21
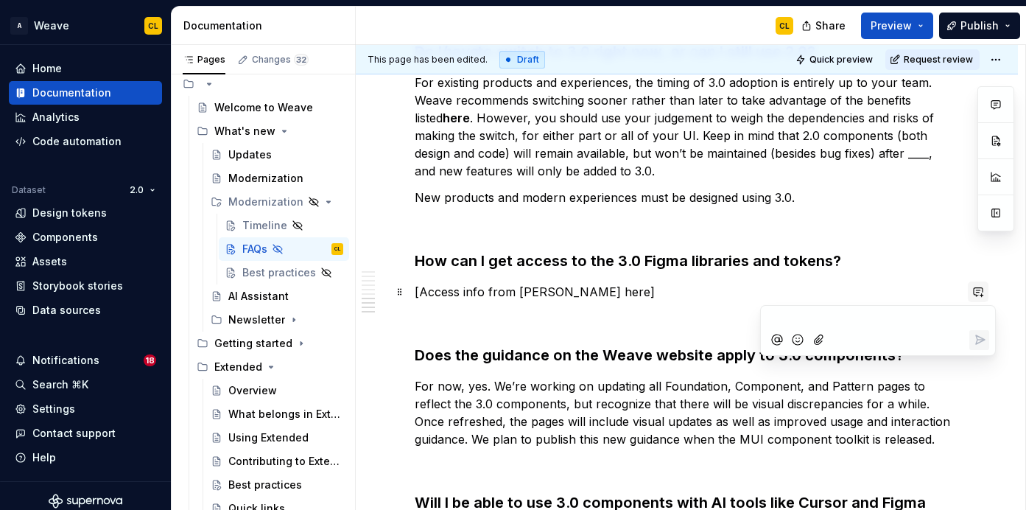
type textarea "*"
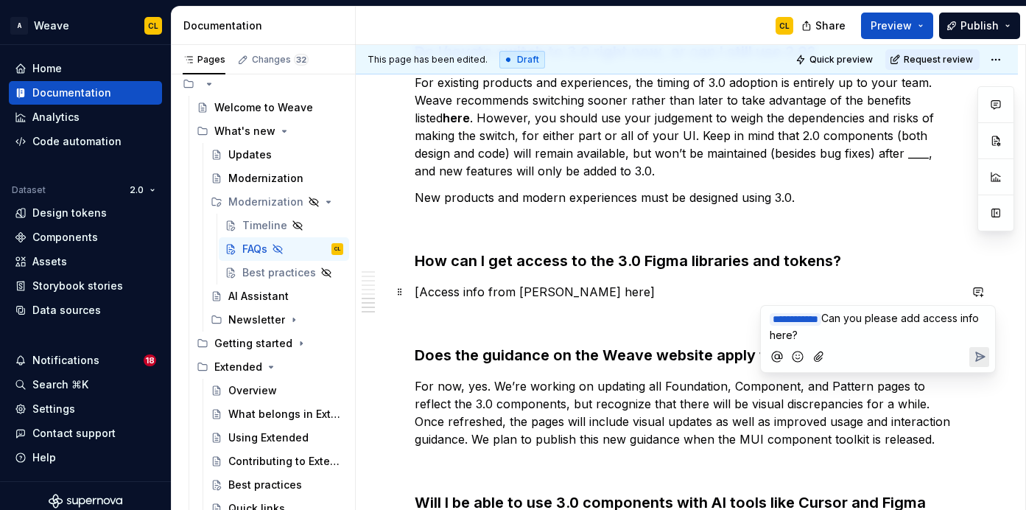
click at [816, 340] on span "Can you please add access info here?" at bounding box center [876, 326] width 212 height 29
click at [793, 334] on span "Can you please add access info here?" at bounding box center [876, 326] width 212 height 29
click at [817, 332] on span "Can you please add access info here?" at bounding box center [876, 326] width 212 height 29
click at [855, 318] on span "Can you please add access info here?" at bounding box center [876, 326] width 212 height 29
drag, startPoint x: 852, startPoint y: 316, endPoint x: 864, endPoint y: 334, distance: 21.7
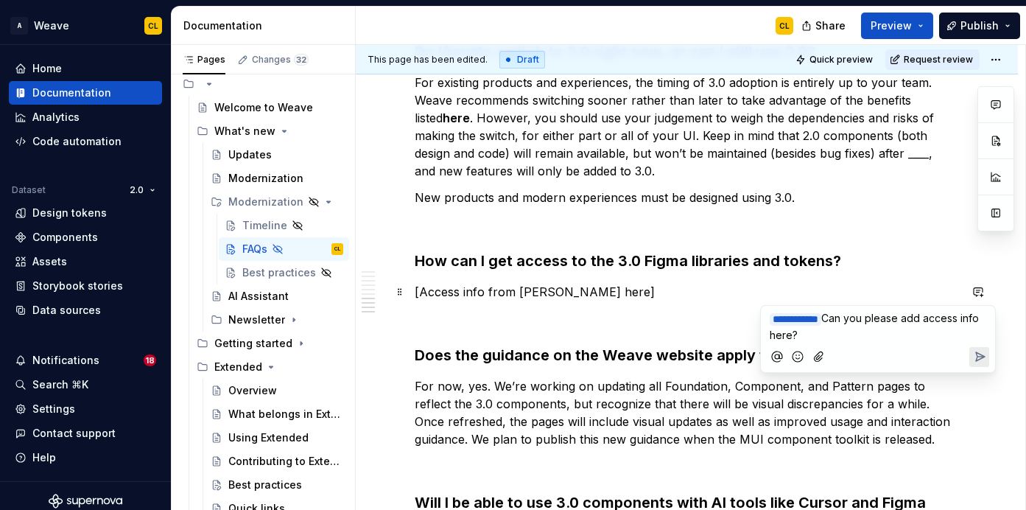
click at [864, 334] on p "**********" at bounding box center [878, 326] width 217 height 32
click at [815, 332] on span "Can you please add access info here?" at bounding box center [876, 326] width 212 height 29
drag, startPoint x: 893, startPoint y: 332, endPoint x: 746, endPoint y: 313, distance: 147.8
click at [746, 313] on body "A Weave CL Home Documentation Analytics Code automation Dataset 2.0 Design toke…" at bounding box center [513, 255] width 1026 height 510
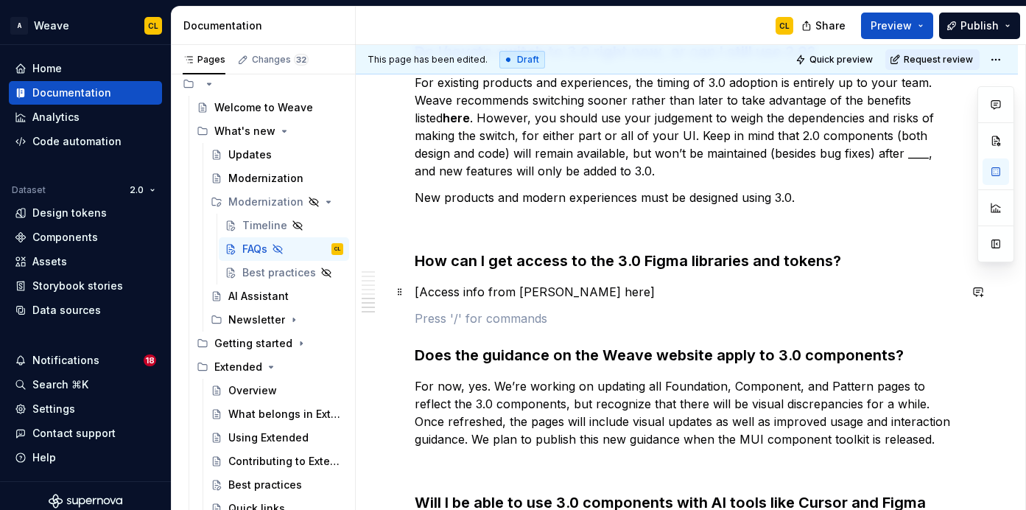
click at [589, 290] on p "[Access info from [PERSON_NAME] here]" at bounding box center [687, 292] width 544 height 18
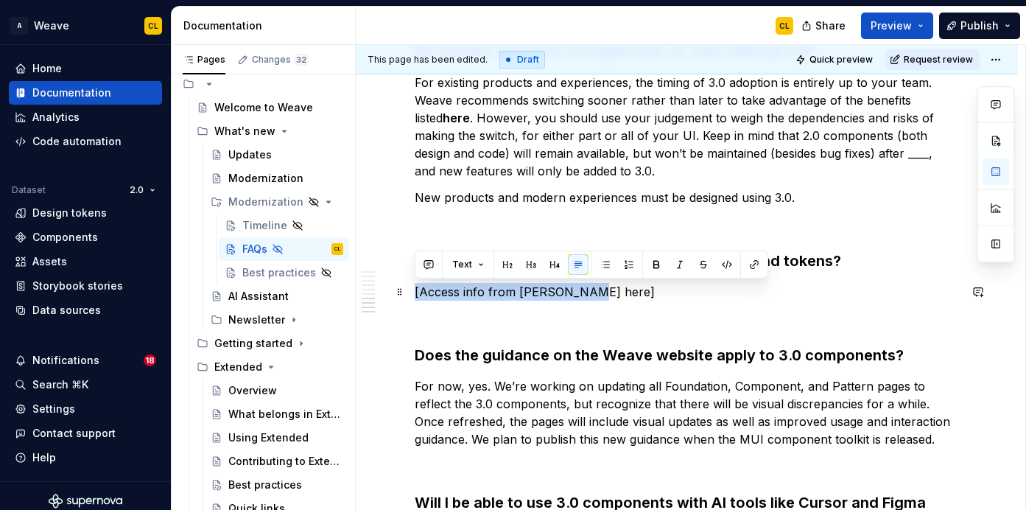
drag, startPoint x: 586, startPoint y: 292, endPoint x: 410, endPoint y: 292, distance: 176.1
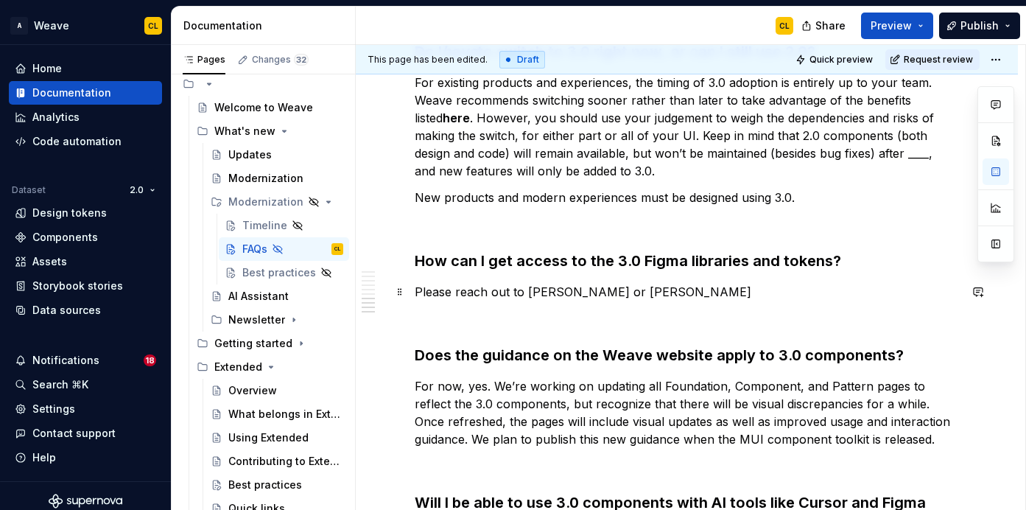
scroll to position [35, 0]
click at [595, 292] on p "Please reach out to [PERSON_NAME] or [PERSON_NAME]" at bounding box center [687, 292] width 544 height 18
click at [804, 287] on p "Please reach out to [PERSON_NAME], [PERSON_NAME], or [PERSON_NAME]" at bounding box center [687, 292] width 544 height 18
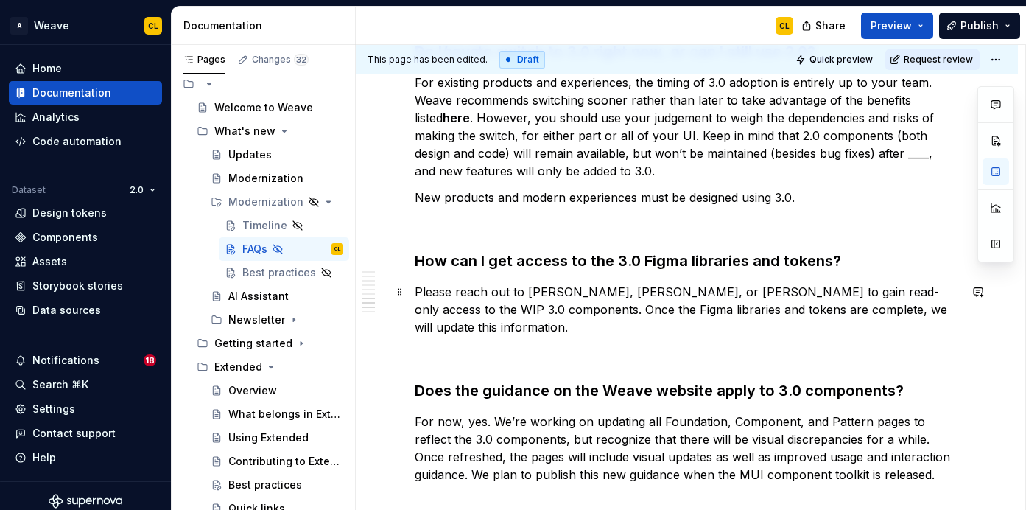
click at [504, 310] on p "Please reach out to [PERSON_NAME], [PERSON_NAME], or [PERSON_NAME] to gain read…" at bounding box center [687, 309] width 544 height 53
click at [525, 295] on p "Please reach out to [PERSON_NAME], [PERSON_NAME], or [PERSON_NAME] to gain read…" at bounding box center [687, 309] width 544 height 53
click at [778, 295] on p "Please reach out to [PERSON_NAME], [PERSON_NAME], or [PERSON_NAME] to gain read…" at bounding box center [687, 309] width 544 height 53
click at [807, 311] on p "Please reach out to [PERSON_NAME], [PERSON_NAME], or [PERSON_NAME] to gain read…" at bounding box center [687, 309] width 544 height 53
click at [727, 311] on p "Please reach out to [PERSON_NAME], [PERSON_NAME], or [PERSON_NAME] to gain read…" at bounding box center [687, 309] width 544 height 53
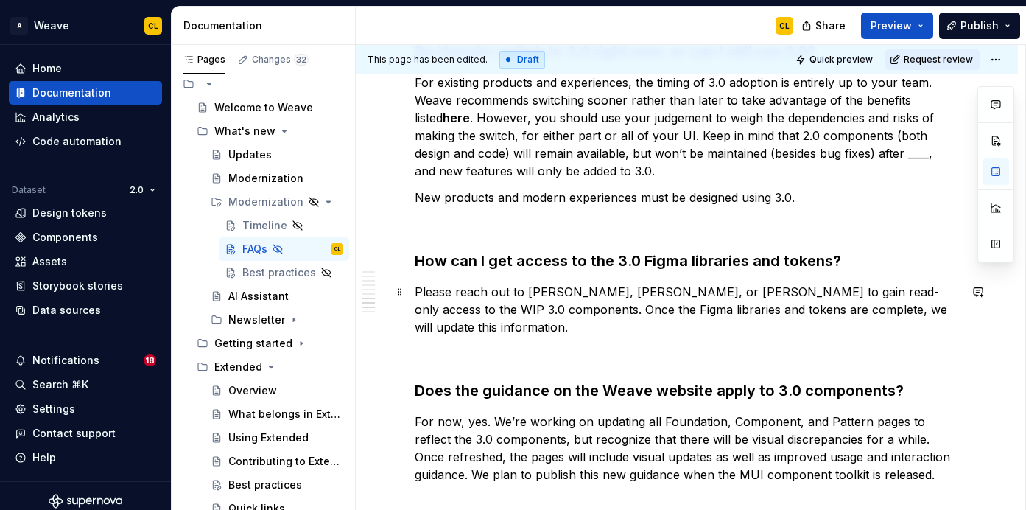
click at [568, 316] on p "Please reach out to [PERSON_NAME], [PERSON_NAME], or [PERSON_NAME] to gain read…" at bounding box center [687, 309] width 544 height 53
click at [509, 312] on p "Please reach out to [PERSON_NAME], [PERSON_NAME], or [PERSON_NAME] to gain read…" at bounding box center [687, 309] width 544 height 53
drag, startPoint x: 441, startPoint y: 309, endPoint x: 407, endPoint y: 309, distance: 33.9
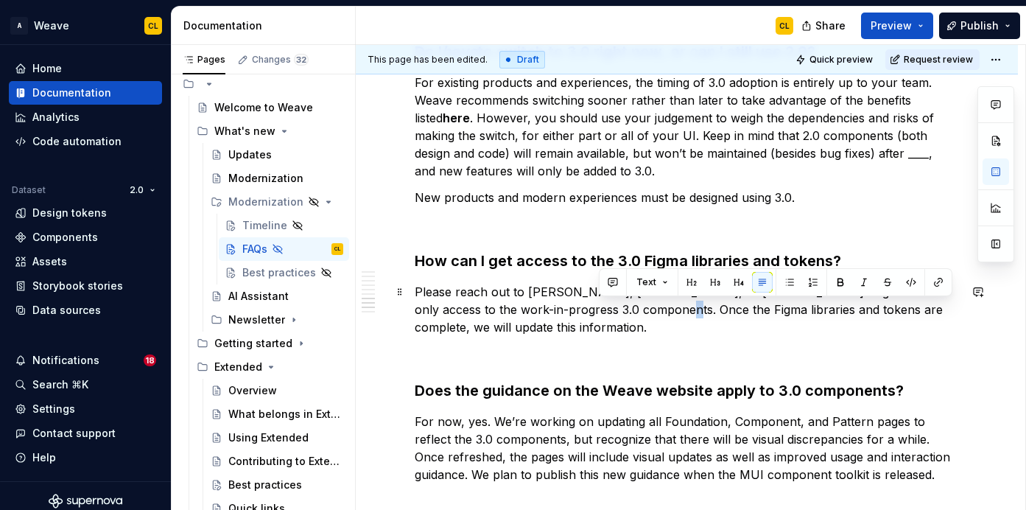
click at [601, 310] on p "Please reach out to [PERSON_NAME], [PERSON_NAME], or [PERSON_NAME] to gain read…" at bounding box center [687, 309] width 544 height 53
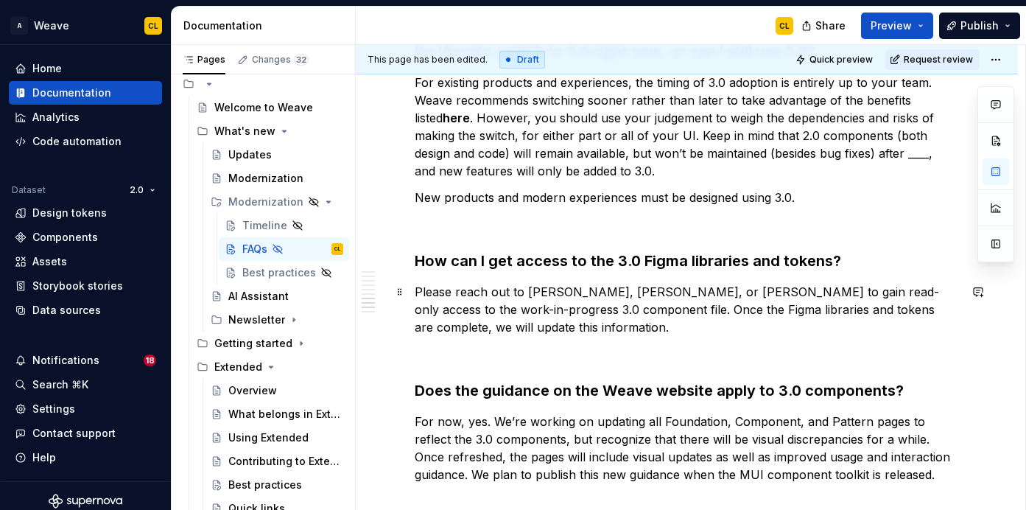
click at [662, 314] on p "Please reach out to [PERSON_NAME], [PERSON_NAME], or [PERSON_NAME] to gain read…" at bounding box center [687, 309] width 544 height 53
click at [574, 304] on p "Please reach out to [PERSON_NAME], [PERSON_NAME], or [PERSON_NAME] to gain read…" at bounding box center [687, 309] width 544 height 53
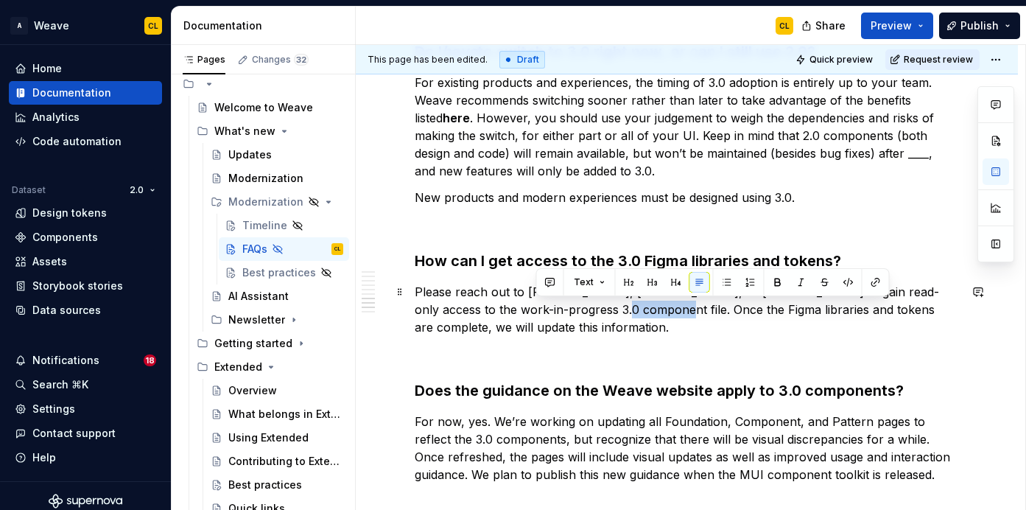
click at [542, 302] on p "Please reach out to [PERSON_NAME], [PERSON_NAME], or [PERSON_NAME] to gain read…" at bounding box center [687, 309] width 544 height 53
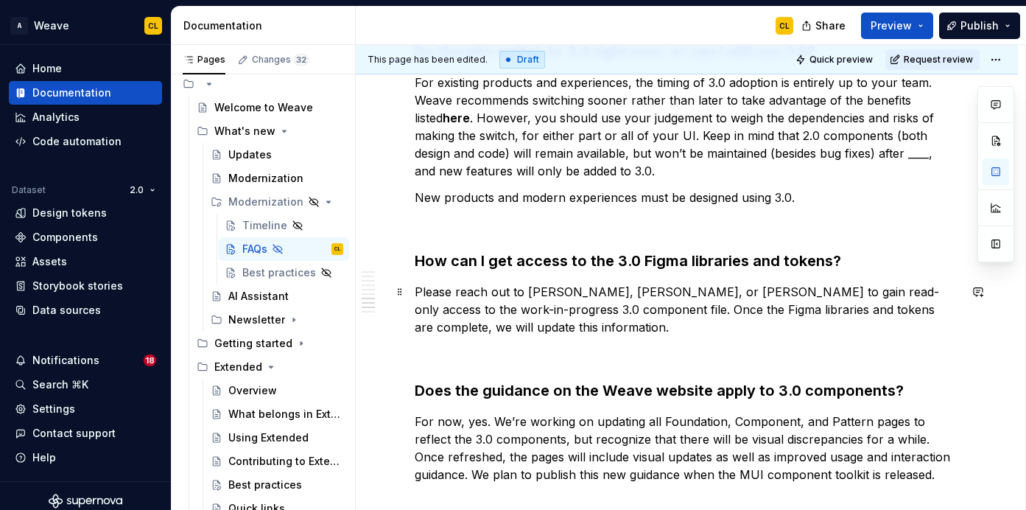
click at [620, 318] on p "Please reach out to [PERSON_NAME], [PERSON_NAME], or [PERSON_NAME] to gain read…" at bounding box center [687, 309] width 544 height 53
click at [726, 318] on p "Please reach out to [PERSON_NAME], [PERSON_NAME], or [PERSON_NAME] to gain read…" at bounding box center [687, 309] width 544 height 53
click at [821, 302] on p "Please reach out to [PERSON_NAME], [PERSON_NAME], or [PERSON_NAME] to gain read…" at bounding box center [687, 309] width 544 height 53
click at [679, 312] on p "Please reach out to [PERSON_NAME], [PERSON_NAME], or [PERSON_NAME] to gain read…" at bounding box center [687, 309] width 544 height 53
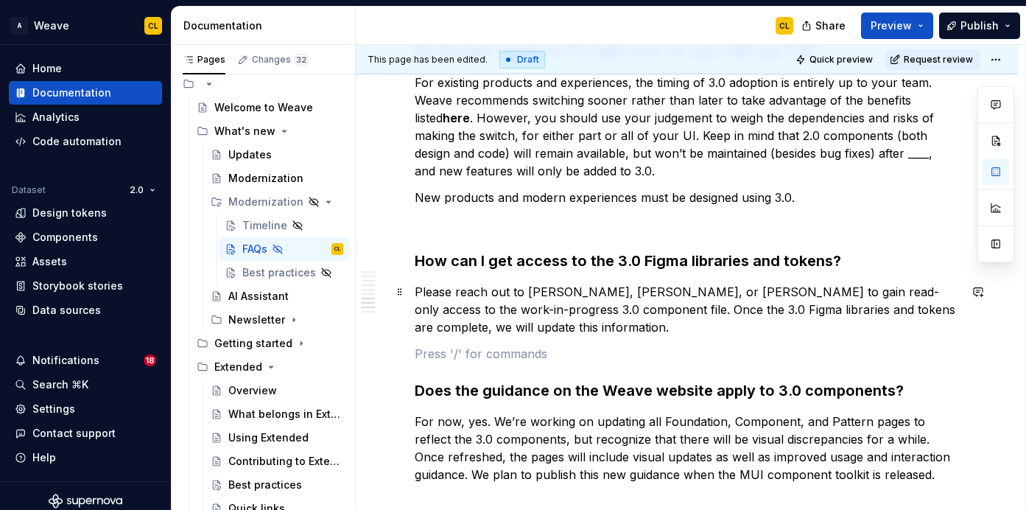
click at [512, 332] on p "Please reach out to [PERSON_NAME], [PERSON_NAME], or [PERSON_NAME] to gain read…" at bounding box center [687, 309] width 544 height 53
click at [548, 330] on p "Please reach out to [PERSON_NAME], [PERSON_NAME], or [PERSON_NAME] to gain read…" at bounding box center [687, 309] width 544 height 53
click at [564, 326] on p "Please reach out to [PERSON_NAME], [PERSON_NAME], or [PERSON_NAME] to gain read…" at bounding box center [687, 309] width 544 height 53
click at [519, 437] on p "For now, yes. We’re working on updating all Foundation, Component, and Pattern …" at bounding box center [687, 448] width 544 height 71
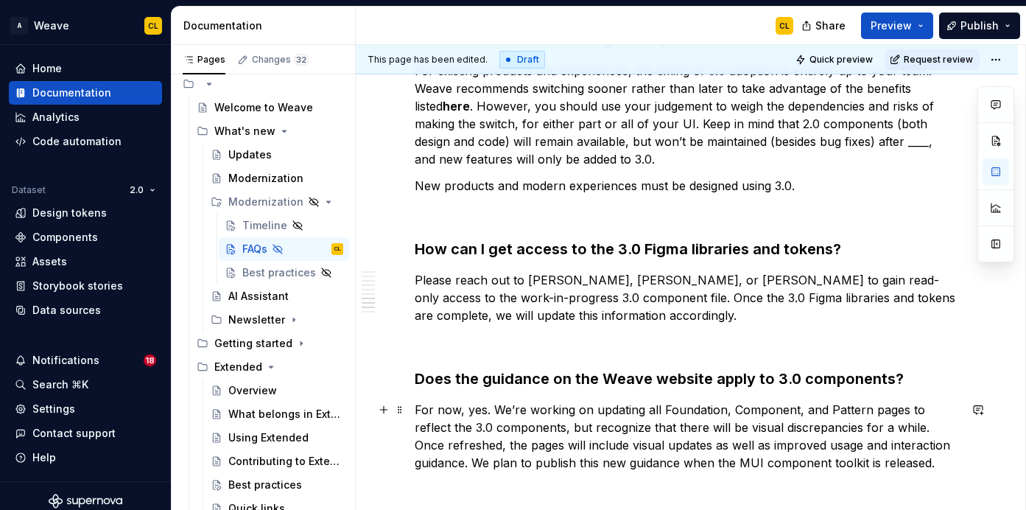
scroll to position [1233, 0]
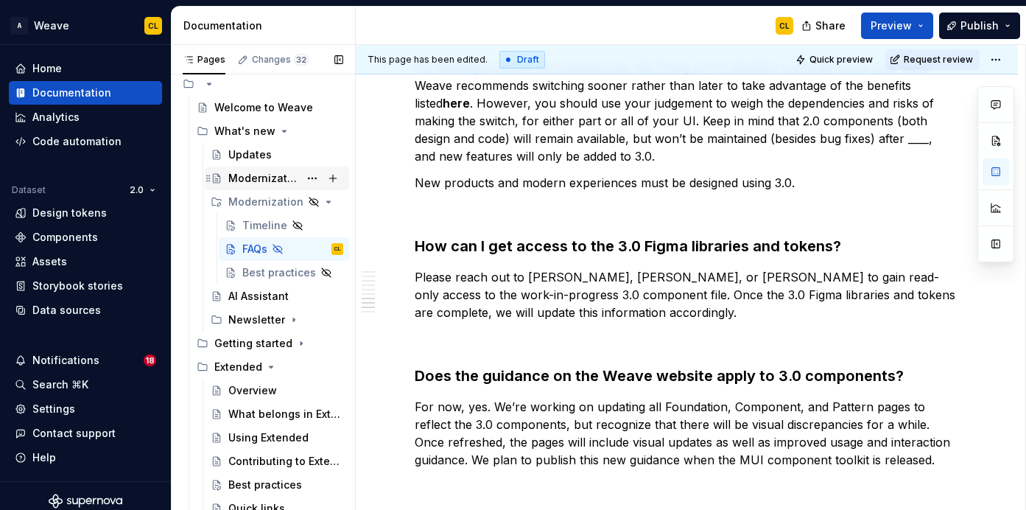
click at [259, 178] on div "Modernization" at bounding box center [263, 178] width 71 height 15
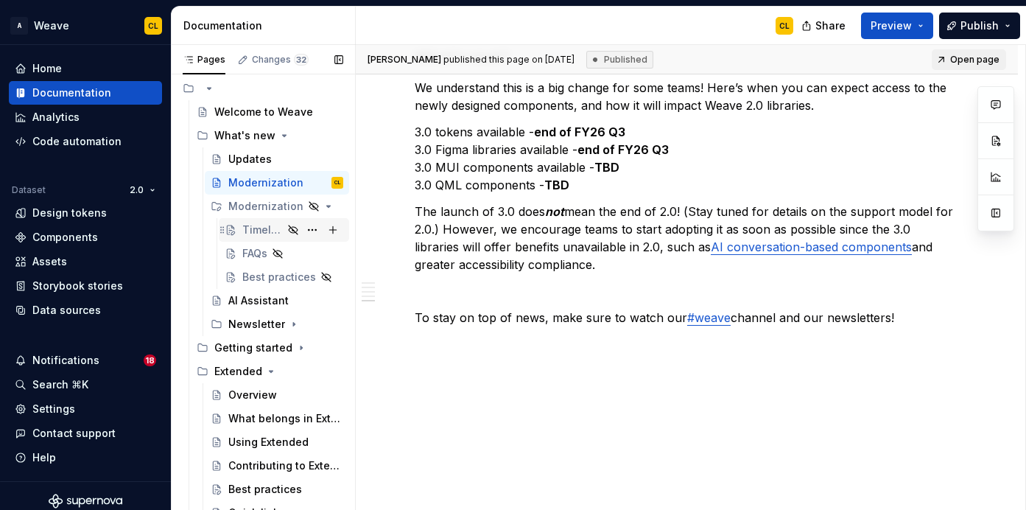
scroll to position [35, 0]
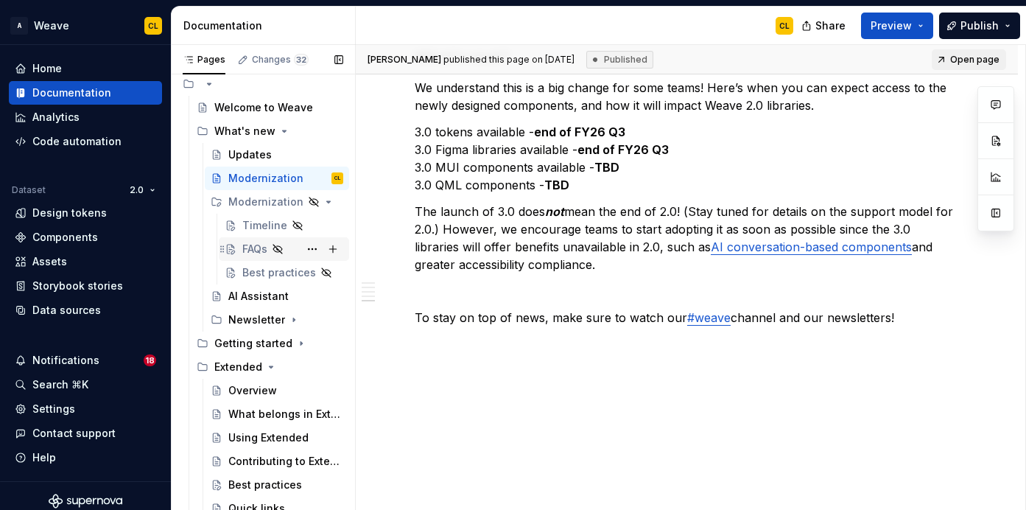
click at [252, 245] on div "FAQs" at bounding box center [254, 249] width 25 height 15
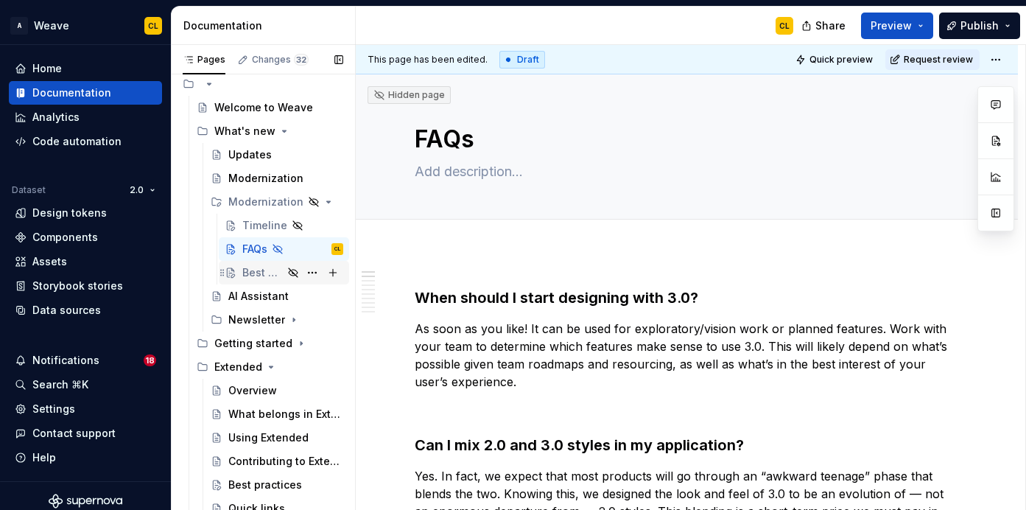
click at [262, 274] on div "Best practices" at bounding box center [262, 272] width 41 height 15
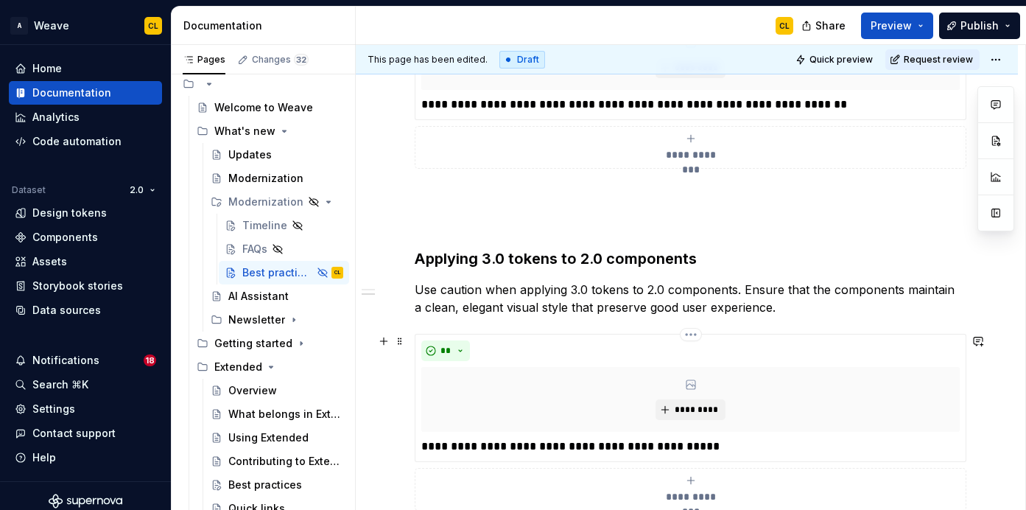
scroll to position [757, 0]
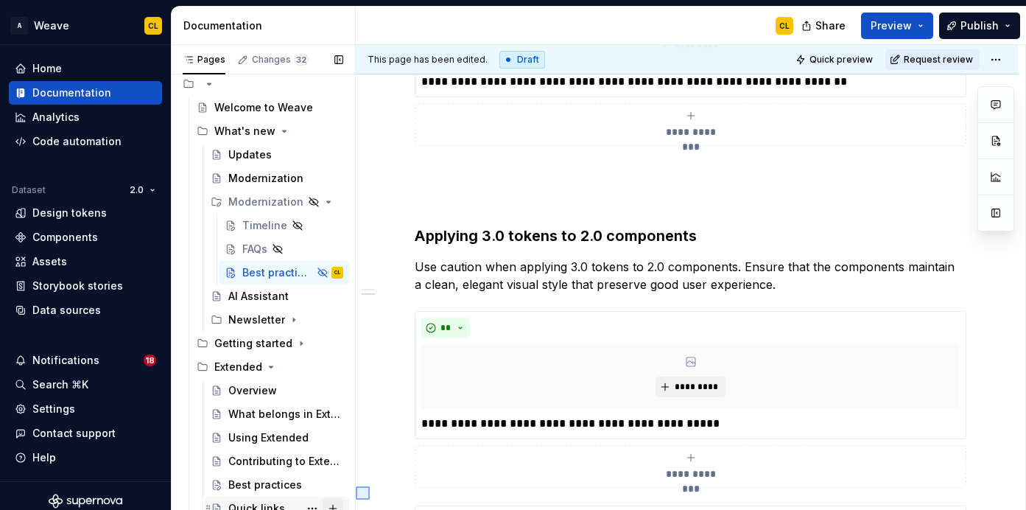
click at [343, 499] on div "Pages Changes 32 Add Accessibility guide for tree Page tree. Navigate the tree …" at bounding box center [599, 281] width 855 height 472
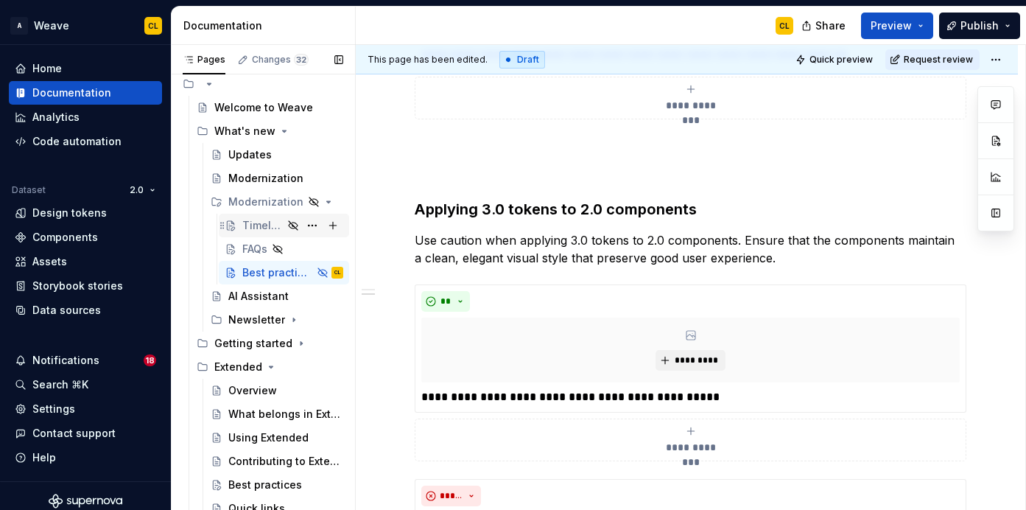
click at [258, 225] on div "Timeline" at bounding box center [262, 225] width 41 height 15
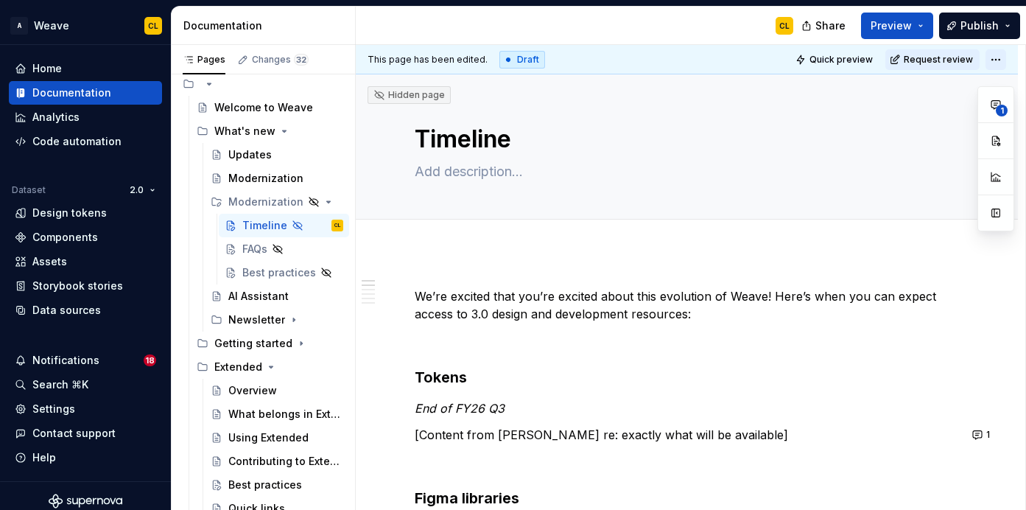
click at [1000, 60] on html "A Weave CL Home Documentation Analytics Code automation Dataset 2.0 Design toke…" at bounding box center [513, 255] width 1026 height 510
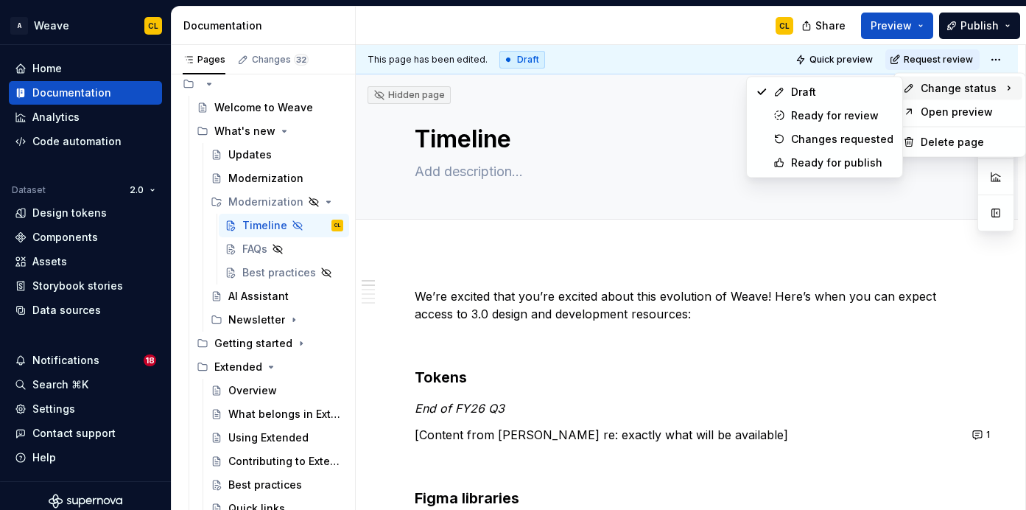
click at [660, 149] on html "A Weave CL Home Documentation Analytics Code automation Dataset 2.0 Design toke…" at bounding box center [513, 255] width 1026 height 510
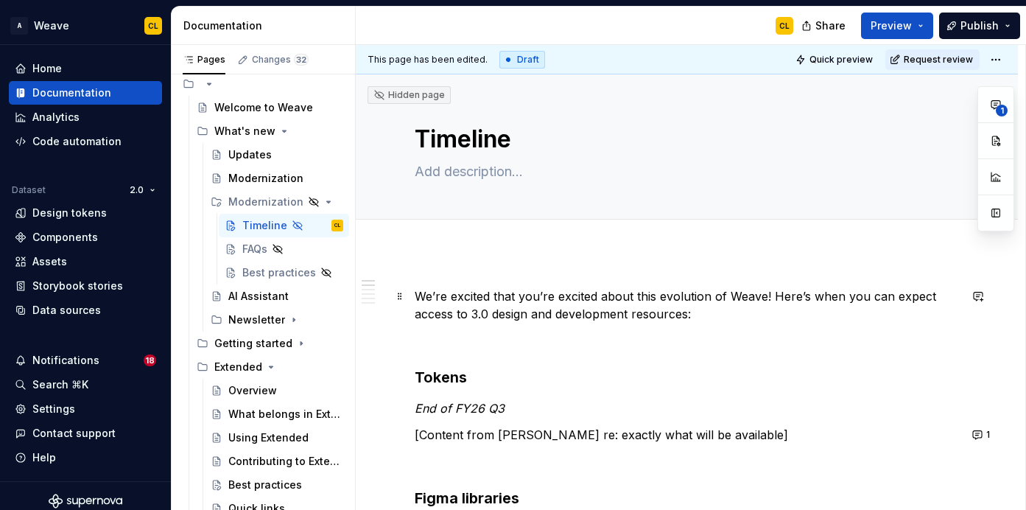
click at [634, 312] on p "We’re excited that you’re excited about this evolution of Weave! Here’s when yo…" at bounding box center [687, 304] width 544 height 35
click at [253, 248] on div "FAQs" at bounding box center [254, 249] width 25 height 15
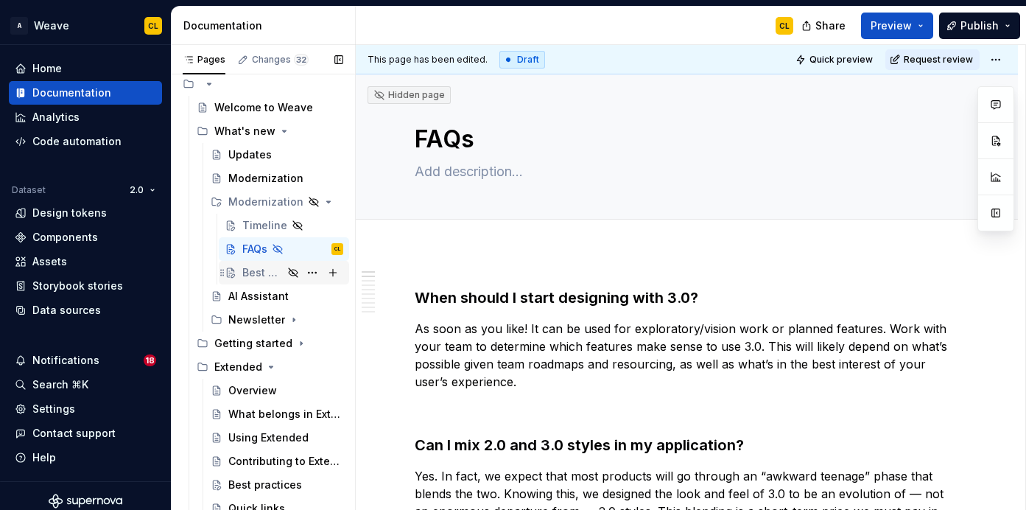
click at [273, 268] on div "Best practices" at bounding box center [262, 272] width 41 height 15
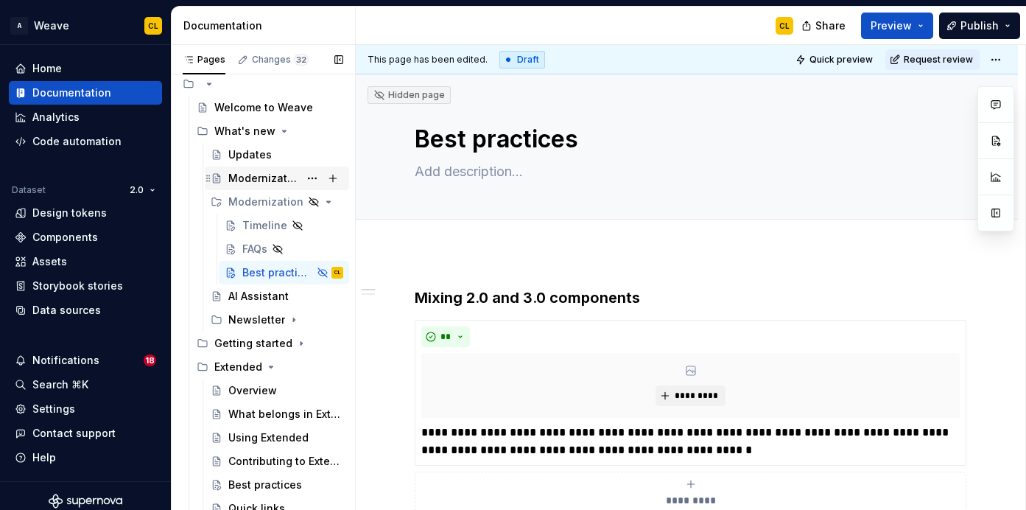
click at [257, 183] on div "Modernization" at bounding box center [263, 178] width 71 height 15
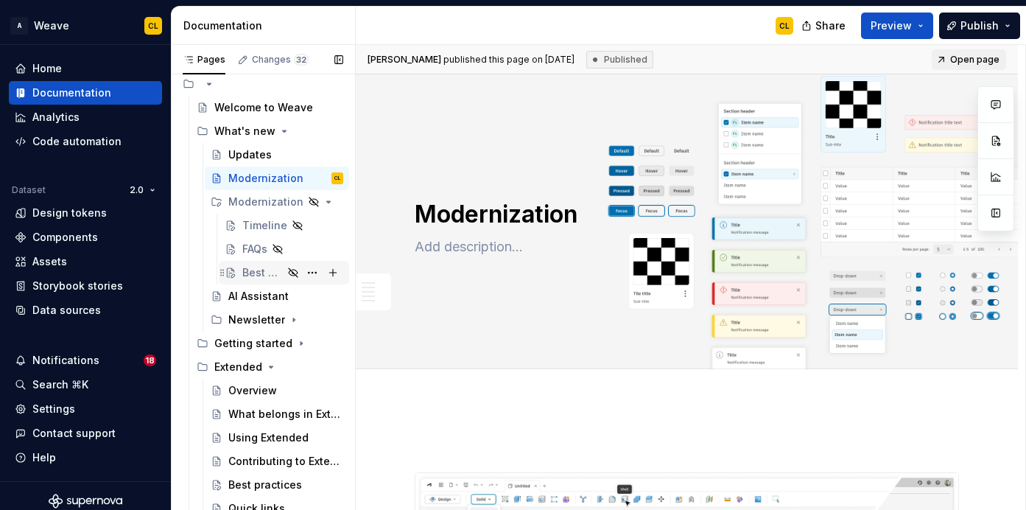
click at [252, 272] on div "Best practices" at bounding box center [262, 272] width 41 height 15
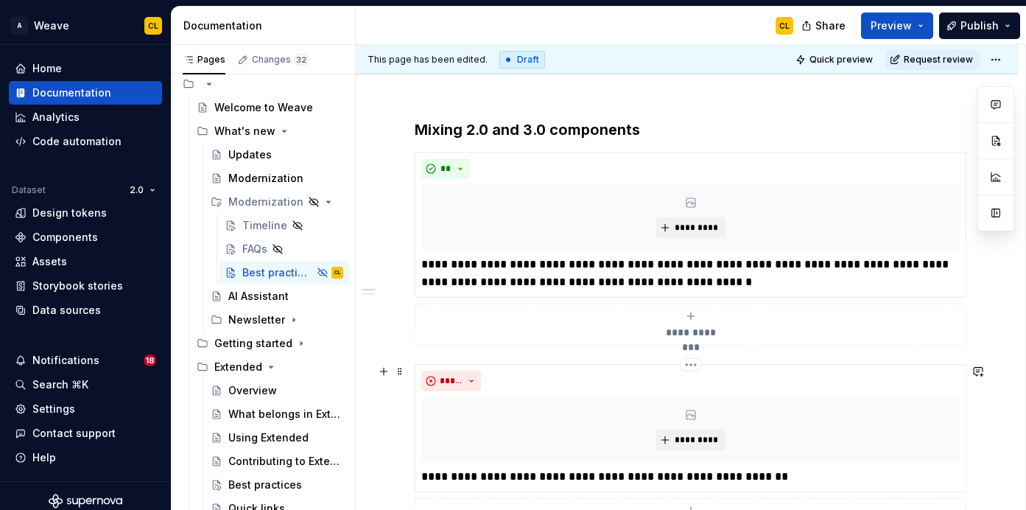
scroll to position [156, 0]
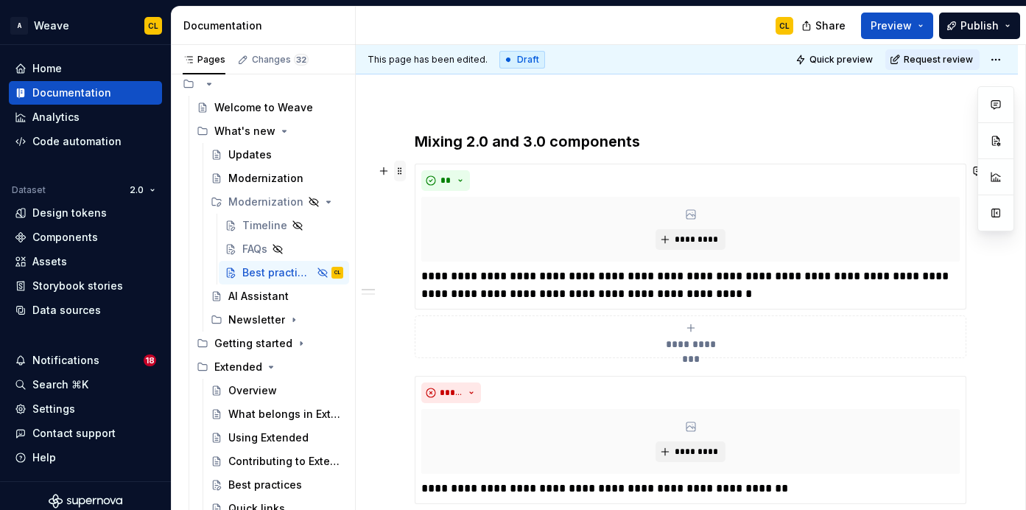
click at [399, 171] on span at bounding box center [400, 171] width 12 height 21
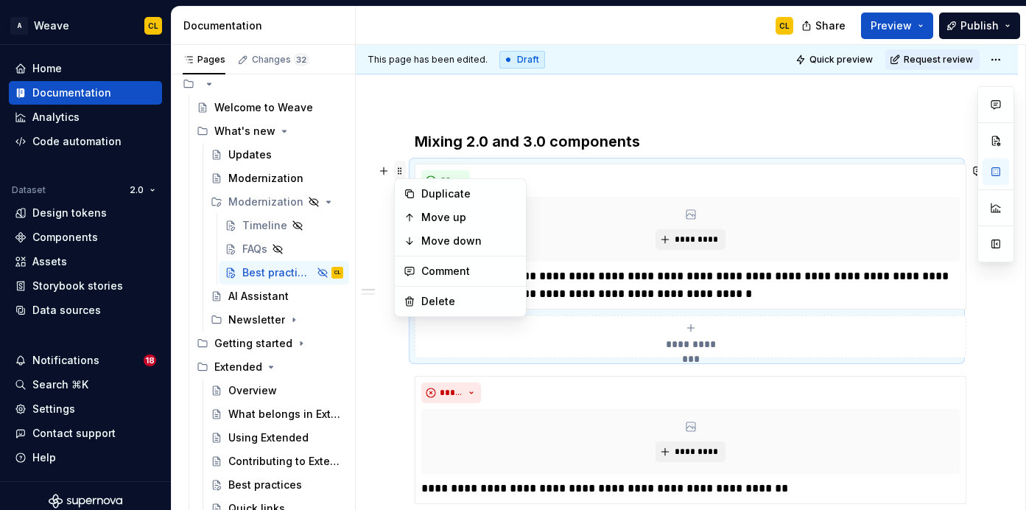
type textarea "*"
click at [420, 194] on div "Duplicate" at bounding box center [460, 194] width 125 height 24
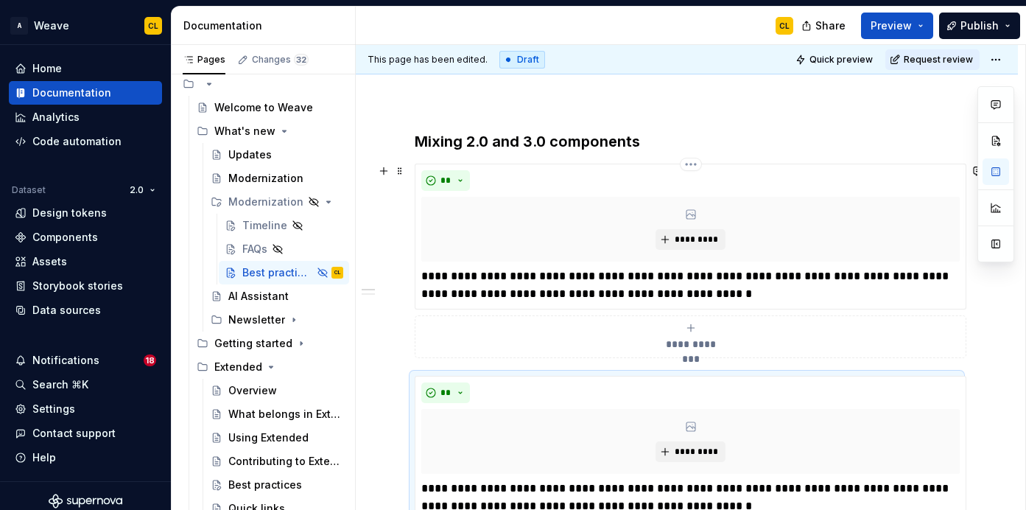
scroll to position [216, 0]
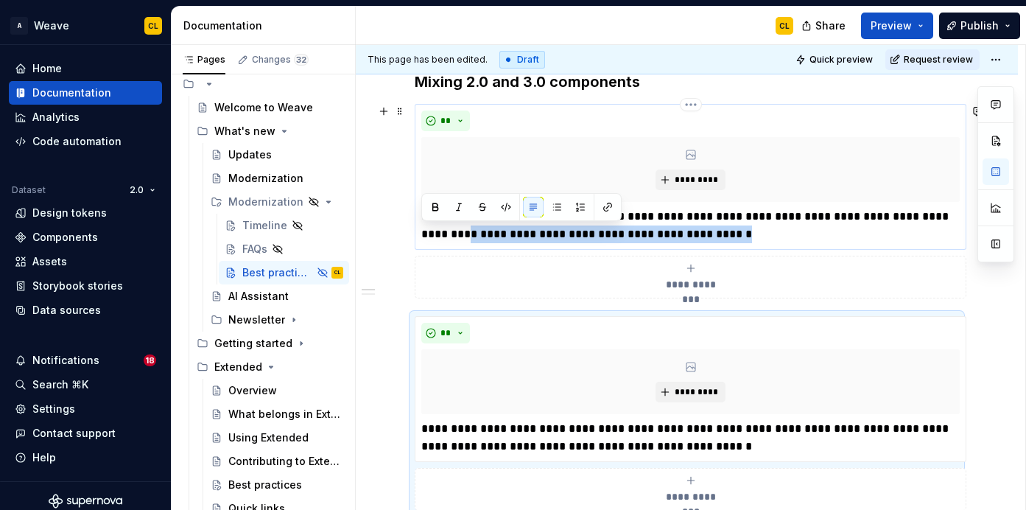
drag, startPoint x: 684, startPoint y: 235, endPoint x: 418, endPoint y: 231, distance: 265.2
click at [418, 231] on div "**********" at bounding box center [691, 177] width 552 height 146
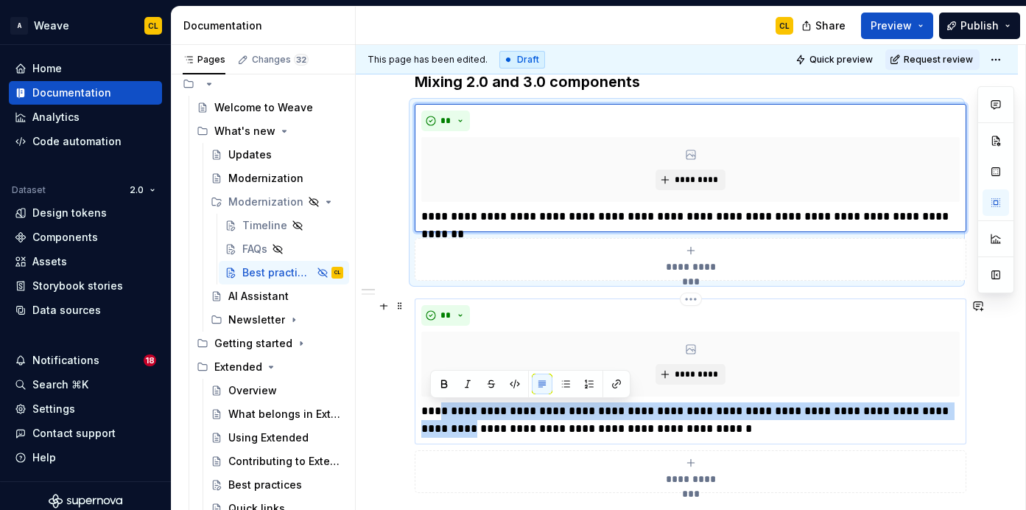
drag, startPoint x: 440, startPoint y: 411, endPoint x: 430, endPoint y: 426, distance: 17.6
click at [430, 426] on p "**********" at bounding box center [690, 419] width 539 height 35
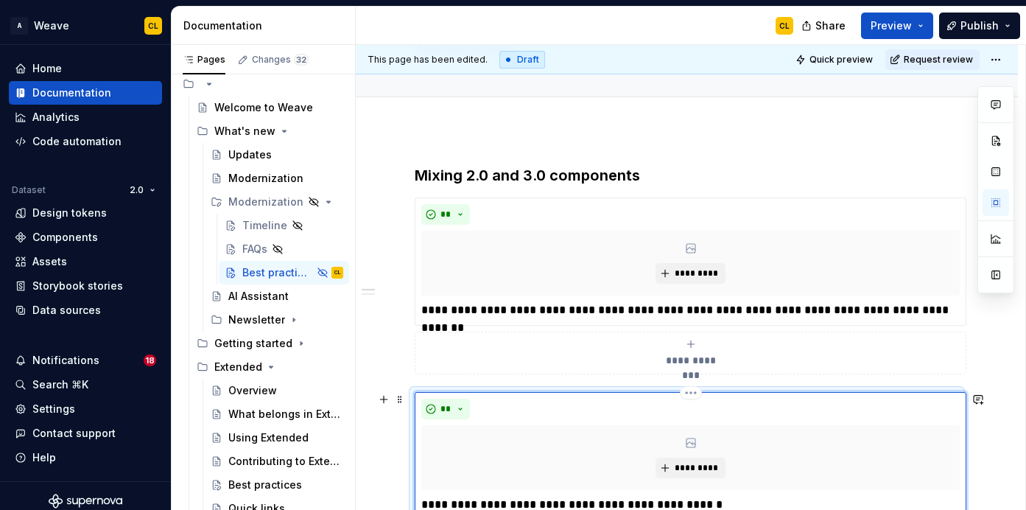
scroll to position [98, 0]
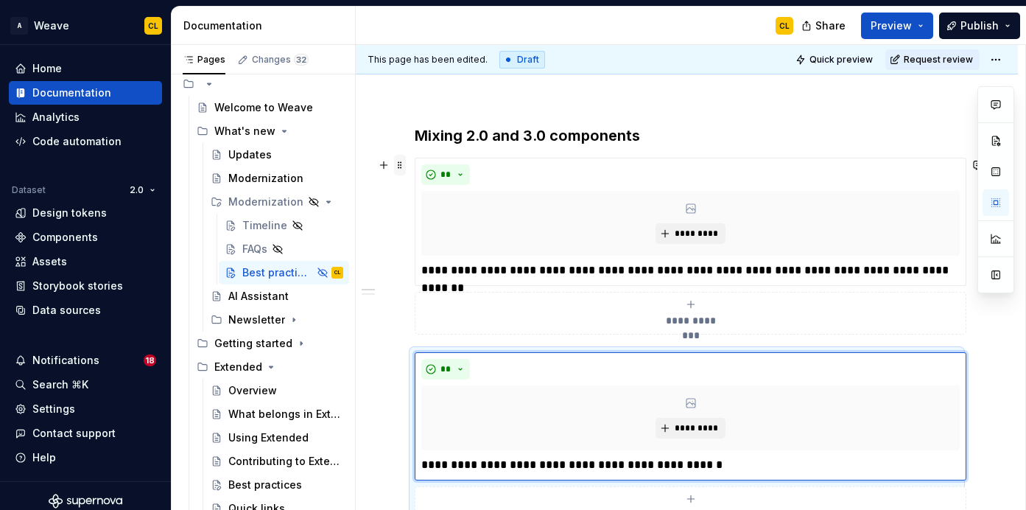
scroll to position [148, 0]
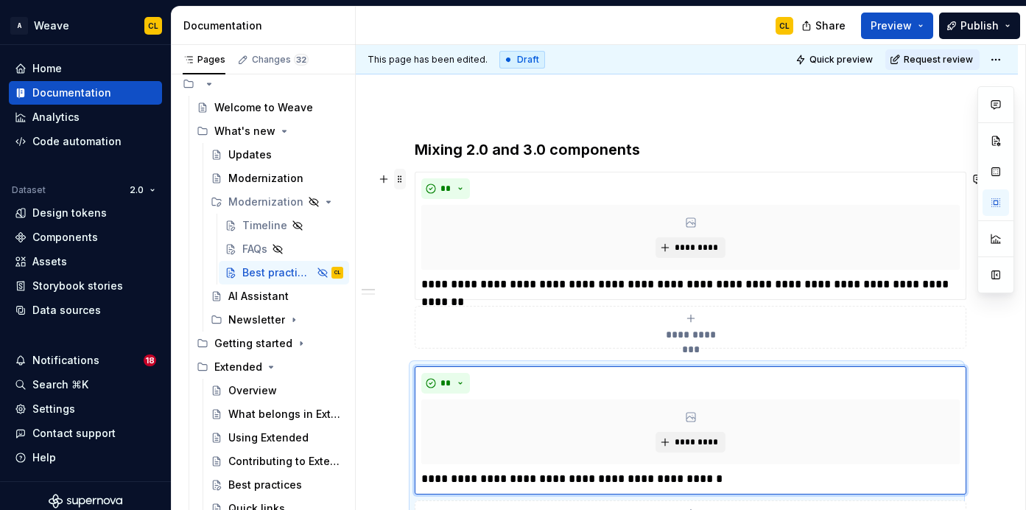
click at [399, 186] on span at bounding box center [400, 179] width 12 height 21
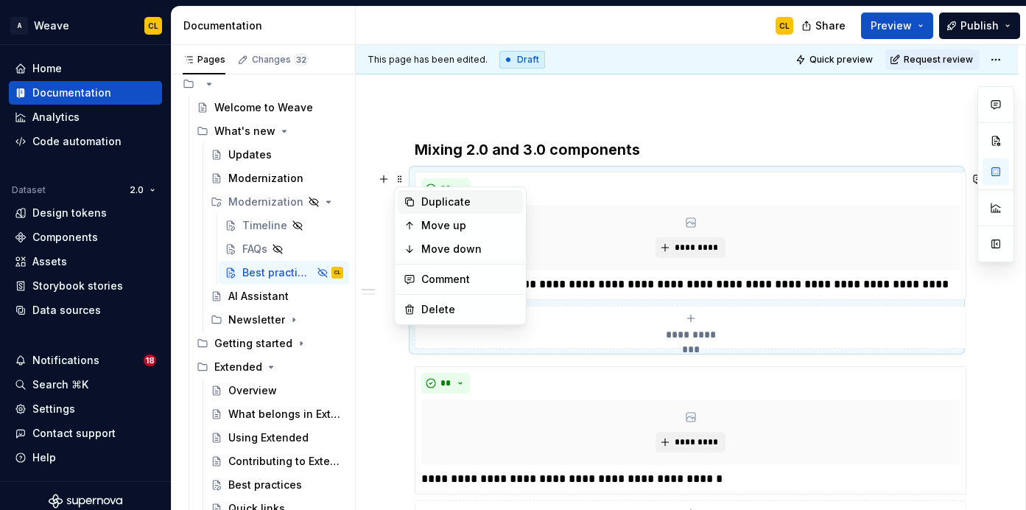
click at [435, 204] on div "Duplicate" at bounding box center [469, 201] width 96 height 15
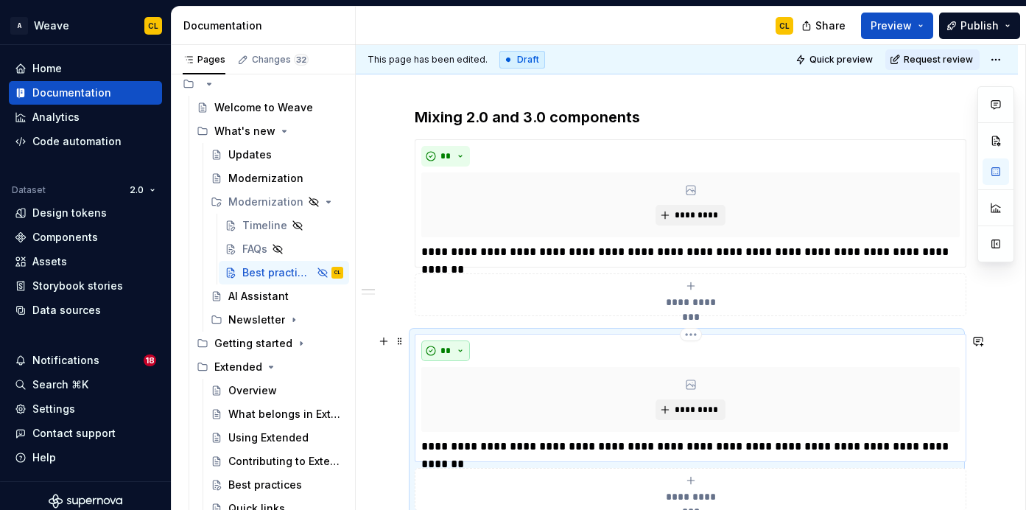
click at [451, 345] on span "**" at bounding box center [446, 351] width 12 height 12
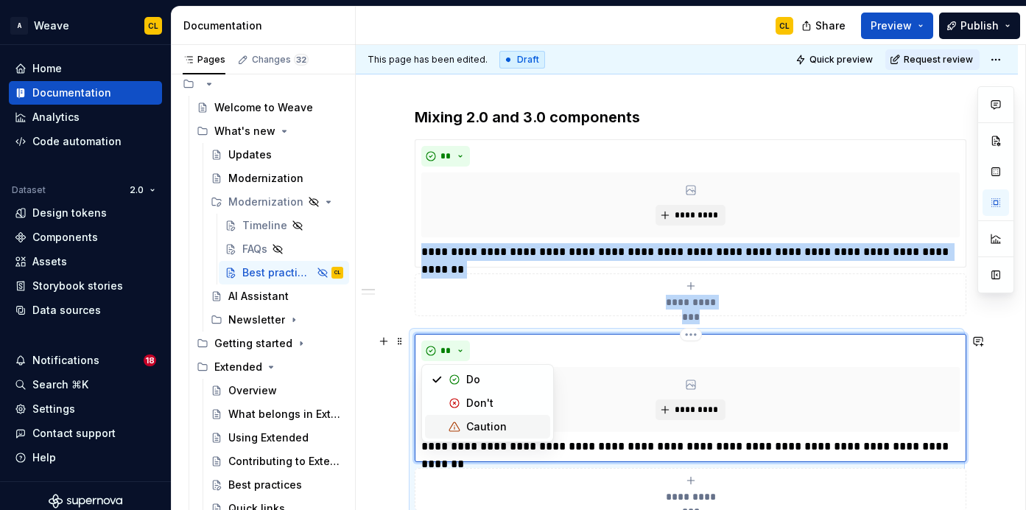
click at [464, 426] on span "Caution" at bounding box center [487, 427] width 125 height 24
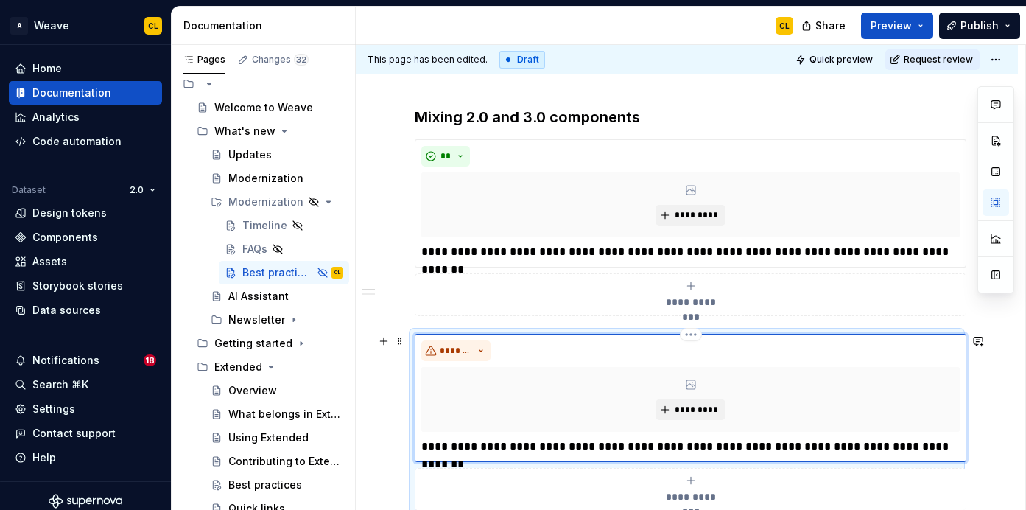
click at [450, 443] on p "**********" at bounding box center [690, 447] width 539 height 18
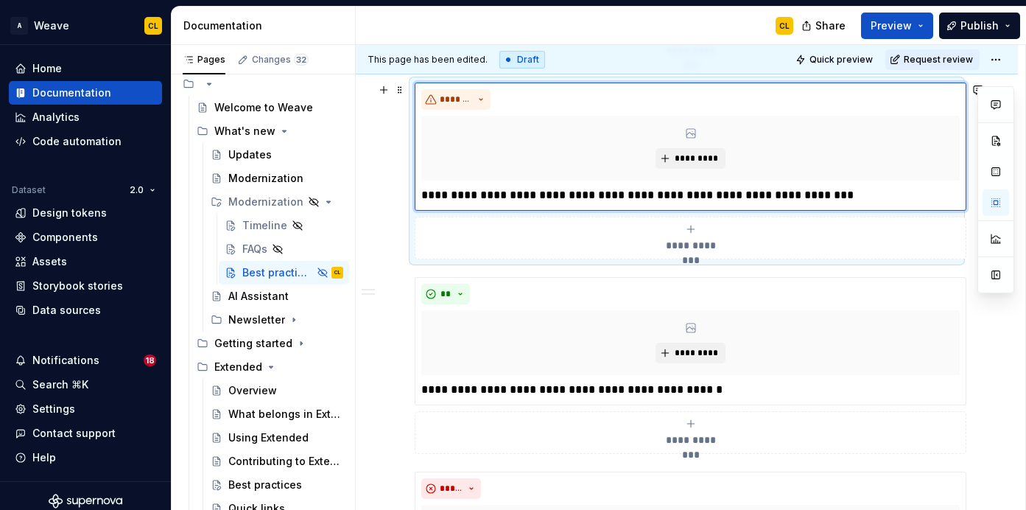
scroll to position [413, 0]
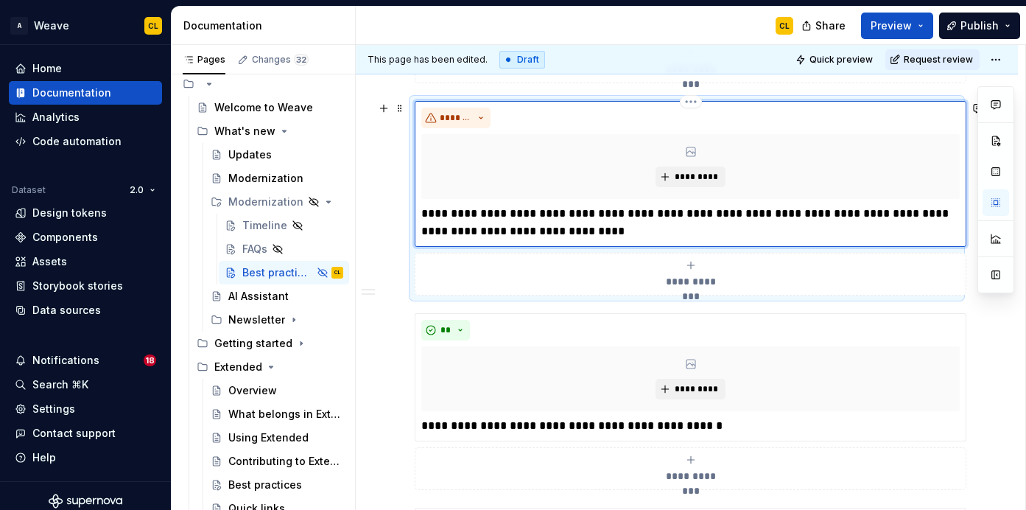
click at [609, 236] on p "**********" at bounding box center [690, 222] width 539 height 35
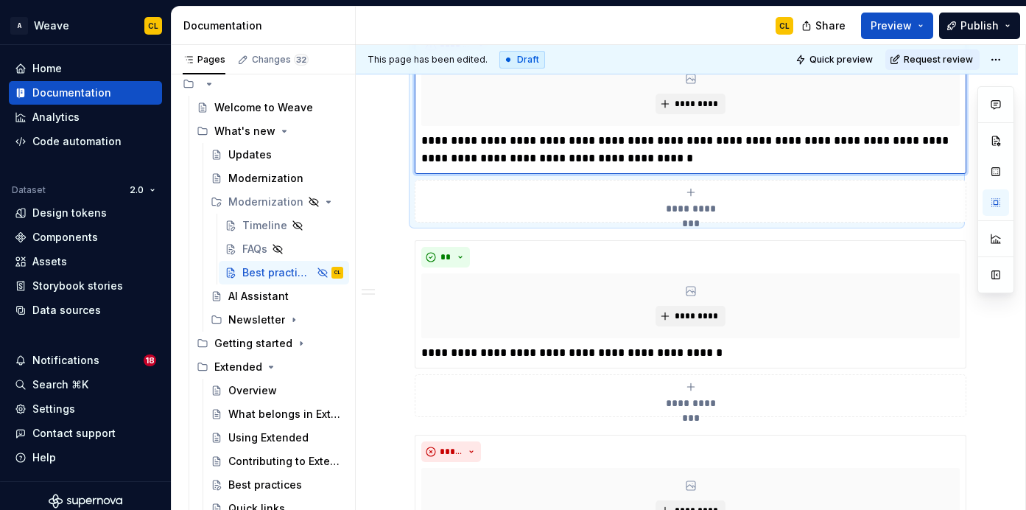
scroll to position [452, 0]
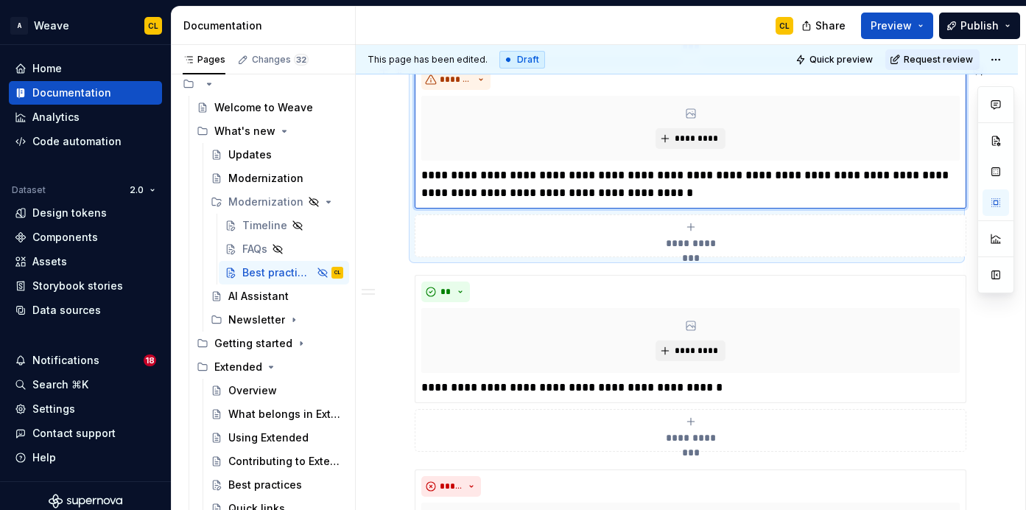
click at [843, 166] on p "**********" at bounding box center [690, 183] width 539 height 35
click at [827, 175] on p "**********" at bounding box center [690, 183] width 539 height 35
click at [814, 170] on p "**********" at bounding box center [690, 183] width 539 height 35
click at [570, 192] on p "**********" at bounding box center [690, 183] width 539 height 35
click at [697, 197] on p "**********" at bounding box center [690, 183] width 539 height 35
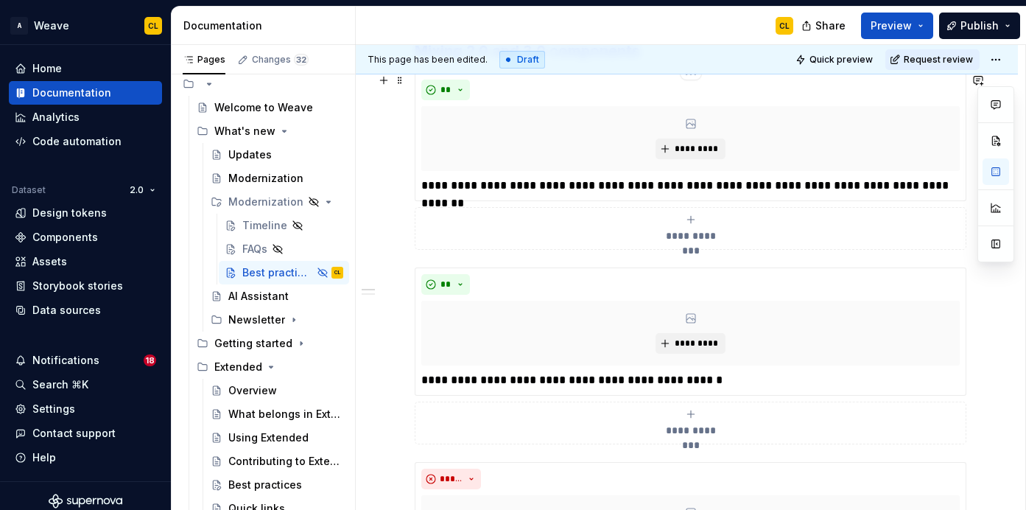
scroll to position [0, 0]
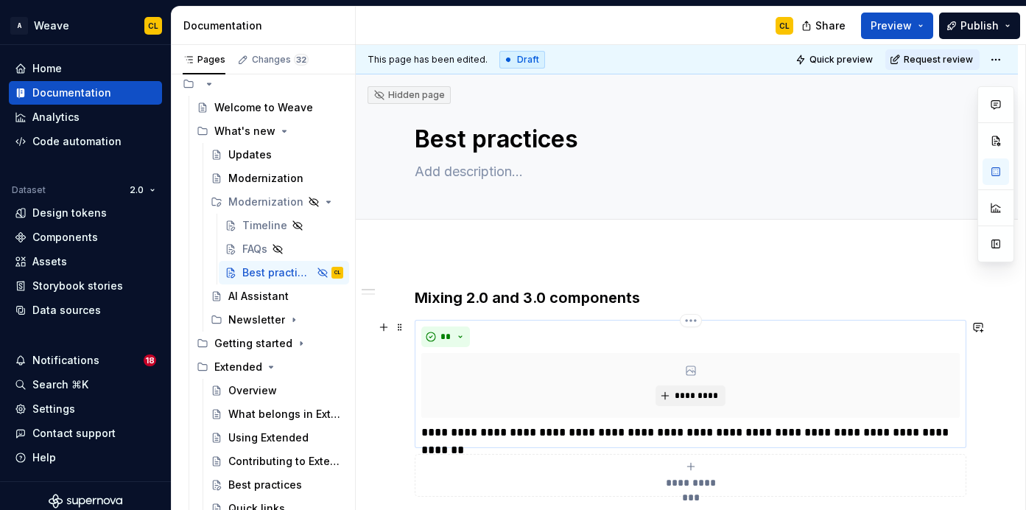
click at [465, 433] on p "**********" at bounding box center [690, 433] width 539 height 18
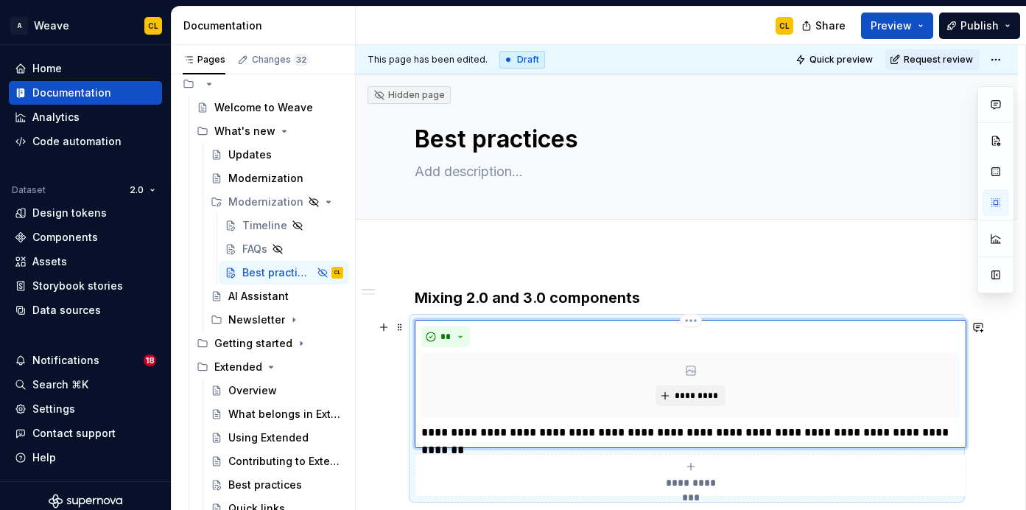
click at [465, 433] on p "**********" at bounding box center [690, 433] width 539 height 18
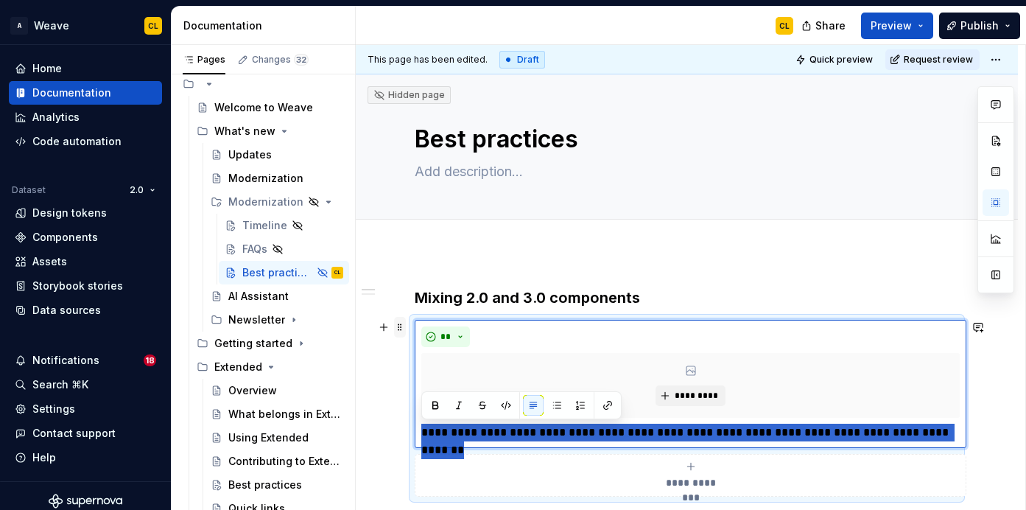
click at [399, 329] on span at bounding box center [400, 327] width 12 height 21
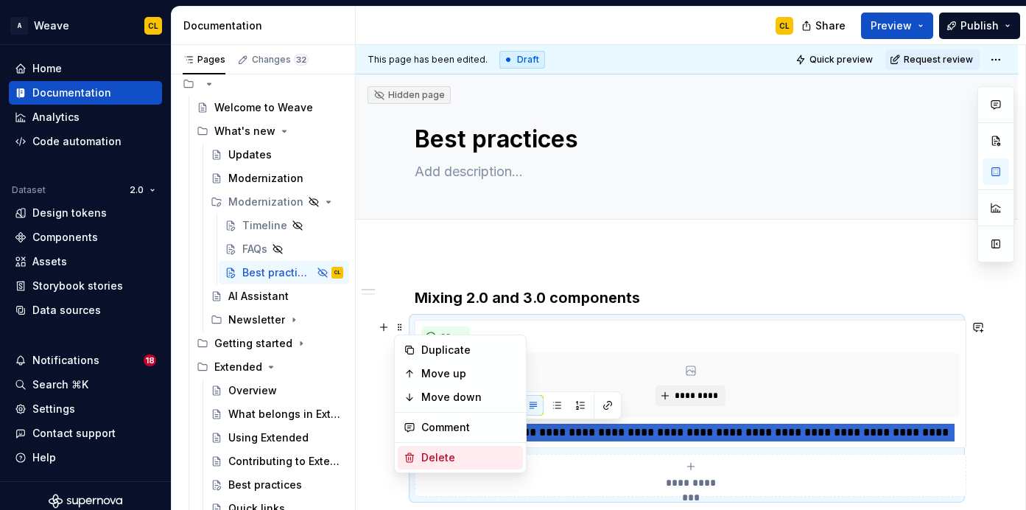
click at [430, 458] on div "Delete" at bounding box center [469, 457] width 96 height 15
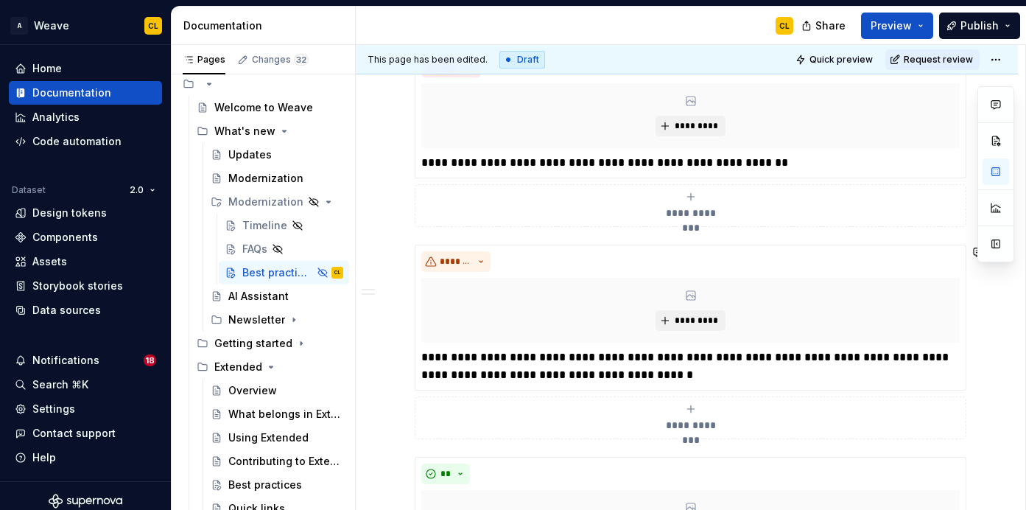
scroll to position [472, 0]
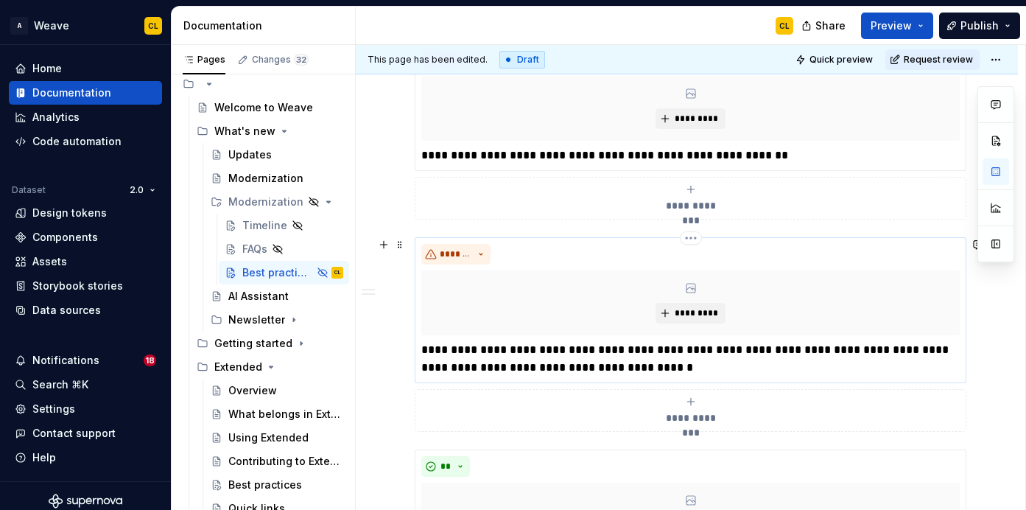
click at [595, 353] on p "**********" at bounding box center [690, 358] width 539 height 35
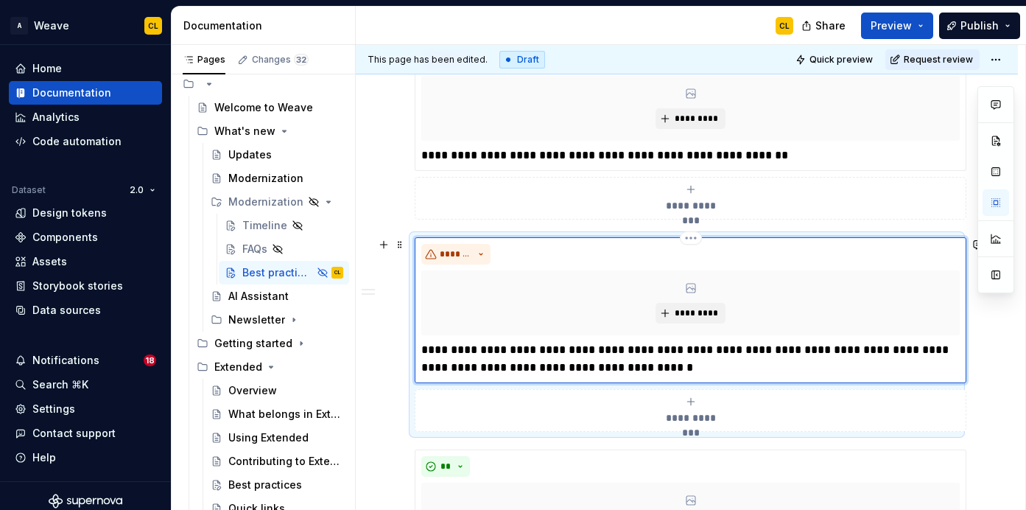
click at [667, 363] on p "**********" at bounding box center [690, 358] width 539 height 35
click at [690, 371] on p "**********" at bounding box center [690, 358] width 539 height 35
click at [631, 371] on p "**********" at bounding box center [690, 358] width 539 height 35
click at [648, 369] on p "**********" at bounding box center [690, 358] width 539 height 35
click at [659, 370] on p "**********" at bounding box center [690, 358] width 539 height 35
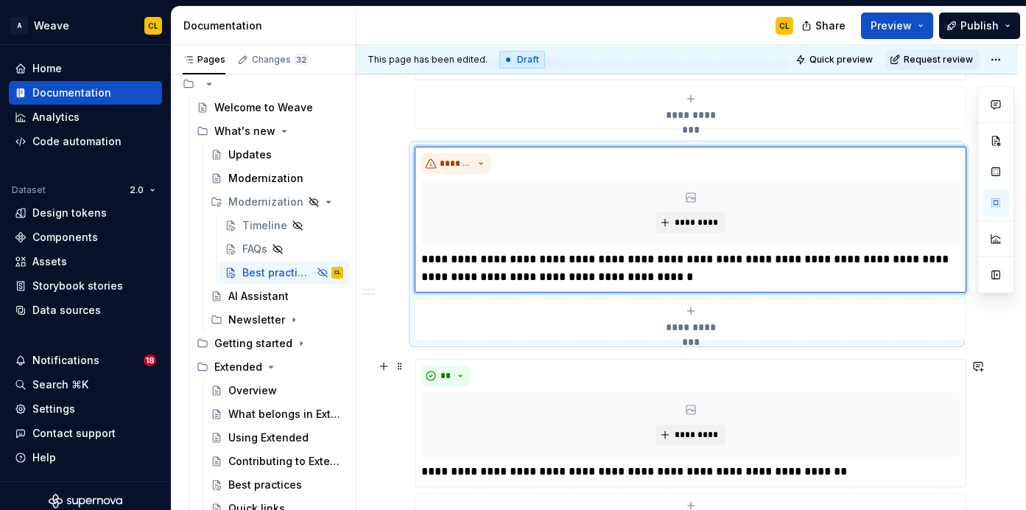
scroll to position [589, 0]
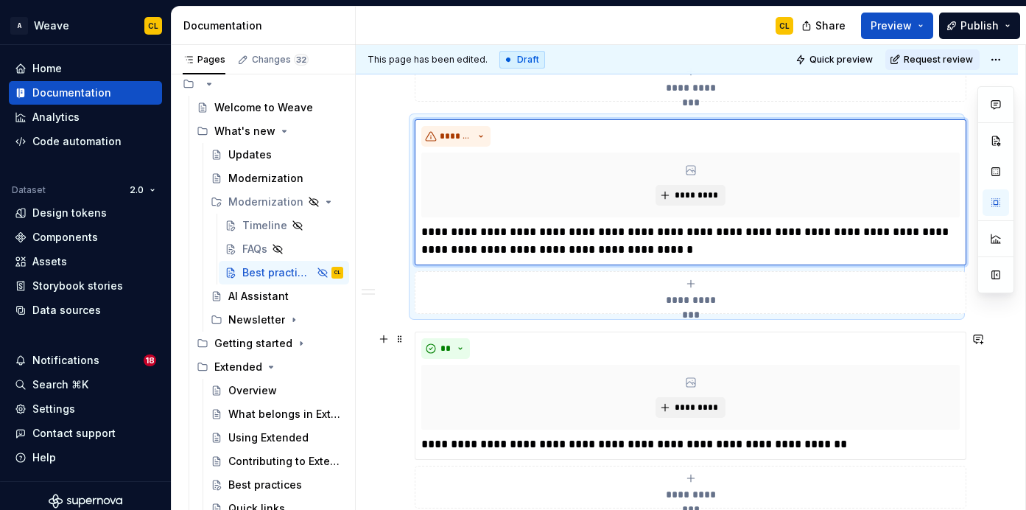
click at [391, 439] on div "**********" at bounding box center [687, 439] width 662 height 1553
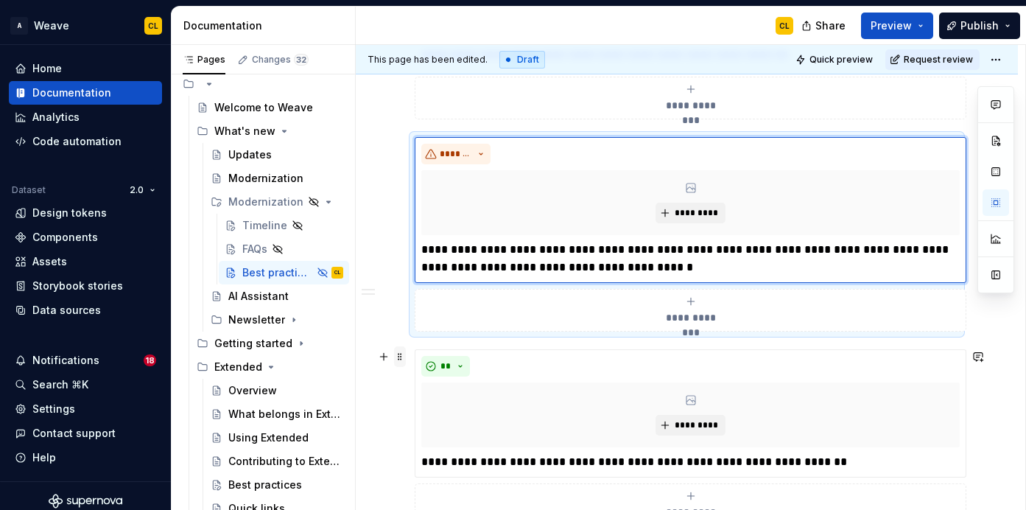
scroll to position [569, 0]
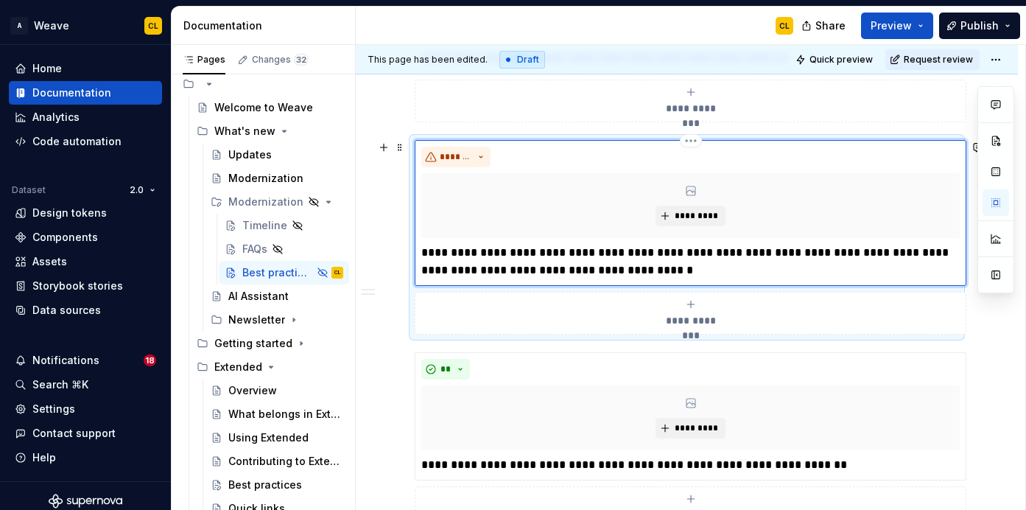
click at [494, 271] on p "**********" at bounding box center [690, 261] width 539 height 35
click at [536, 274] on p "**********" at bounding box center [690, 261] width 539 height 35
click at [487, 273] on p "**********" at bounding box center [690, 261] width 539 height 35
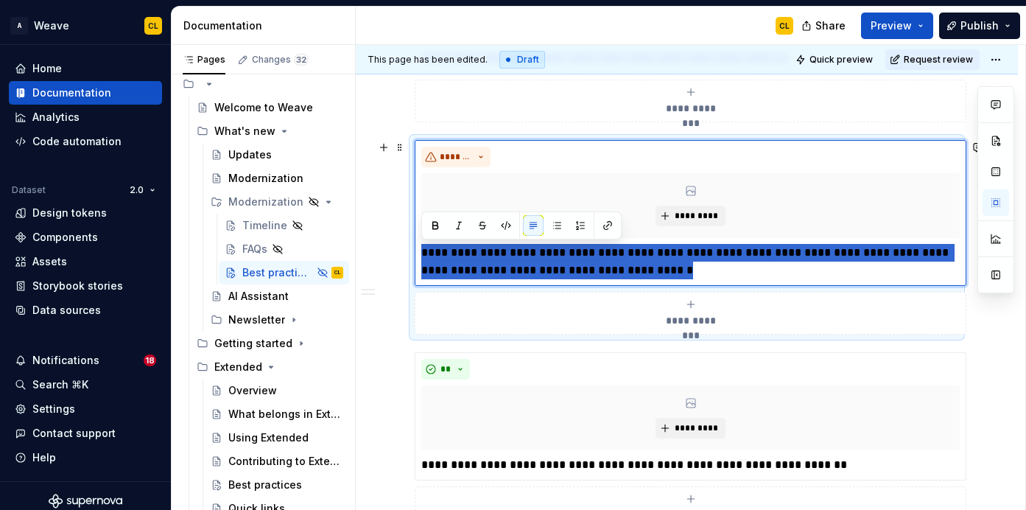
click at [389, 261] on div "**********" at bounding box center [687, 459] width 662 height 1553
click at [388, 222] on div "**********" at bounding box center [687, 459] width 662 height 1553
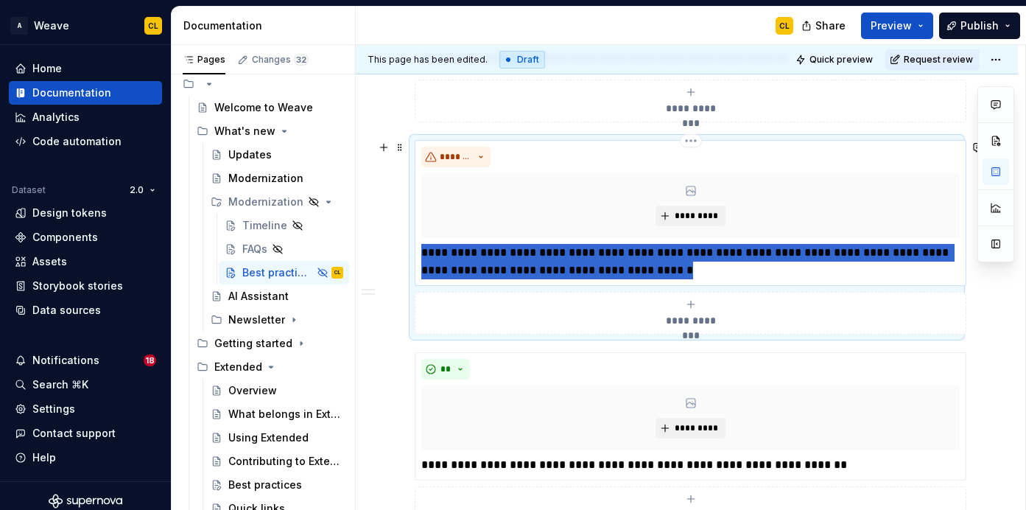
click at [701, 263] on p "**********" at bounding box center [690, 261] width 539 height 35
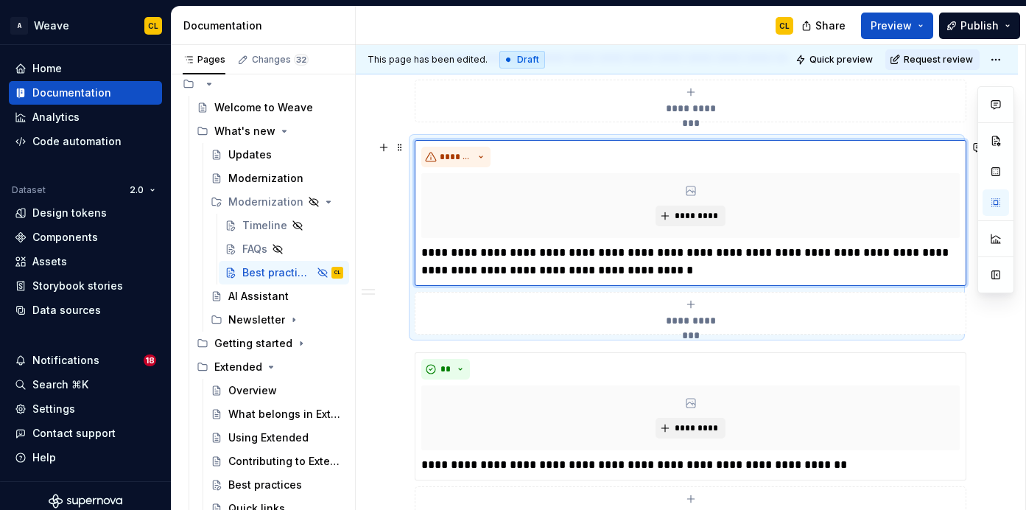
click at [399, 206] on div "**********" at bounding box center [687, 459] width 662 height 1553
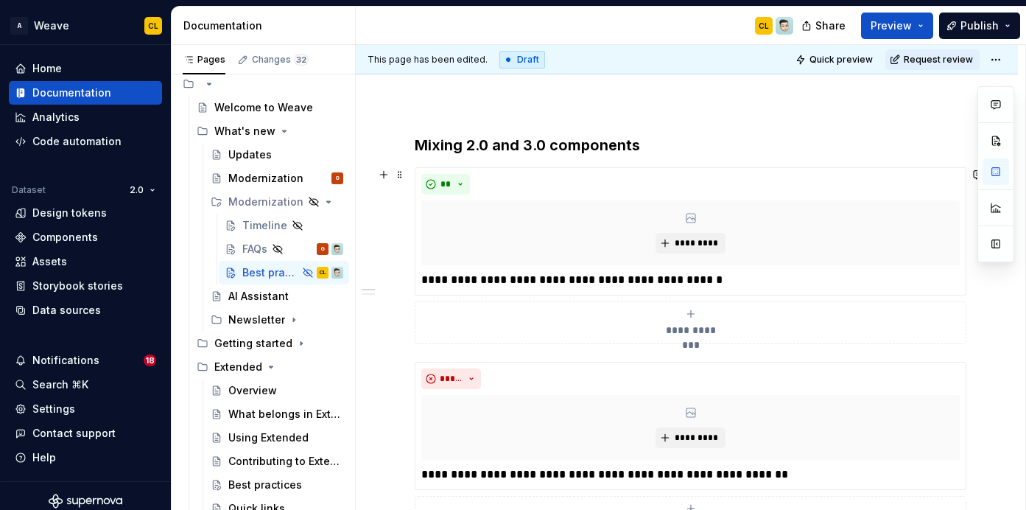
scroll to position [150, 0]
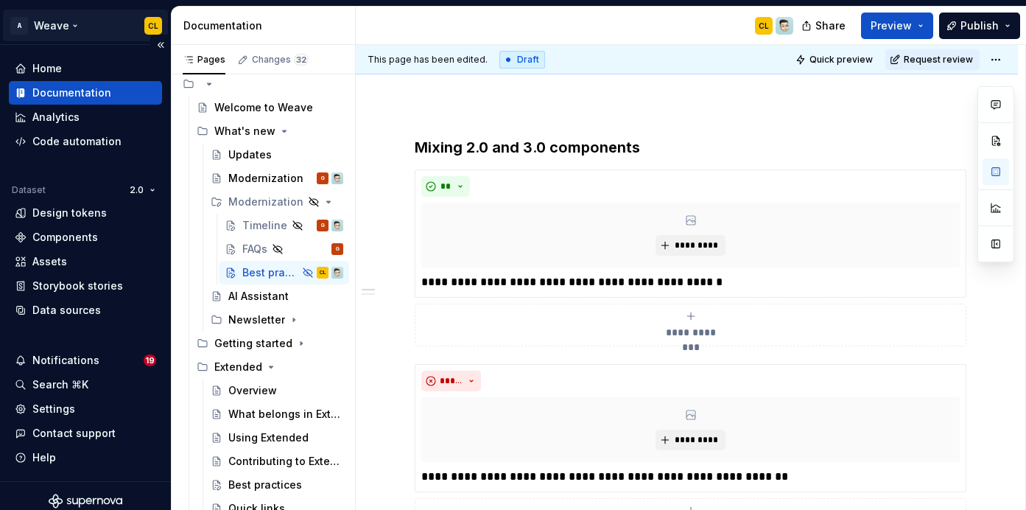
drag, startPoint x: 400, startPoint y: 135, endPoint x: 122, endPoint y: 16, distance: 302.0
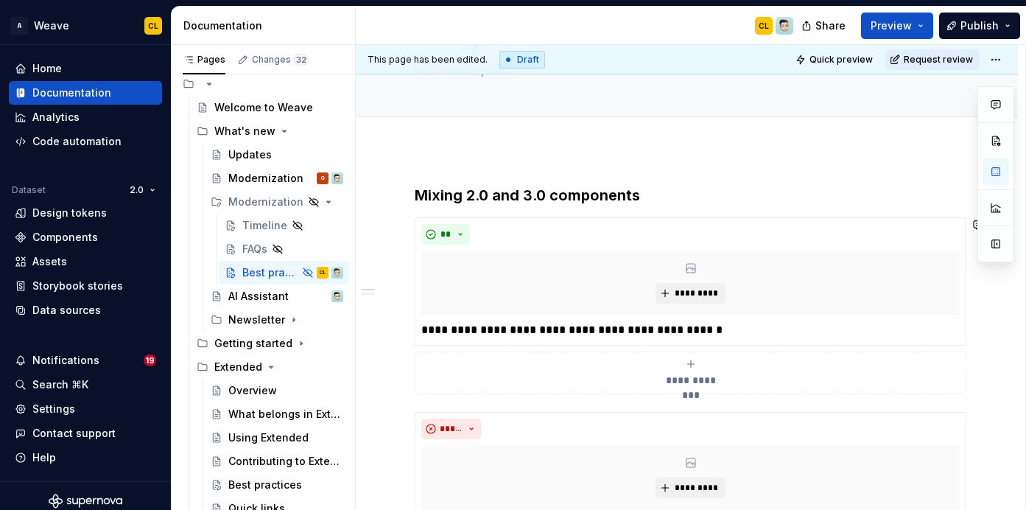
scroll to position [14, 0]
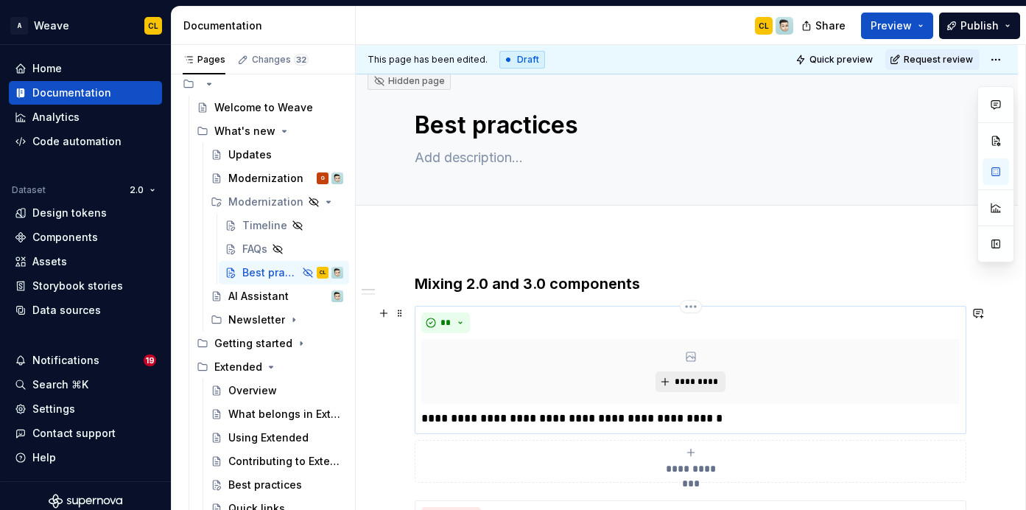
click at [703, 382] on span "*********" at bounding box center [696, 382] width 45 height 12
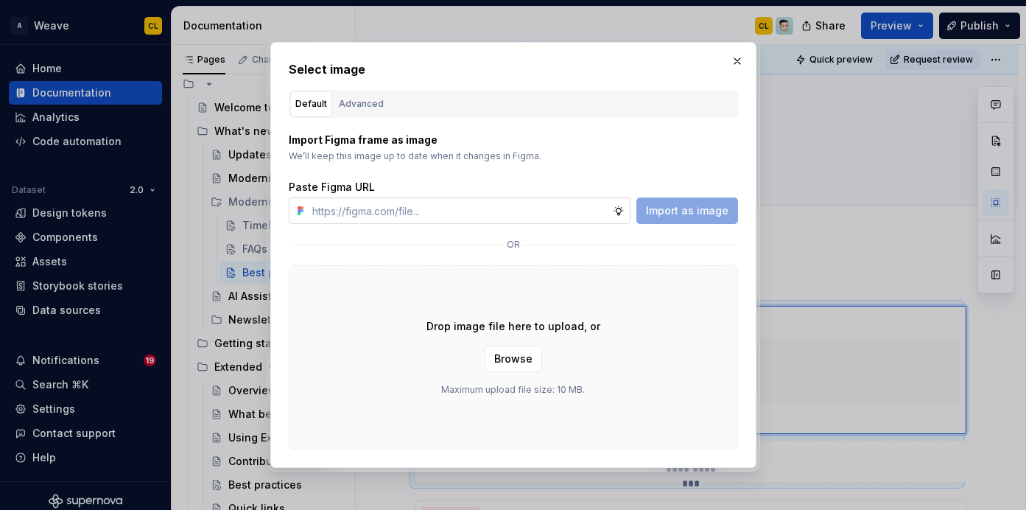
click at [540, 209] on input "text" at bounding box center [459, 210] width 306 height 27
type textarea "*"
type input "[URL][DOMAIN_NAME]"
click at [688, 216] on span "Import as image" at bounding box center [687, 210] width 83 height 15
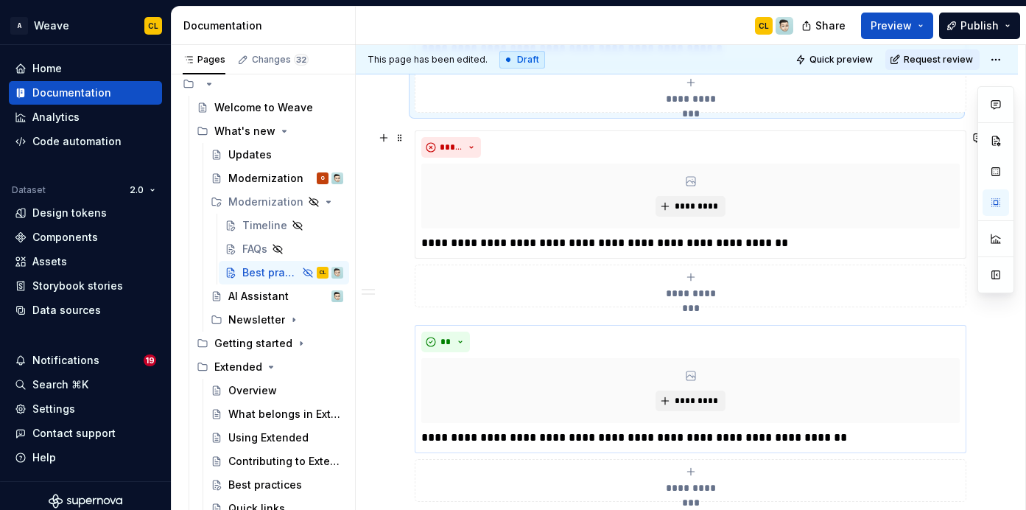
scroll to position [171, 0]
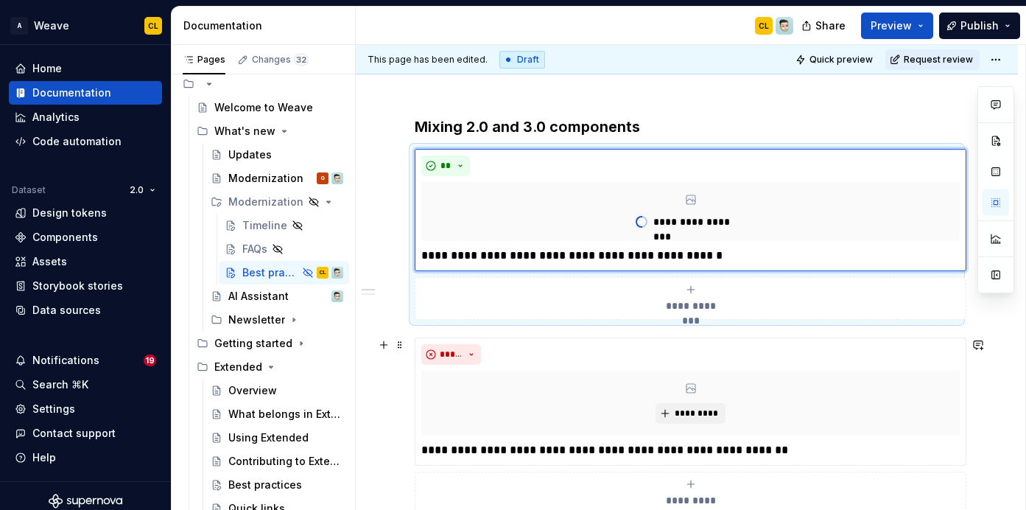
type textarea "*"
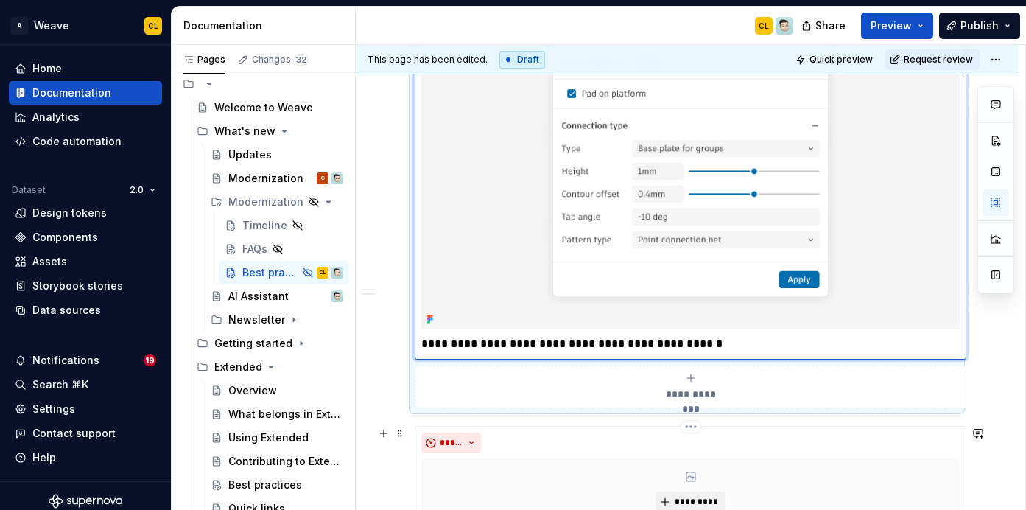
scroll to position [480, 0]
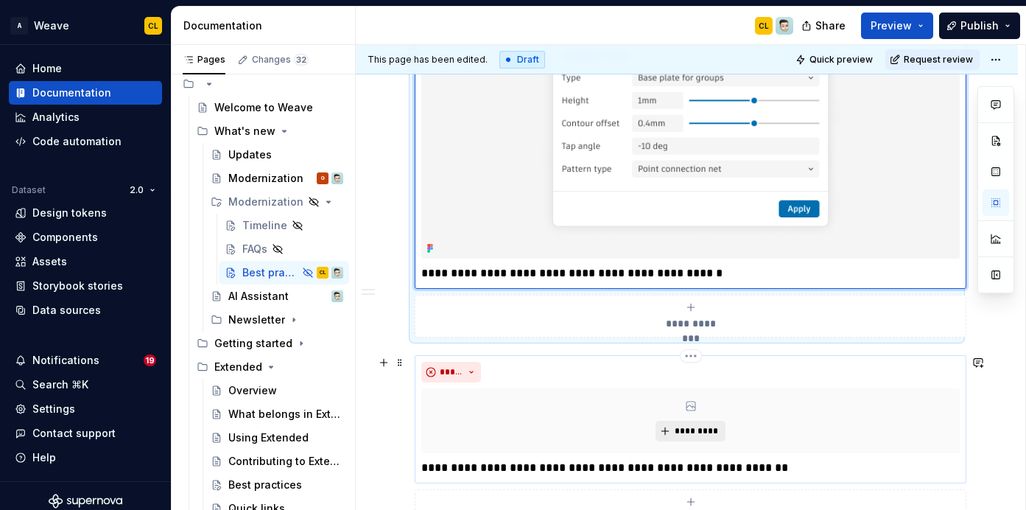
click at [657, 422] on button "*********" at bounding box center [691, 431] width 70 height 21
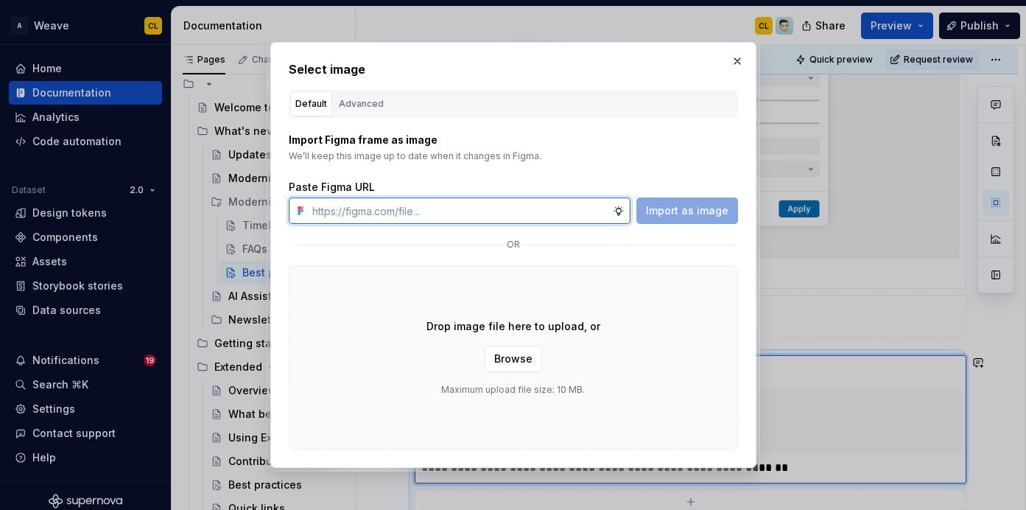
click at [495, 214] on input "text" at bounding box center [459, 210] width 306 height 27
paste input "[URL][DOMAIN_NAME]"
type input "[URL][DOMAIN_NAME]"
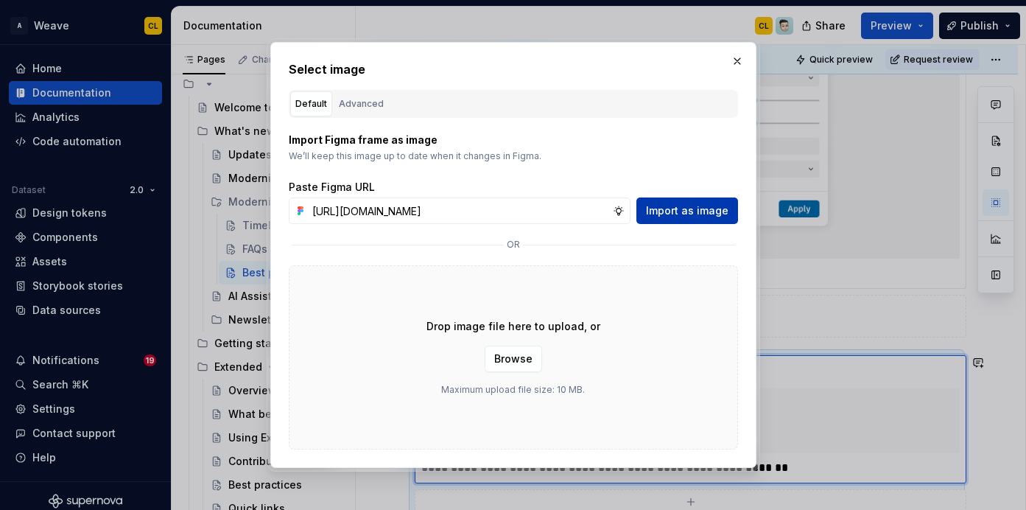
click at [693, 209] on span "Import as image" at bounding box center [687, 210] width 83 height 15
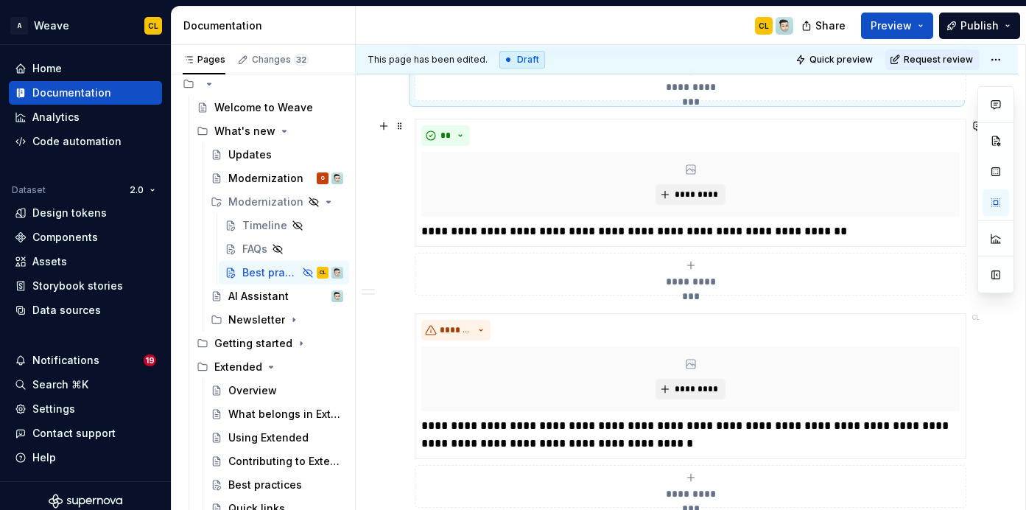
scroll to position [1238, 0]
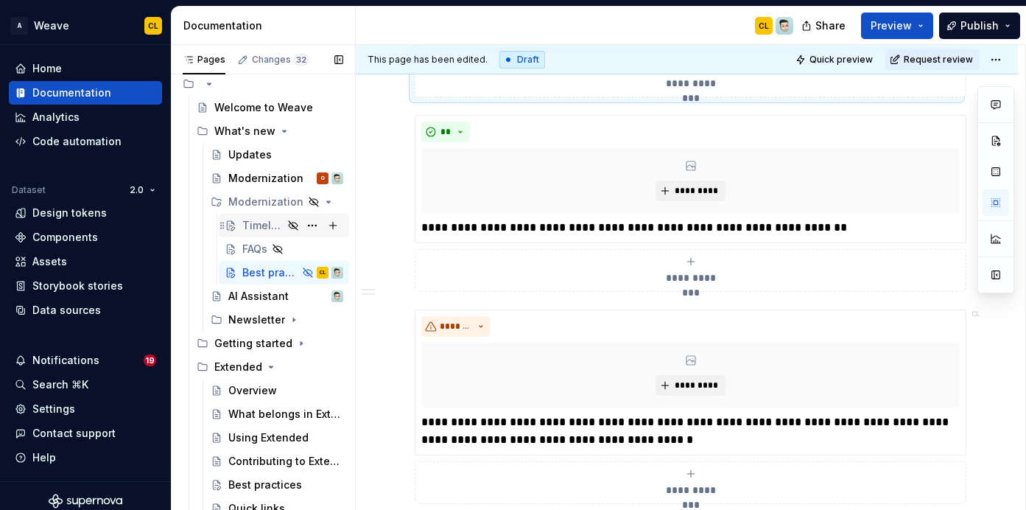
click at [262, 222] on div "Timeline" at bounding box center [262, 225] width 41 height 15
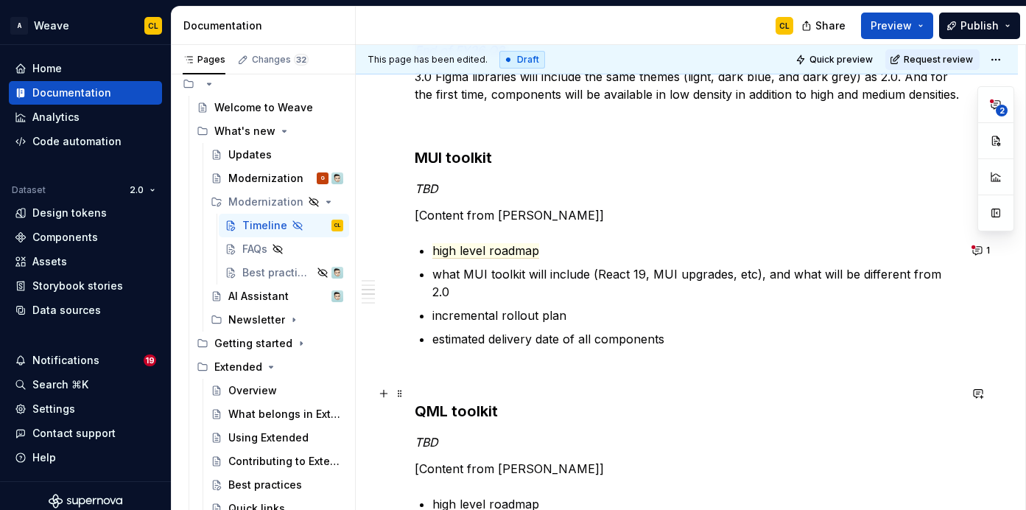
scroll to position [480, 0]
click at [986, 250] on button "1" at bounding box center [982, 249] width 29 height 21
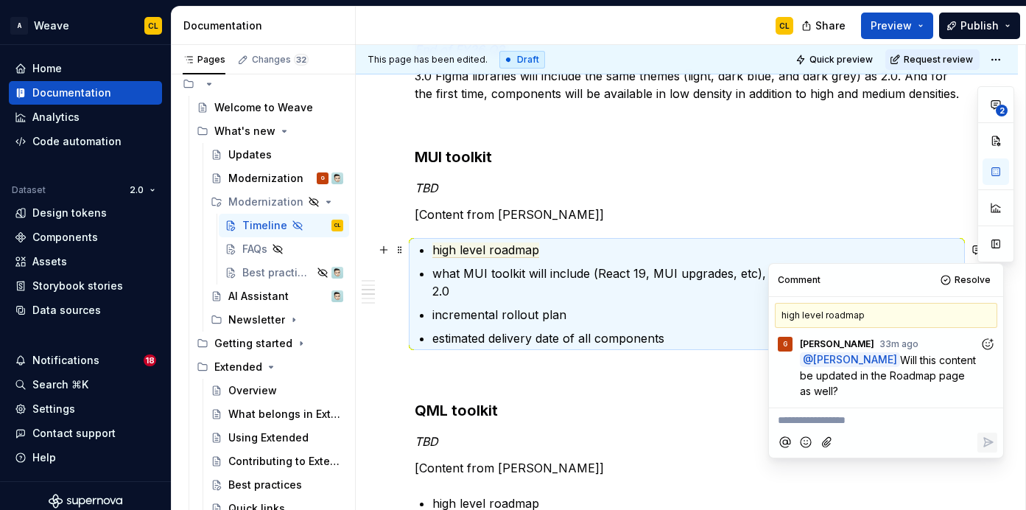
type textarea "*"
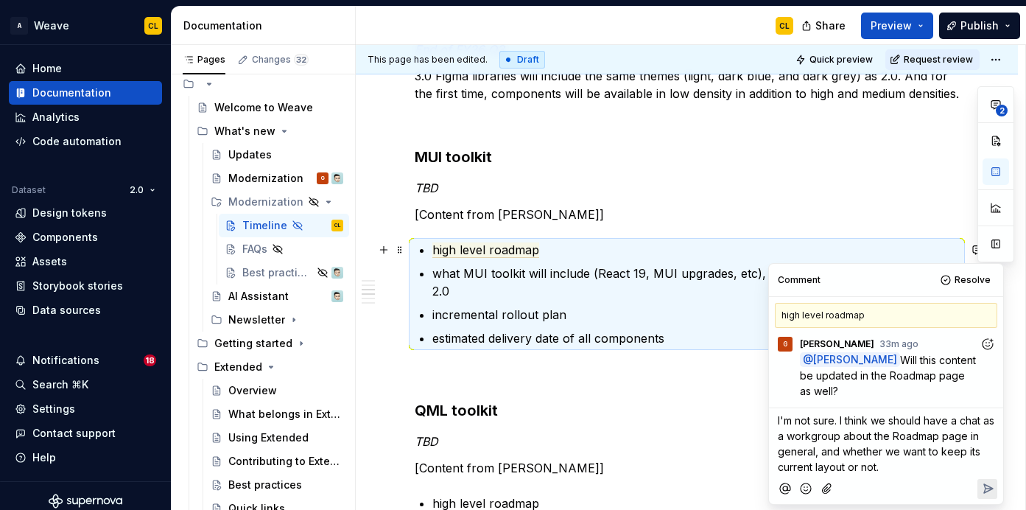
click at [814, 465] on span "I'm not sure. I think we should have a chat as a workgroup about the Roadmap pa…" at bounding box center [888, 443] width 220 height 59
click at [868, 466] on span "I'm not sure. I think we should have a chat as a workgroup about the Roadmap pa…" at bounding box center [888, 443] width 220 height 59
click at [905, 466] on p "I'm not sure. I think we should have a chat as a workgroup about the Roadmap pa…" at bounding box center [886, 444] width 217 height 62
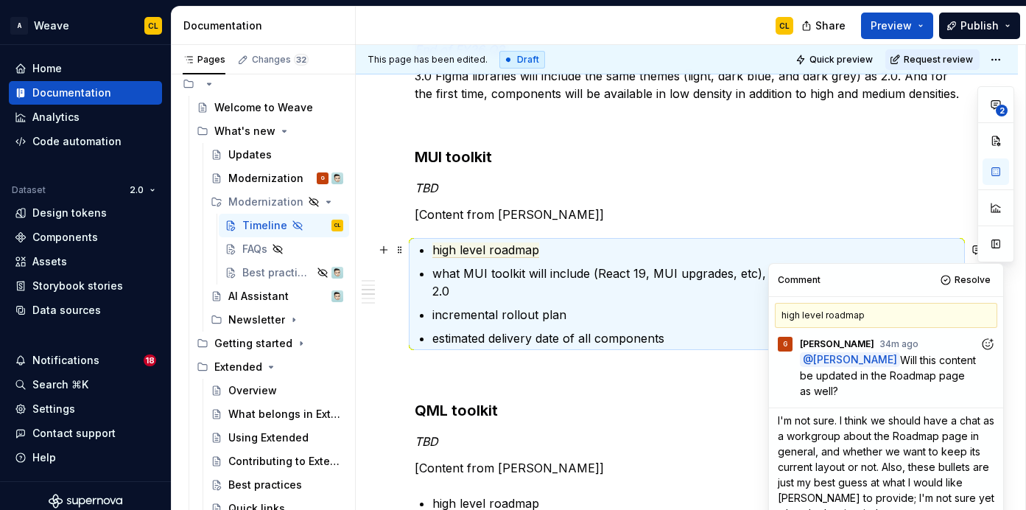
click at [913, 499] on span "I'm not sure. I think we should have a chat as a workgroup about the Roadmap pa…" at bounding box center [888, 466] width 220 height 105
click at [881, 472] on span "I'm not sure. I think we should have a chat as a workgroup about the Roadmap pa…" at bounding box center [888, 466] width 220 height 105
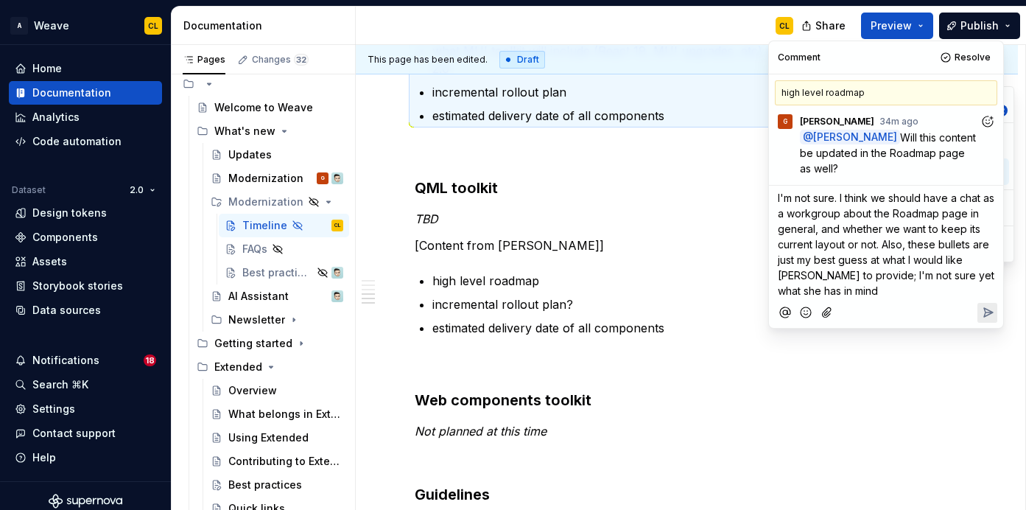
scroll to position [703, 0]
click at [952, 281] on p "I'm not sure. I think we should have a chat as a workgroup about the Roadmap pa…" at bounding box center [886, 243] width 217 height 108
drag, startPoint x: 958, startPoint y: 275, endPoint x: 966, endPoint y: 286, distance: 13.3
click at [966, 286] on p "I'm not sure. I think we should have a chat as a workgroup about the Roadmap pa…" at bounding box center [886, 243] width 217 height 108
click at [843, 285] on p "I'm not sure. I think we should have a chat as a workgroup about the Roadmap pa…" at bounding box center [886, 243] width 217 height 108
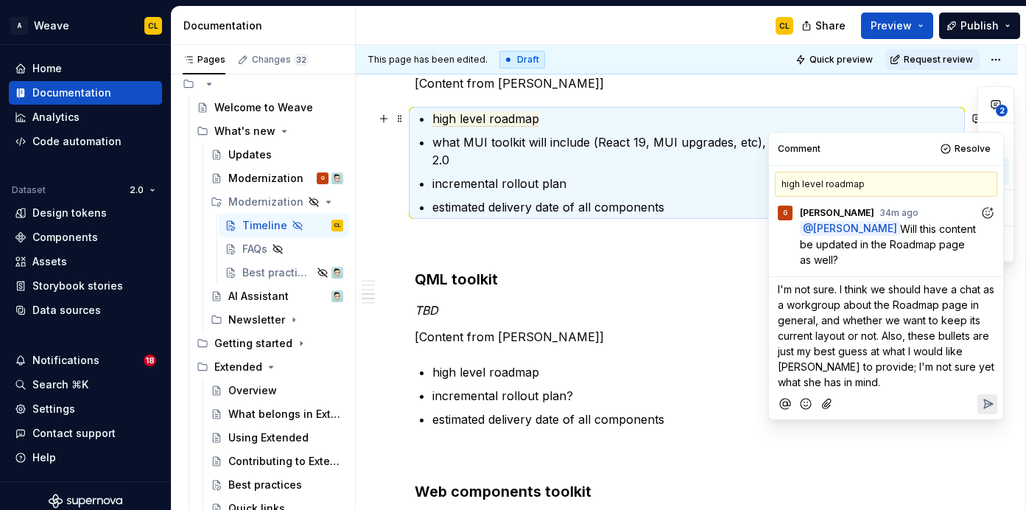
scroll to position [606, 0]
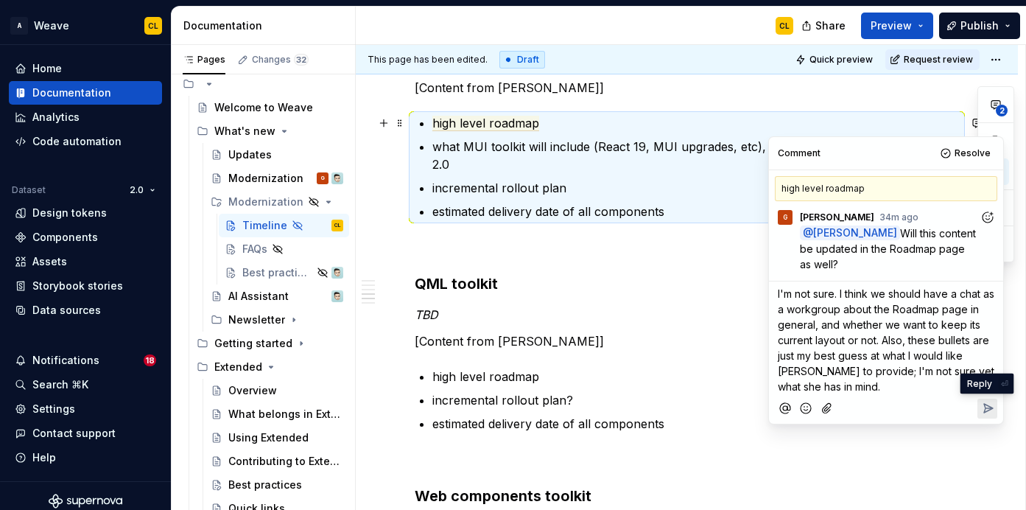
click at [993, 407] on icon "Reply" at bounding box center [988, 408] width 15 height 15
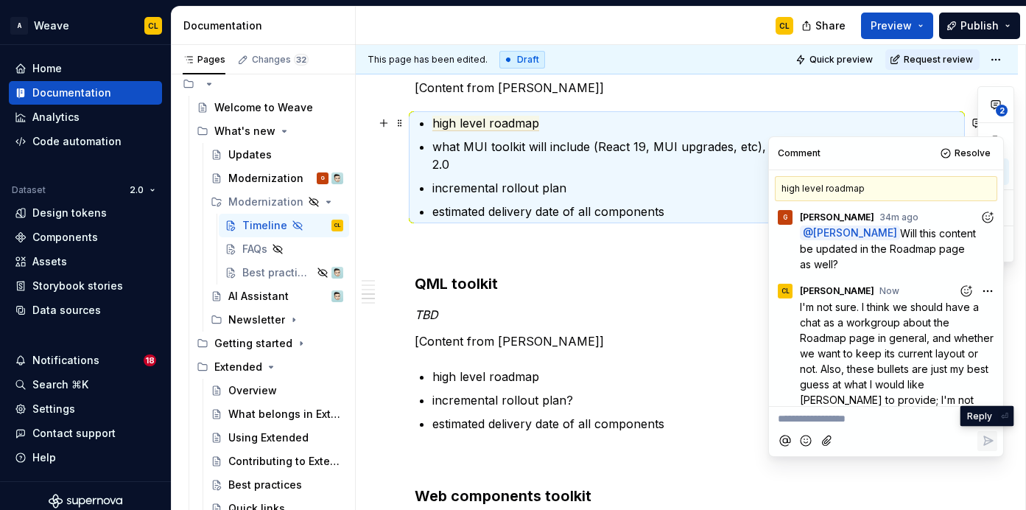
scroll to position [24, 0]
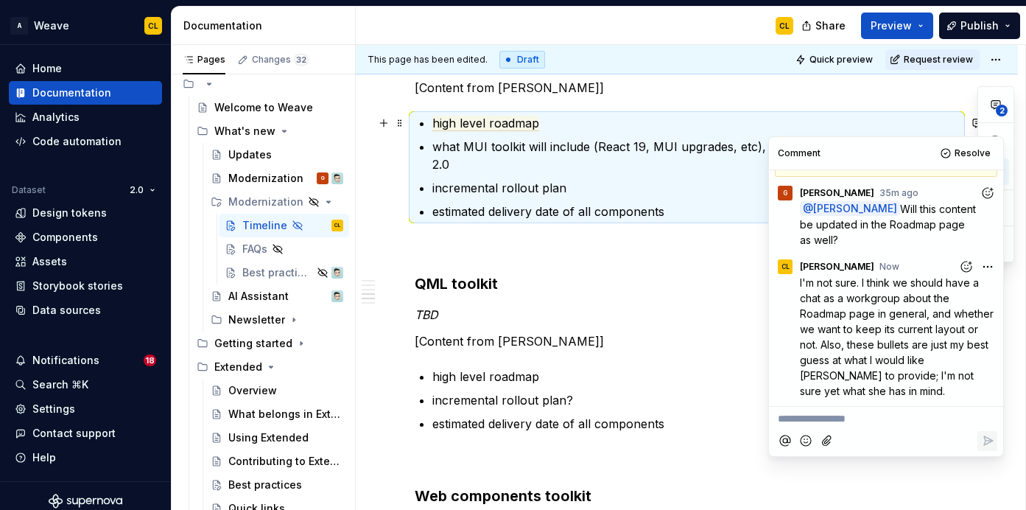
click at [648, 306] on div "We’re excited that you’re excited about this evolution of Weave! Here’s when yo…" at bounding box center [687, 270] width 544 height 1179
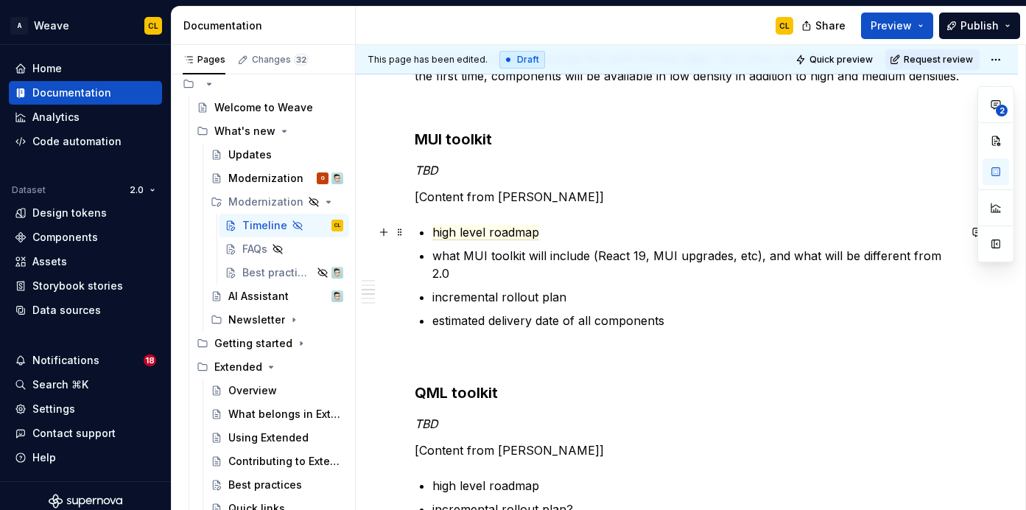
scroll to position [497, 0]
type textarea "*"
